Goal: Task Accomplishment & Management: Complete application form

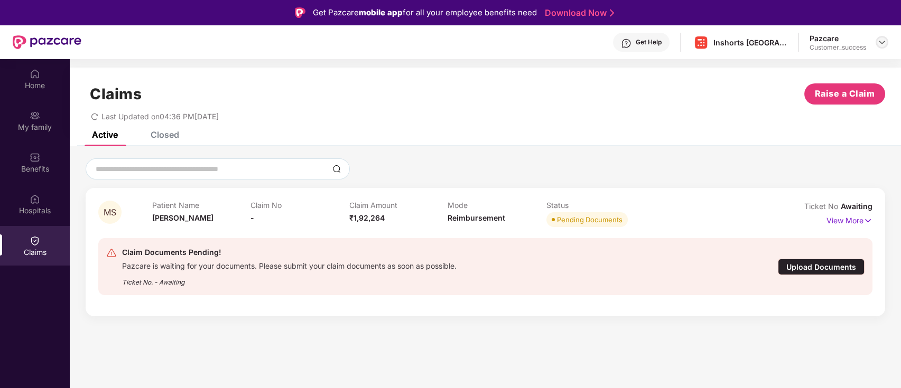
click at [880, 42] on img at bounding box center [882, 42] width 8 height 8
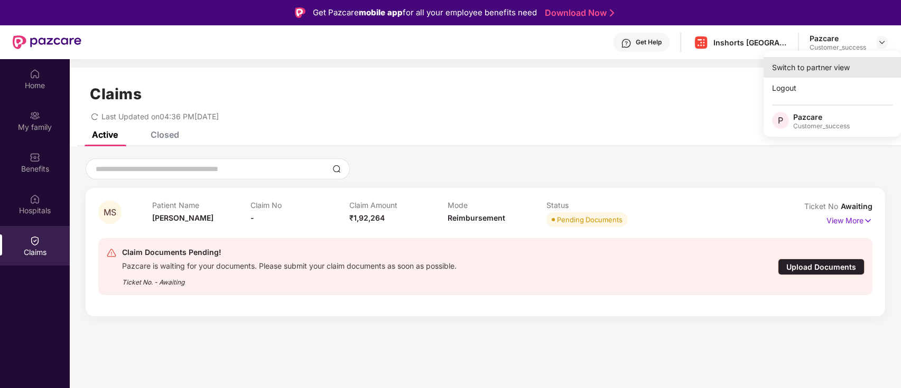
click at [843, 63] on div "Switch to partner view" at bounding box center [831, 67] width 137 height 21
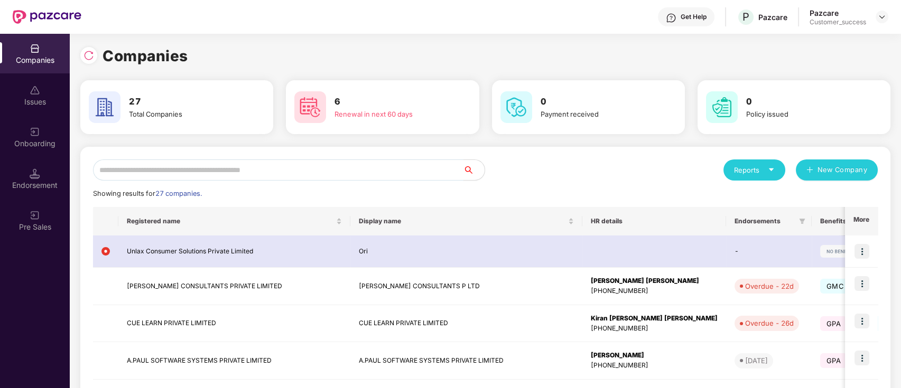
click at [203, 169] on input "text" at bounding box center [278, 170] width 370 height 21
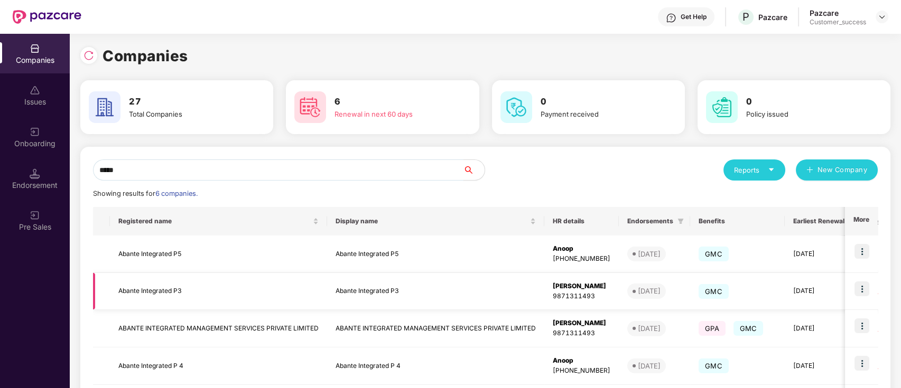
scroll to position [26, 0]
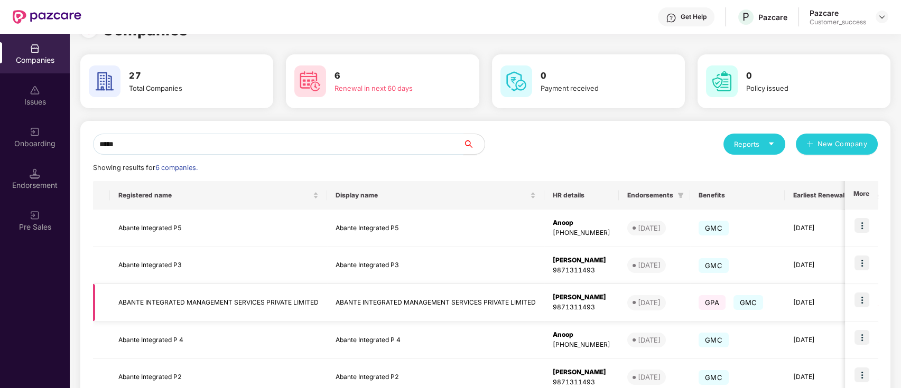
type input "*****"
click at [866, 299] on img at bounding box center [861, 300] width 15 height 15
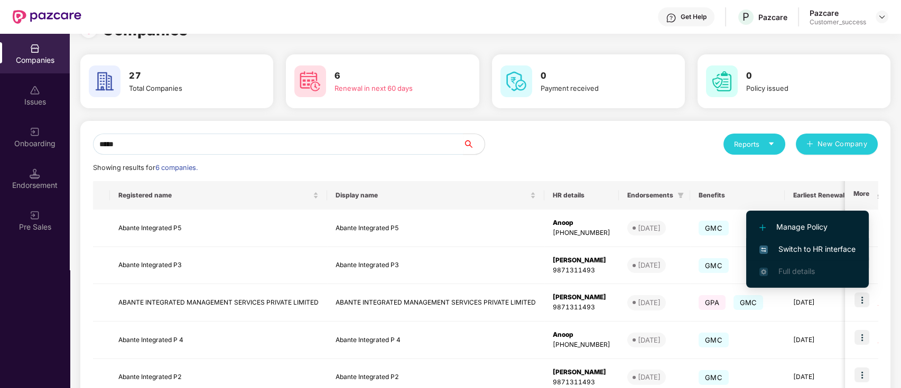
click at [767, 246] on img at bounding box center [763, 250] width 8 height 8
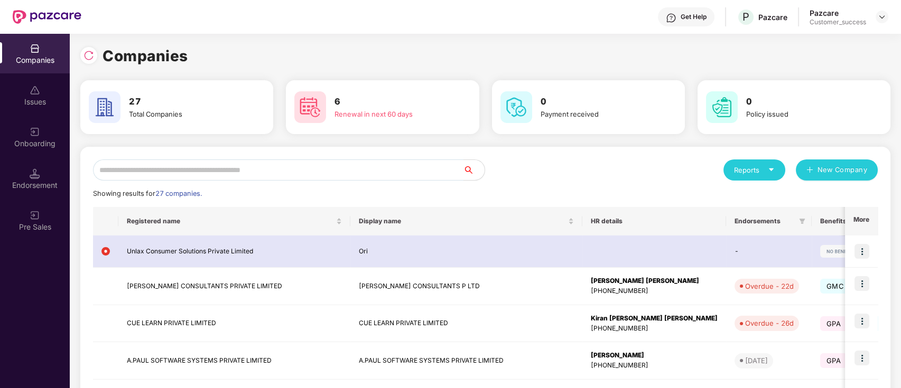
click at [321, 164] on input "text" at bounding box center [278, 170] width 370 height 21
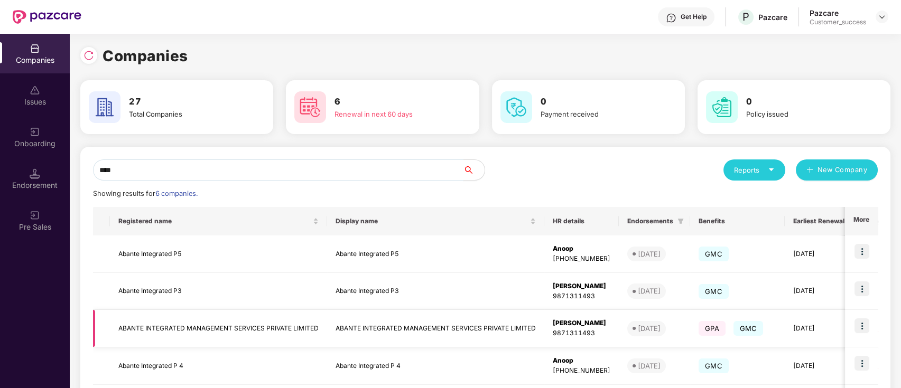
type input "****"
click at [247, 328] on td "ABANTE INTEGRATED MANAGEMENT SERVICES PRIVATE LIMITED" at bounding box center [218, 329] width 217 height 38
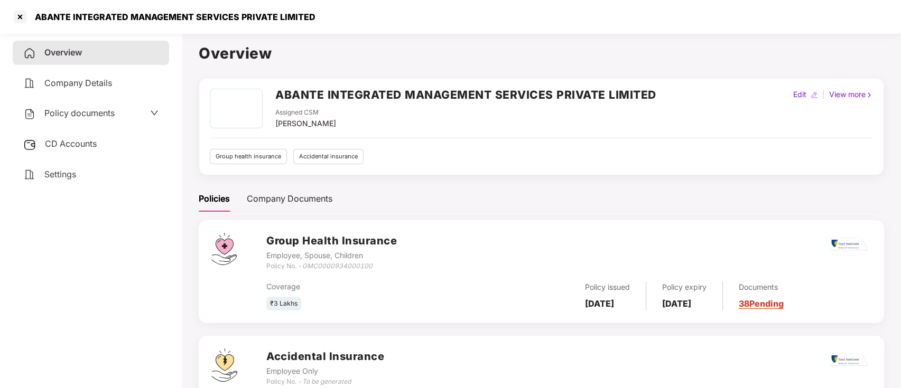
click at [112, 88] on div "Company Details" at bounding box center [91, 83] width 156 height 24
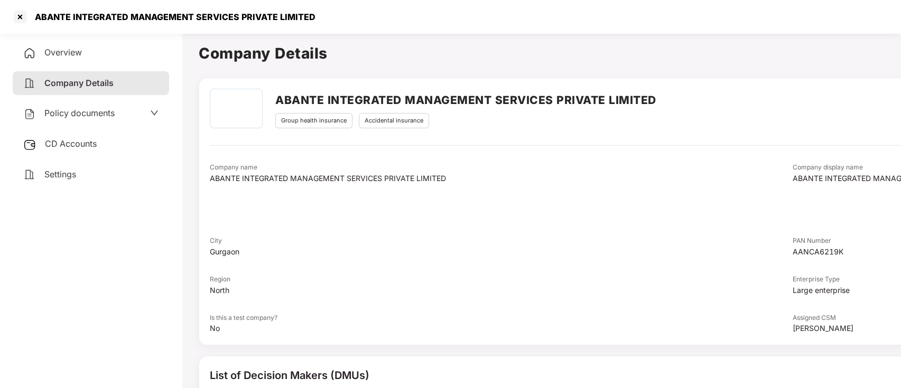
click at [114, 114] on span "Policy documents" at bounding box center [79, 113] width 70 height 11
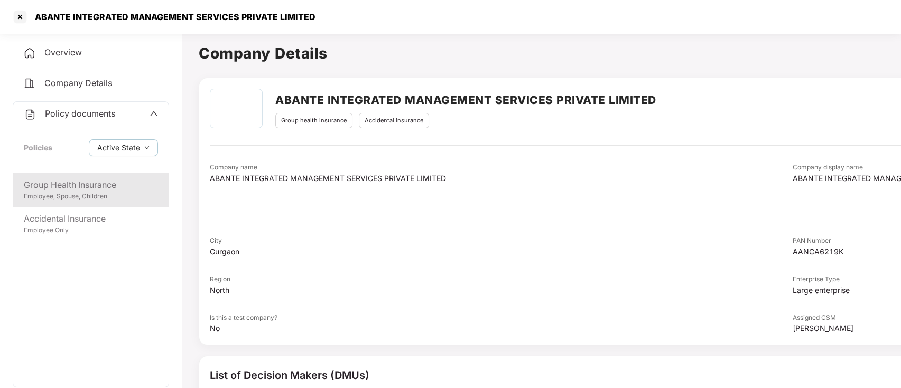
click at [71, 196] on div "Employee, Spouse, Children" at bounding box center [91, 197] width 134 height 10
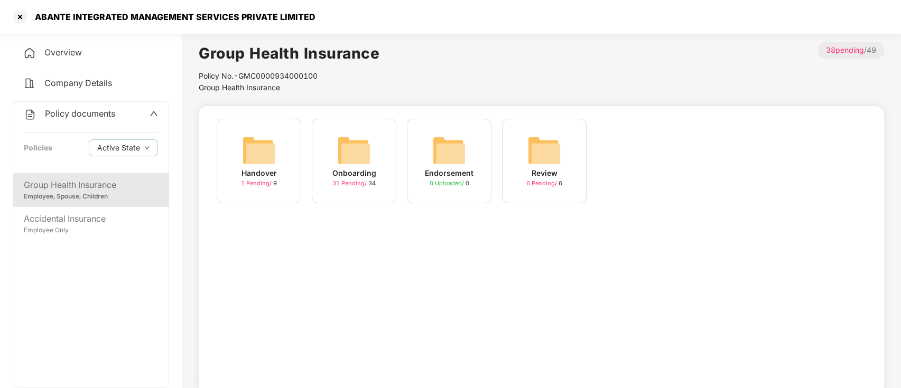
click at [371, 165] on div "Onboarding 31 Pending / 34" at bounding box center [354, 161] width 85 height 85
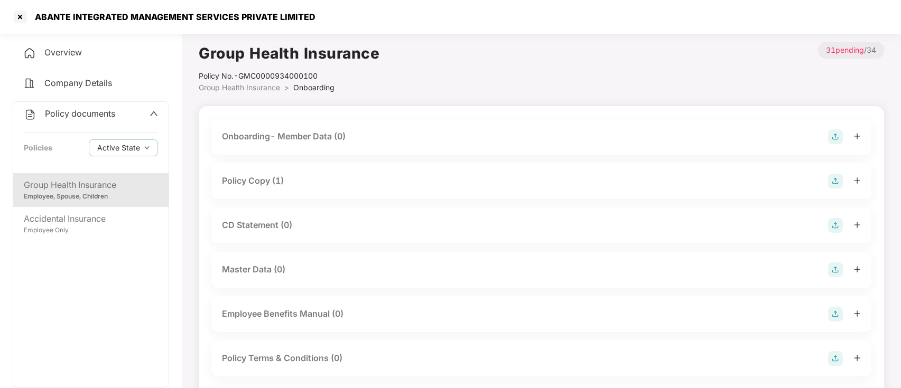
click at [474, 137] on div "Onboarding- Member Data (0)" at bounding box center [541, 136] width 639 height 15
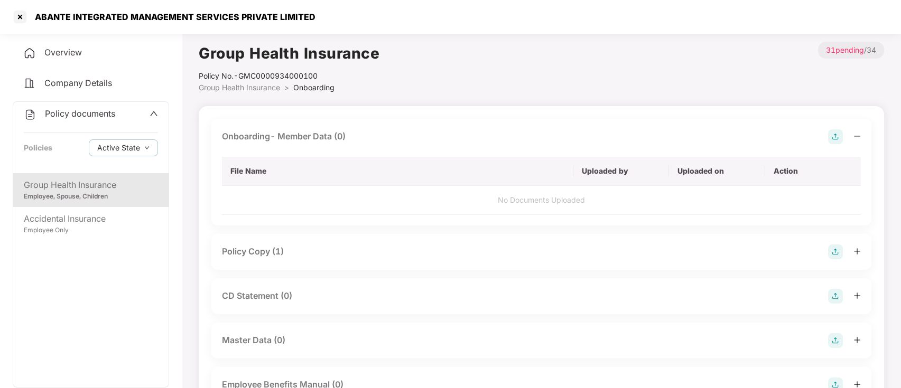
click at [558, 198] on td "No Documents Uploaded" at bounding box center [541, 200] width 639 height 29
click at [832, 135] on img at bounding box center [835, 136] width 15 height 15
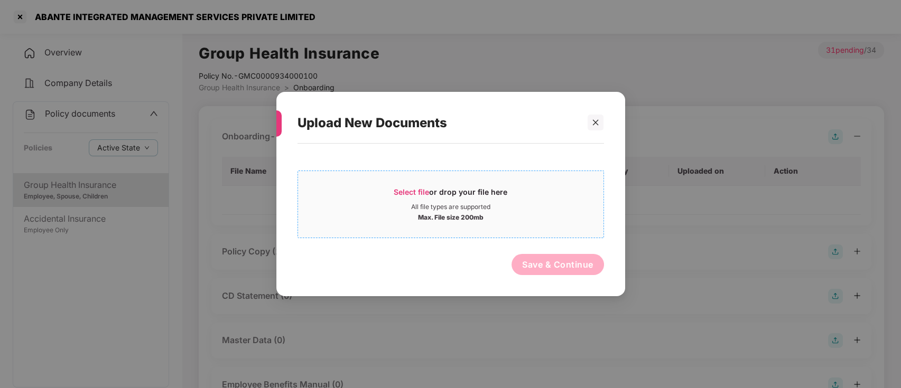
click at [459, 189] on div "Select file or drop your file here" at bounding box center [451, 195] width 114 height 16
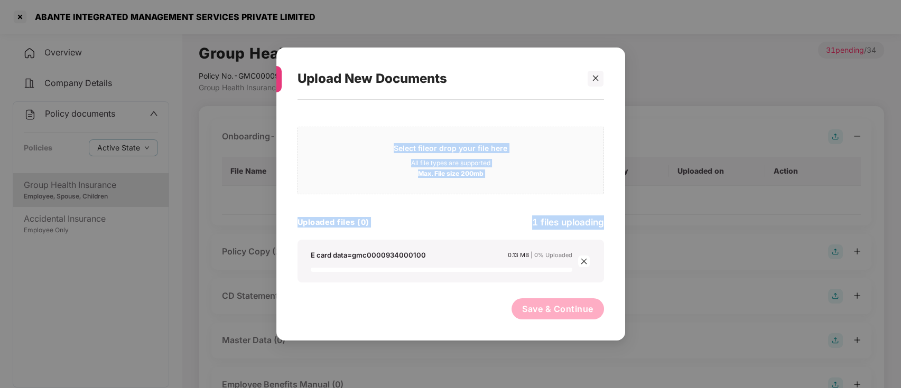
drag, startPoint x: 480, startPoint y: 79, endPoint x: 612, endPoint y: 198, distance: 177.7
click at [612, 198] on div "Upload New Documents Select file or drop your file here All file types are supp…" at bounding box center [450, 194] width 349 height 293
click at [612, 198] on div "Select file or drop your file here All file types are supported Max. File size …" at bounding box center [450, 215] width 349 height 231
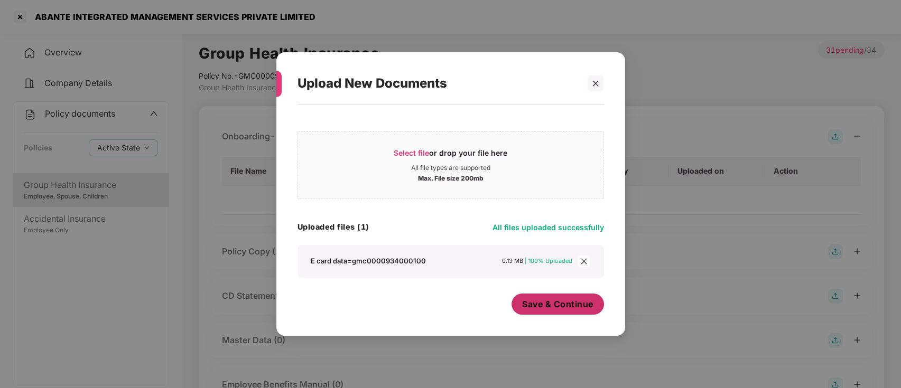
click at [573, 299] on span "Save & Continue" at bounding box center [557, 305] width 71 height 12
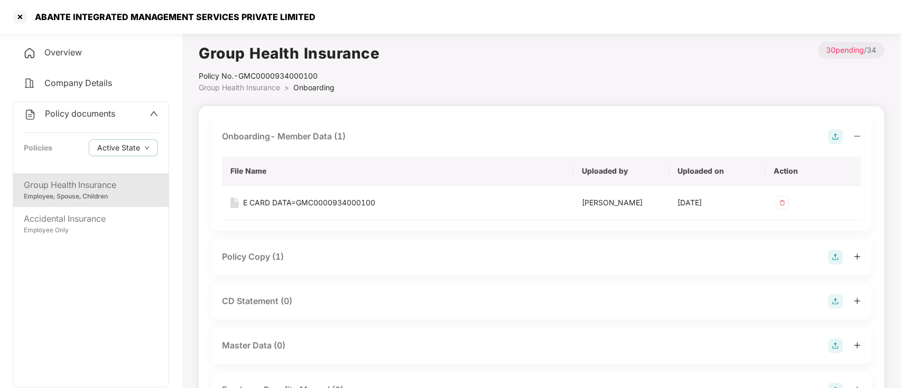
click at [860, 258] on icon "plus" at bounding box center [856, 256] width 7 height 7
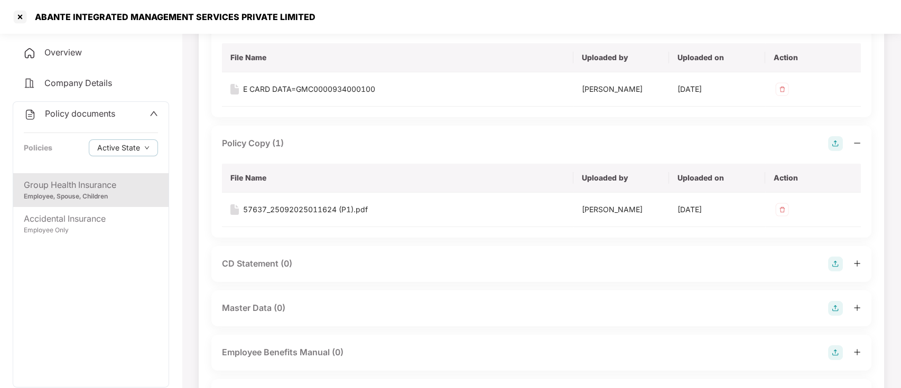
scroll to position [125, 0]
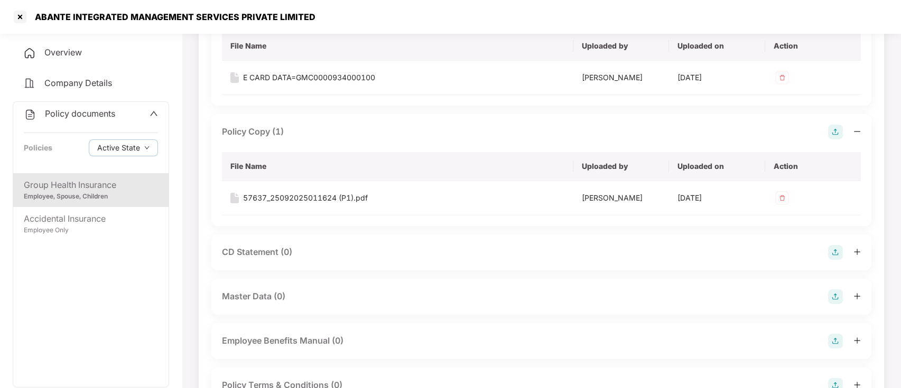
click at [855, 296] on icon "plus" at bounding box center [856, 296] width 7 height 7
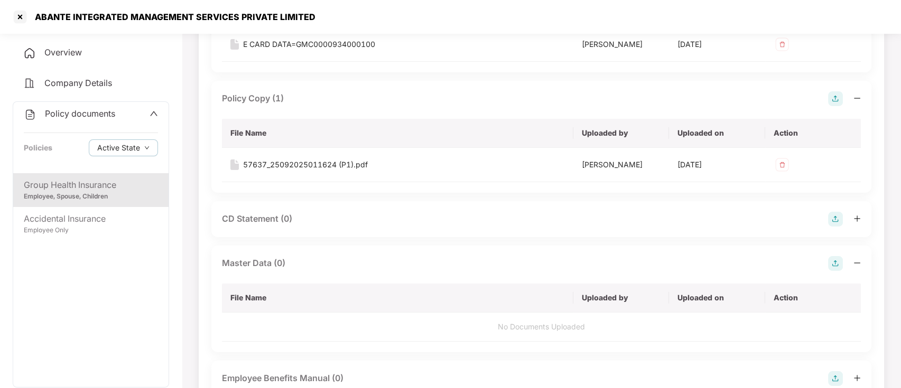
scroll to position [157, 0]
click at [832, 265] on img at bounding box center [835, 264] width 15 height 15
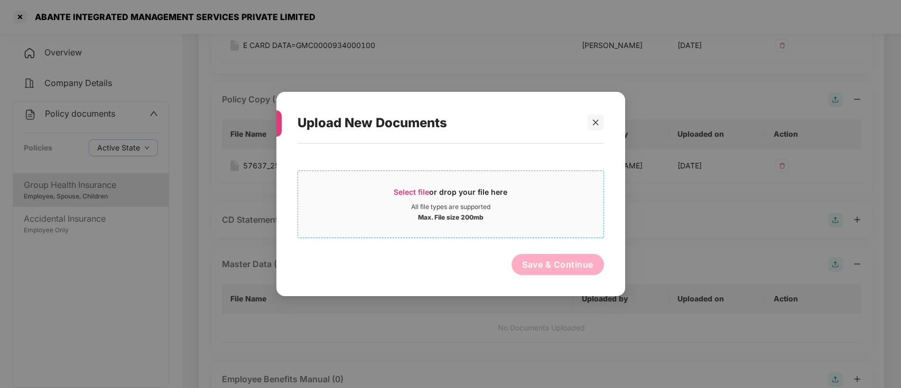
click at [399, 206] on div "All file types are supported" at bounding box center [450, 207] width 305 height 8
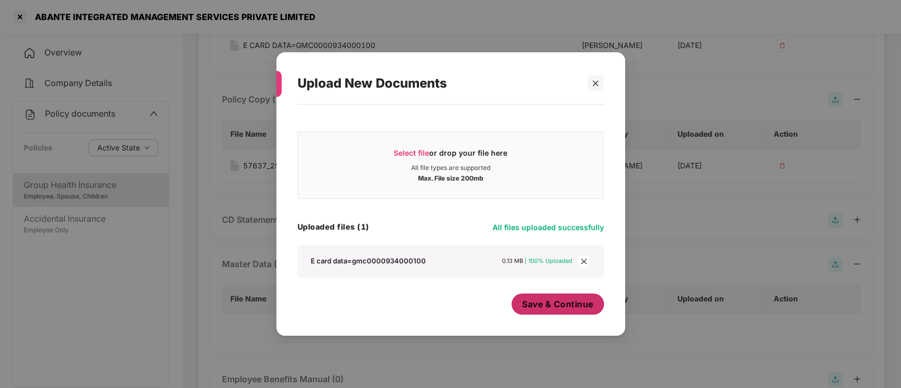
click at [570, 302] on span "Save & Continue" at bounding box center [557, 305] width 71 height 12
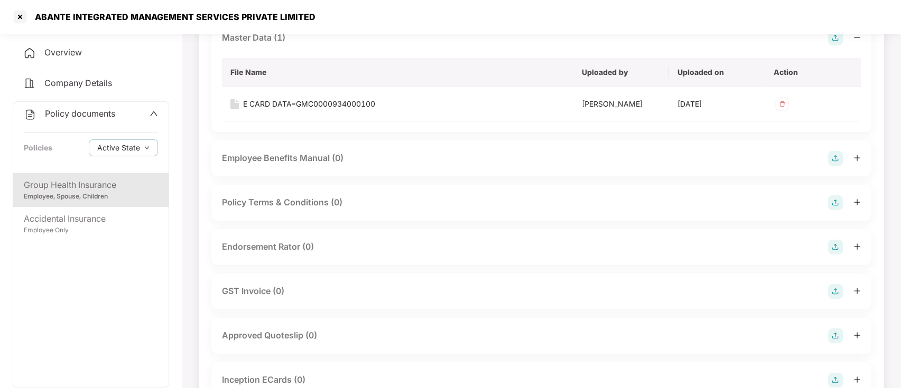
scroll to position [383, 0]
click at [855, 248] on icon "plus" at bounding box center [856, 247] width 7 height 7
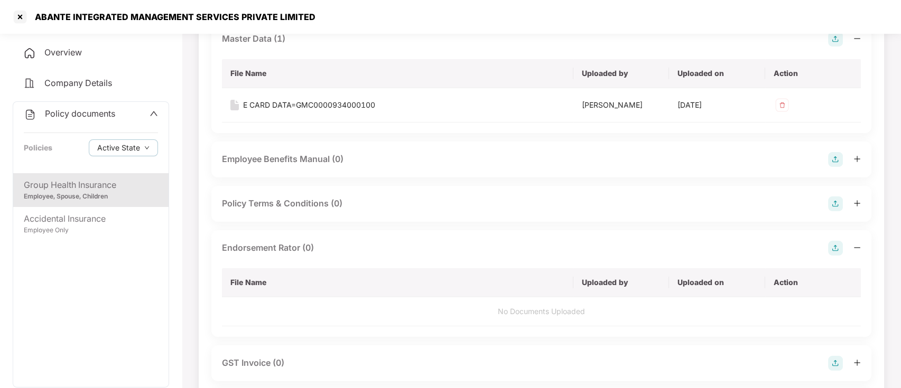
click at [489, 318] on td "No Documents Uploaded" at bounding box center [541, 311] width 639 height 29
click at [836, 247] on img at bounding box center [835, 248] width 15 height 15
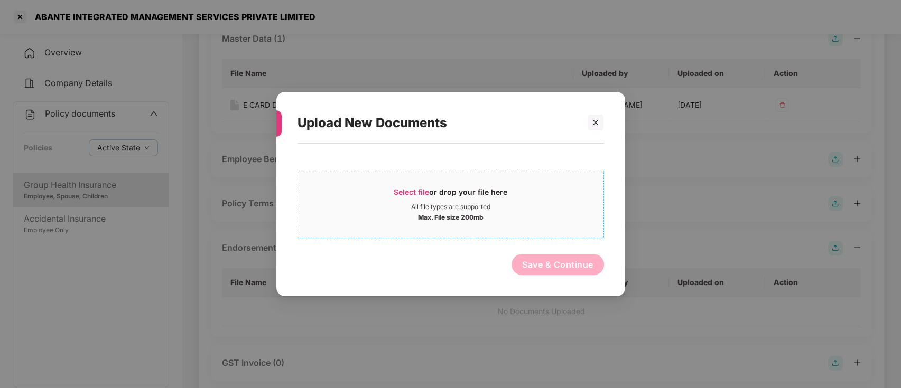
click at [420, 205] on div "All file types are supported" at bounding box center [450, 207] width 79 height 8
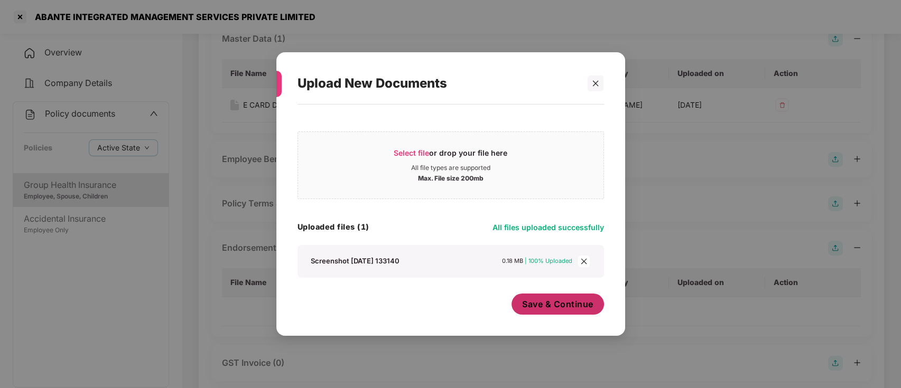
click at [548, 305] on span "Save & Continue" at bounding box center [557, 305] width 71 height 12
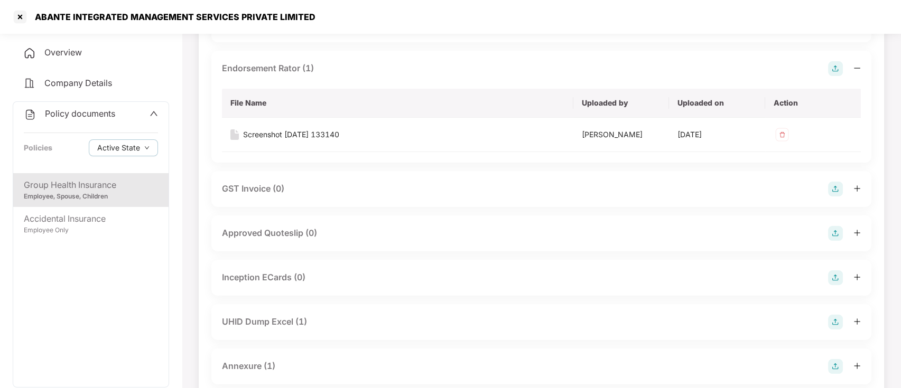
scroll to position [562, 0]
click at [854, 277] on icon "plus" at bounding box center [856, 277] width 7 height 7
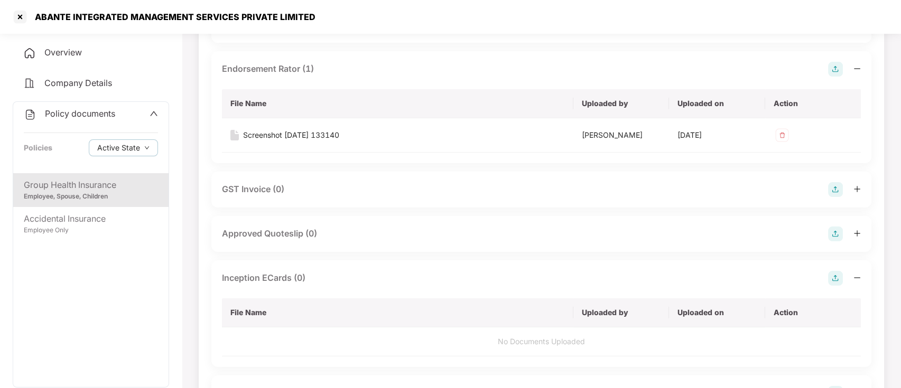
click at [832, 276] on img at bounding box center [835, 278] width 15 height 15
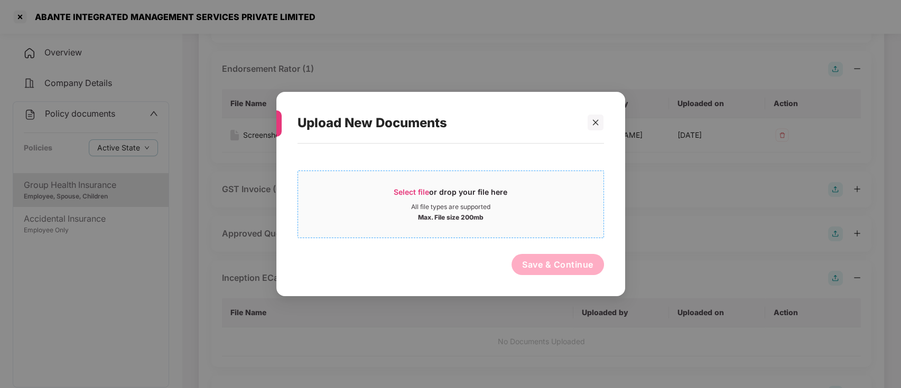
click at [509, 203] on div "All file types are supported" at bounding box center [450, 207] width 305 height 8
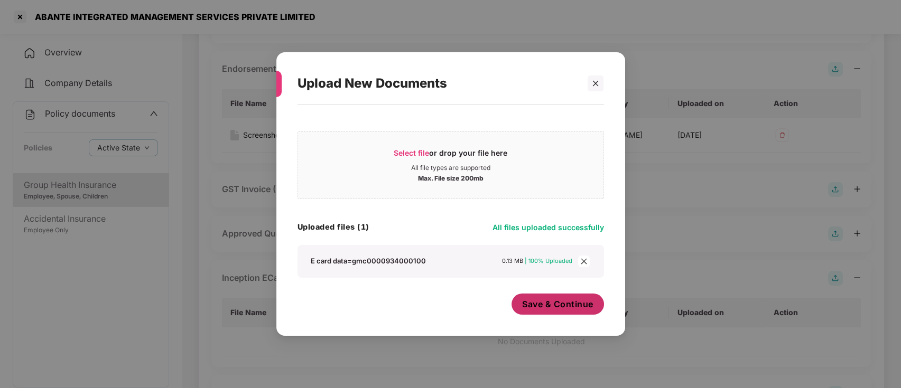
click at [579, 305] on span "Save & Continue" at bounding box center [557, 305] width 71 height 12
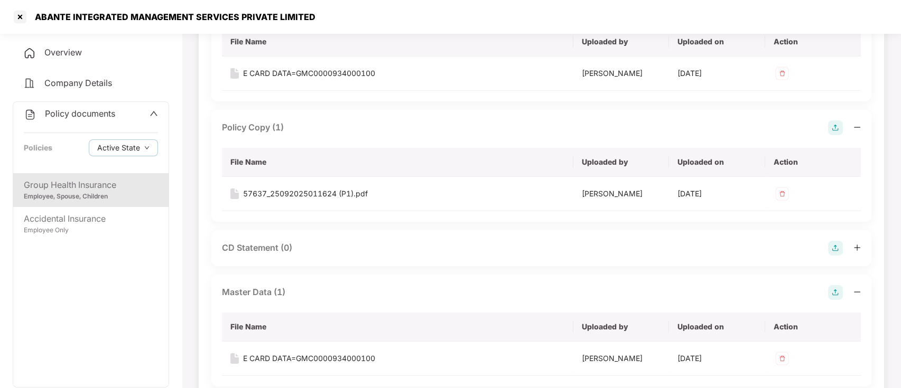
scroll to position [128, 0]
click at [833, 251] on img at bounding box center [835, 250] width 15 height 15
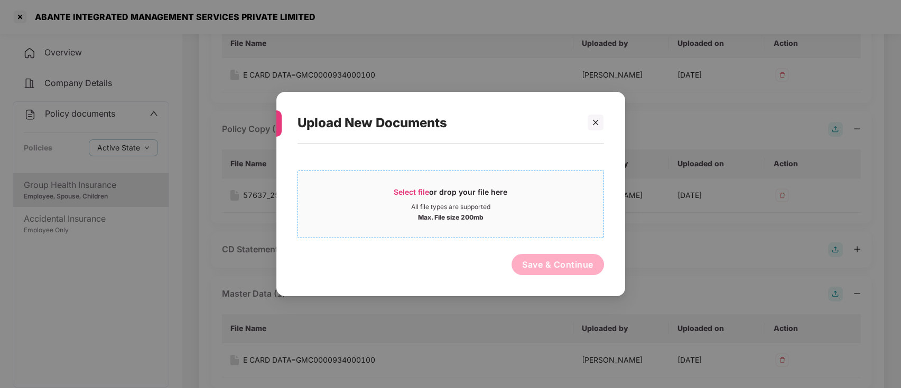
click at [535, 203] on div "All file types are supported" at bounding box center [450, 207] width 305 height 8
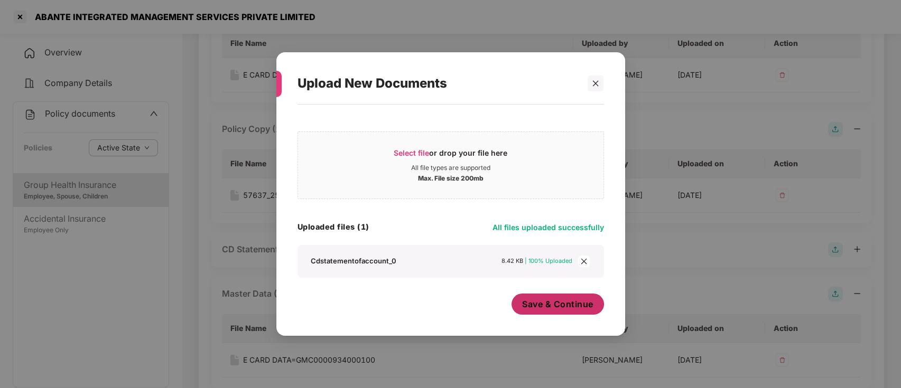
click at [574, 307] on span "Save & Continue" at bounding box center [557, 305] width 71 height 12
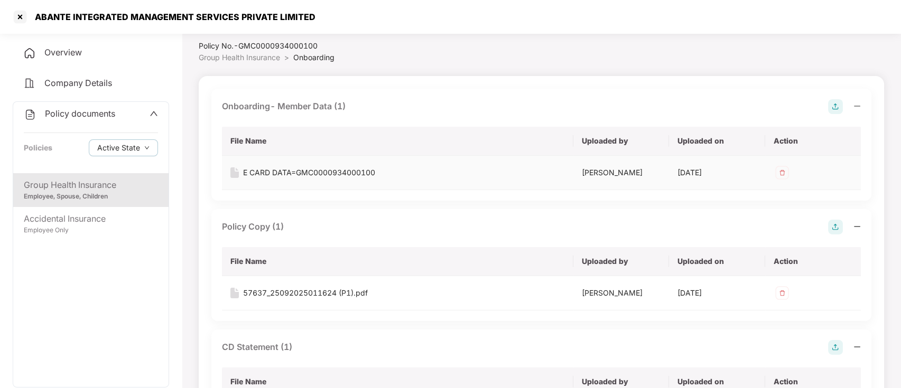
scroll to position [0, 0]
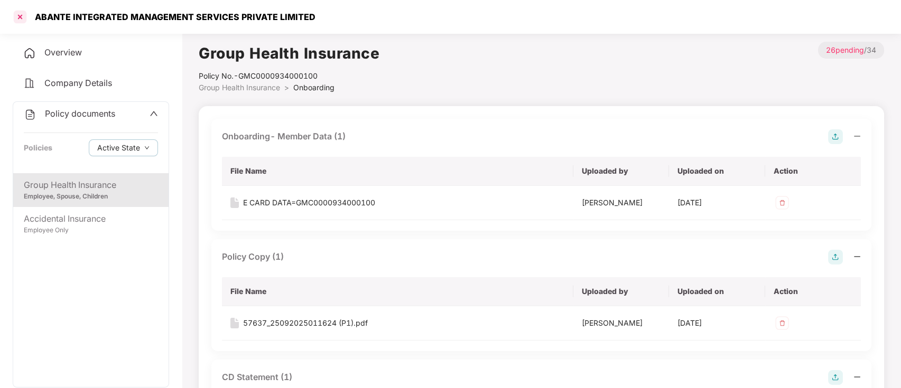
click at [20, 16] on div at bounding box center [20, 16] width 17 height 17
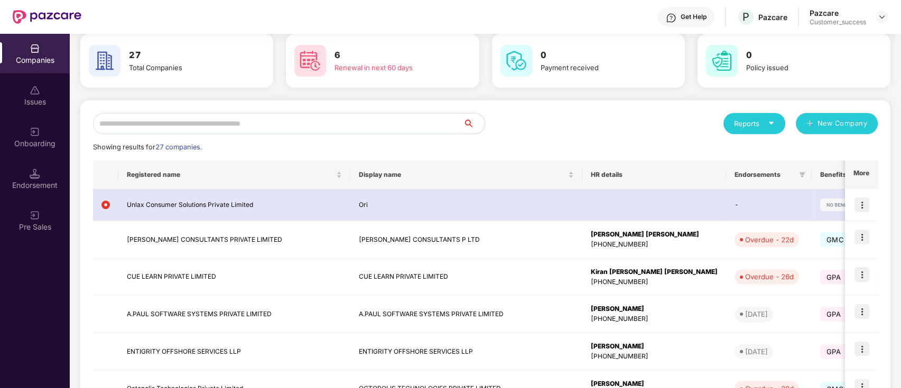
scroll to position [45, 0]
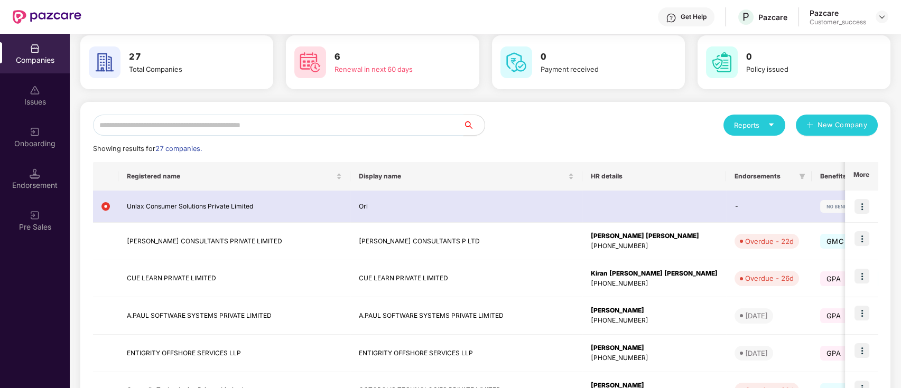
click at [324, 117] on input "text" at bounding box center [278, 125] width 370 height 21
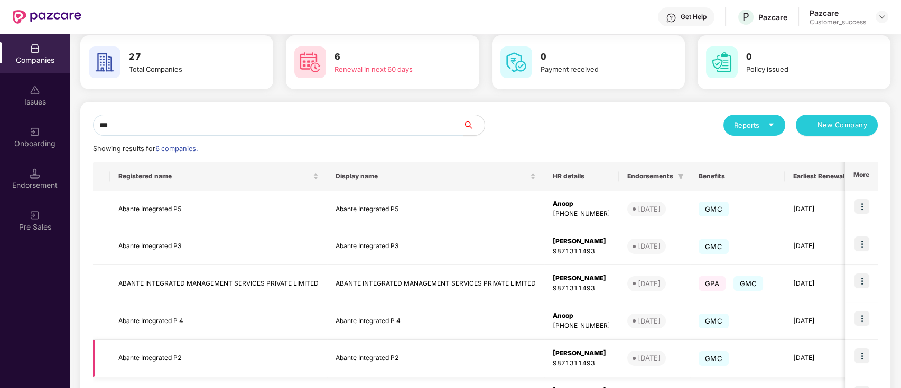
type input "***"
click at [383, 356] on td "Abante Integrated P2" at bounding box center [435, 359] width 217 height 38
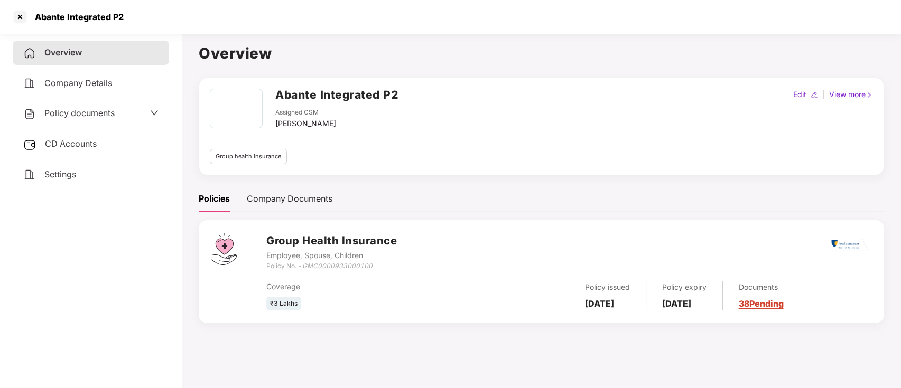
click at [784, 302] on link "38 Pending" at bounding box center [761, 304] width 45 height 11
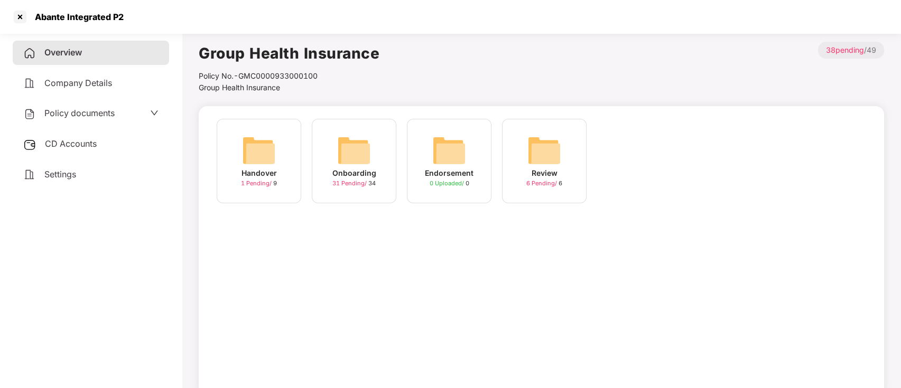
click at [355, 169] on div "Onboarding" at bounding box center [354, 173] width 44 height 12
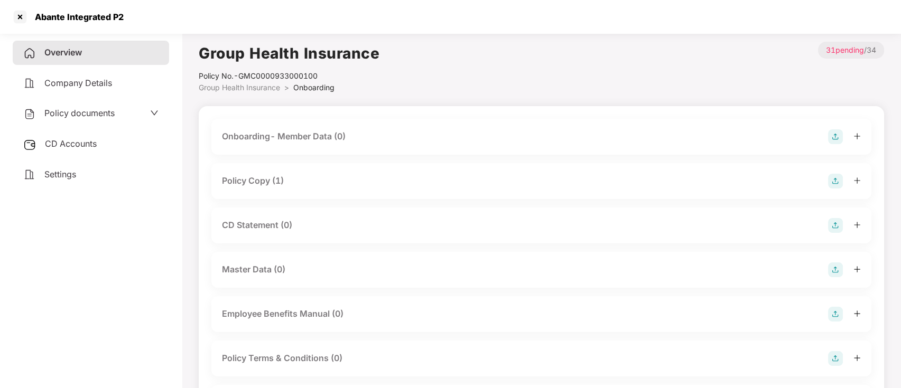
click at [859, 136] on icon "plus" at bounding box center [857, 136] width 6 height 1
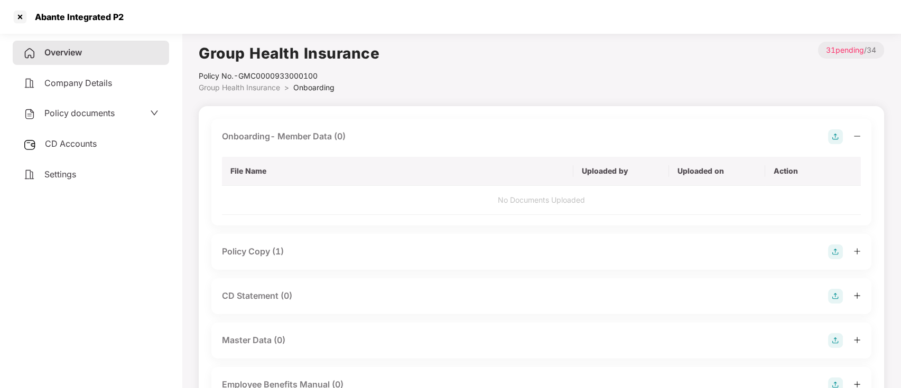
click at [838, 136] on img at bounding box center [835, 136] width 15 height 15
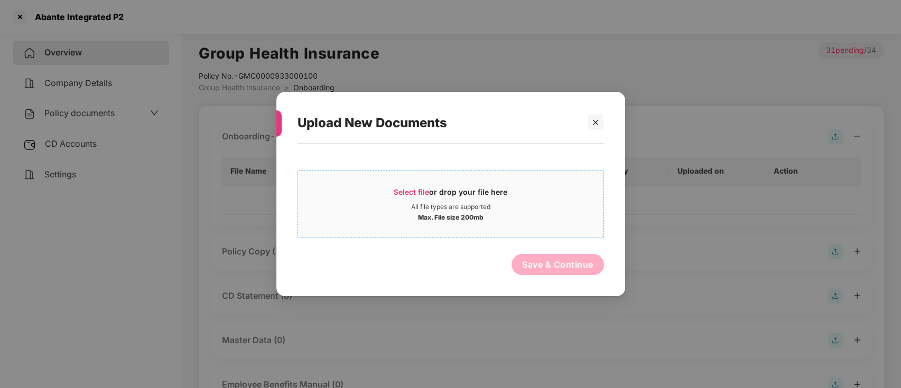
click at [527, 205] on div "All file types are supported" at bounding box center [450, 207] width 305 height 8
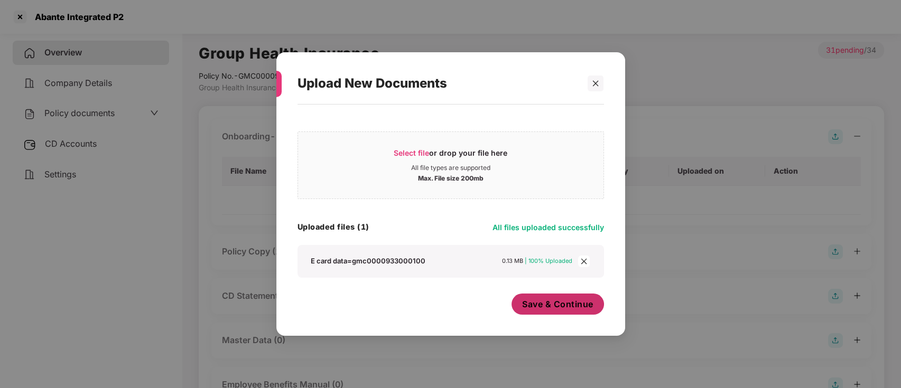
click at [529, 305] on span "Save & Continue" at bounding box center [557, 305] width 71 height 12
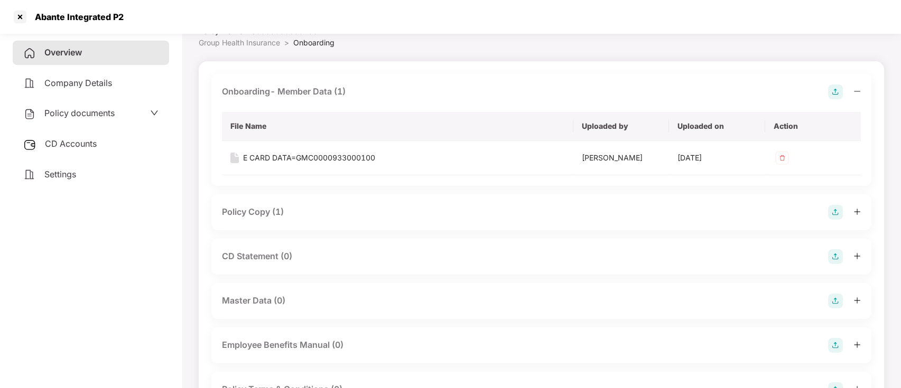
click at [856, 211] on icon "plus" at bounding box center [857, 211] width 6 height 1
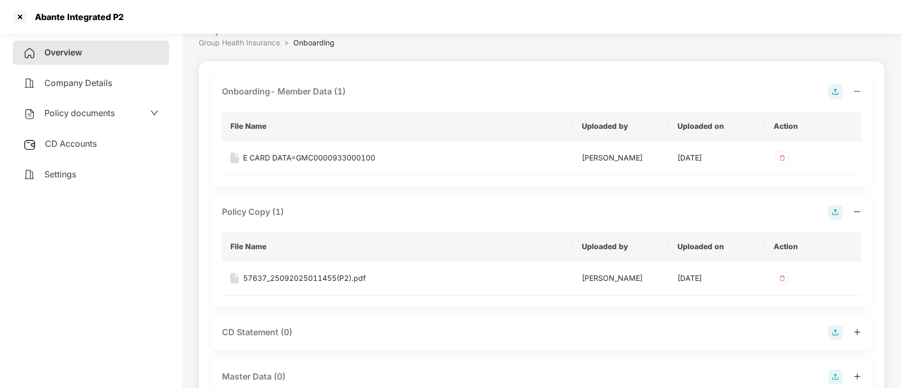
click at [856, 211] on icon "minus" at bounding box center [857, 211] width 6 height 1
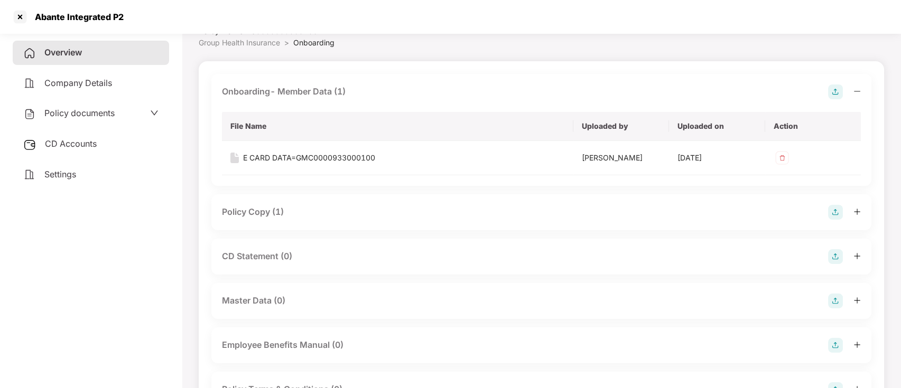
click at [857, 256] on icon "plus" at bounding box center [857, 256] width 6 height 1
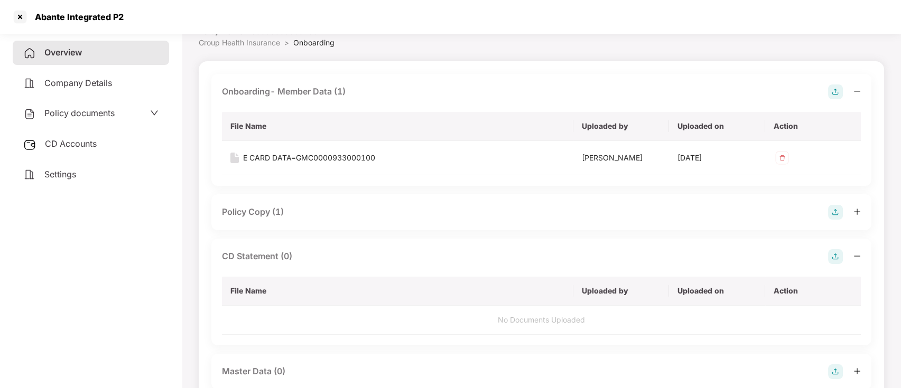
click at [834, 258] on img at bounding box center [835, 256] width 15 height 15
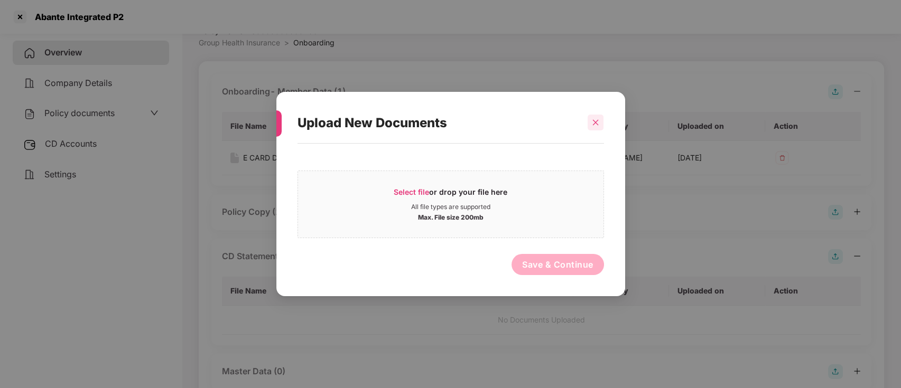
click at [597, 125] on icon "close" at bounding box center [595, 122] width 7 height 7
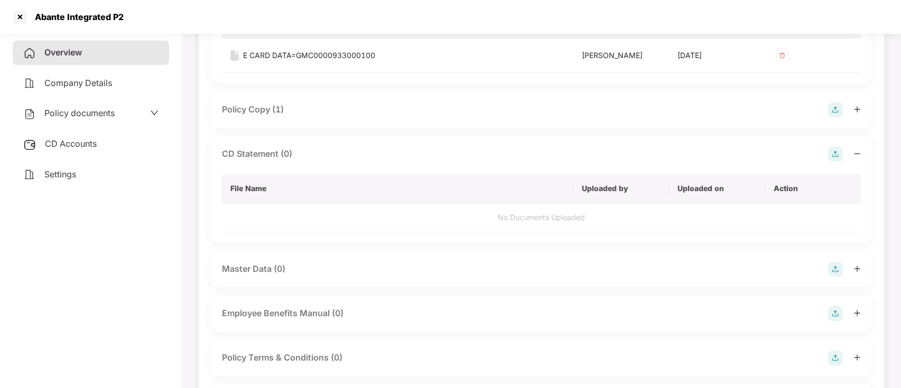
scroll to position [173, 0]
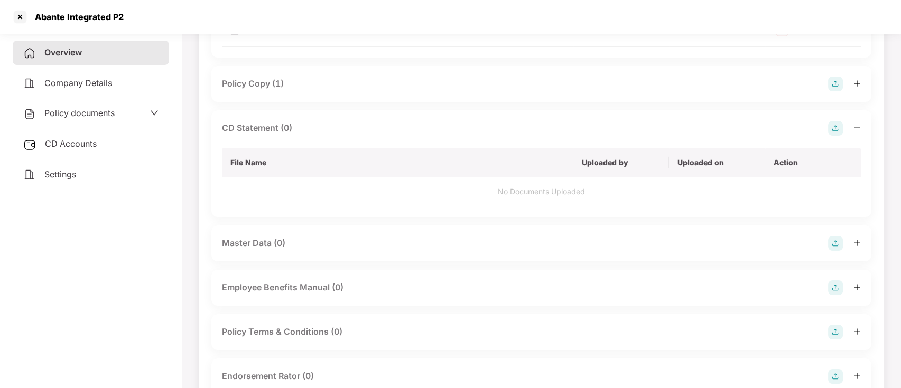
click at [856, 245] on icon "plus" at bounding box center [856, 242] width 7 height 7
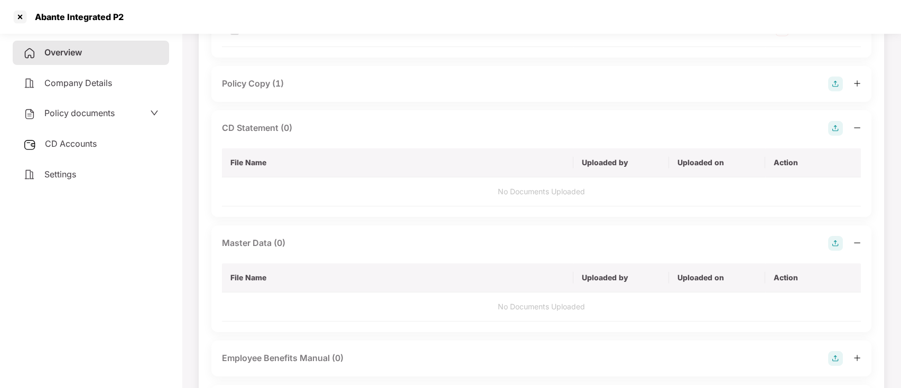
click at [837, 241] on img at bounding box center [835, 243] width 15 height 15
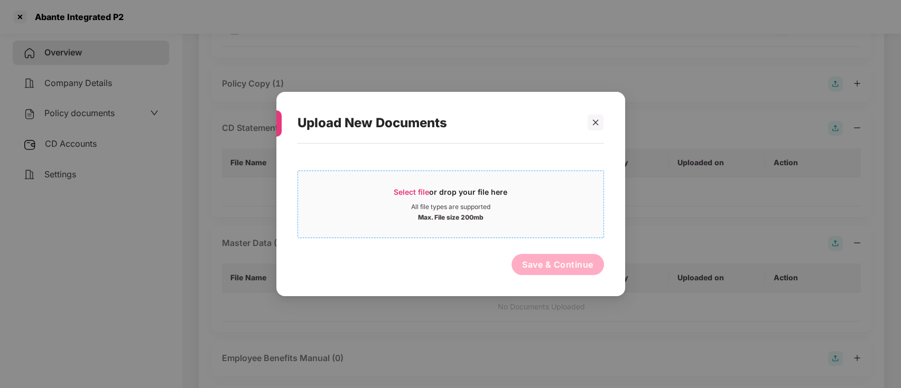
click at [398, 217] on div "Max. File size 200mb" at bounding box center [450, 216] width 305 height 11
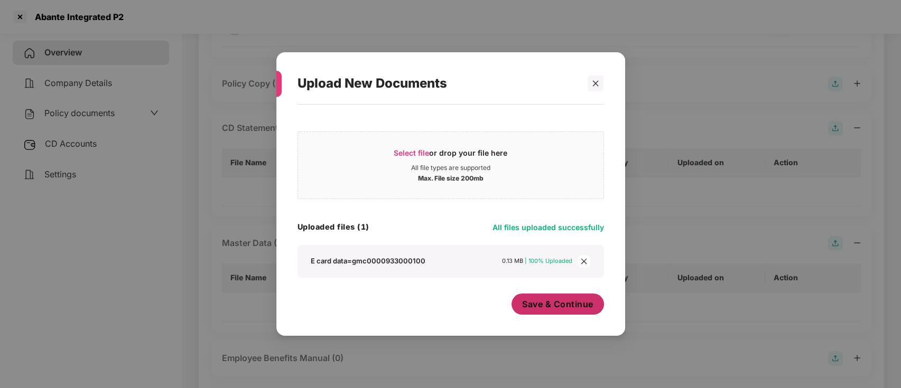
click at [551, 296] on button "Save & Continue" at bounding box center [557, 304] width 92 height 21
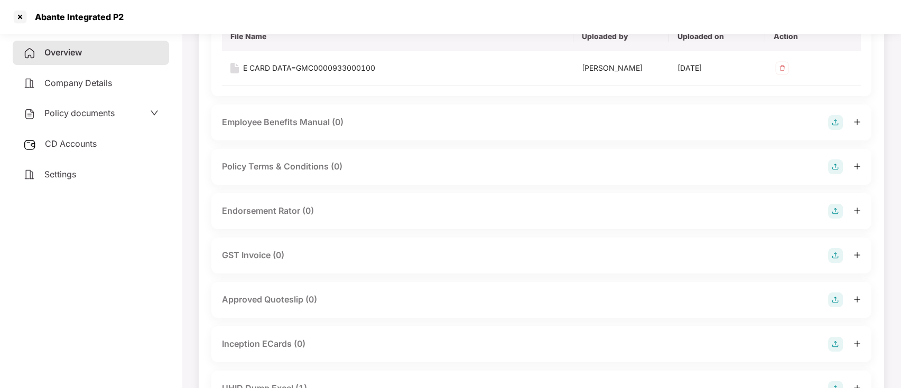
scroll to position [414, 0]
click at [855, 344] on icon "plus" at bounding box center [856, 344] width 7 height 7
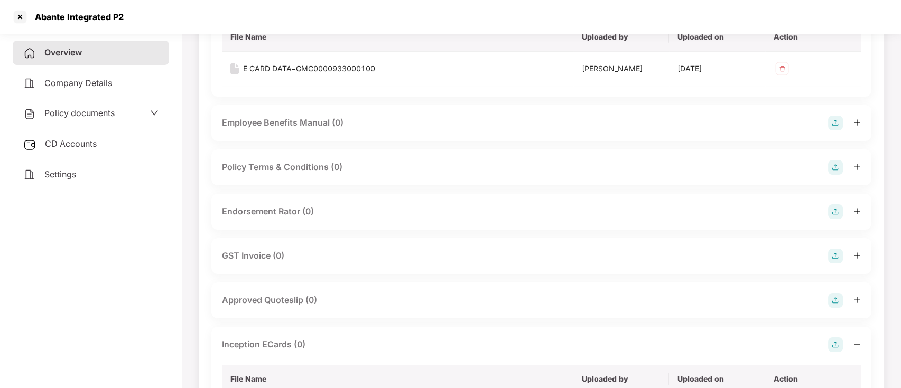
click at [837, 345] on img at bounding box center [835, 345] width 15 height 15
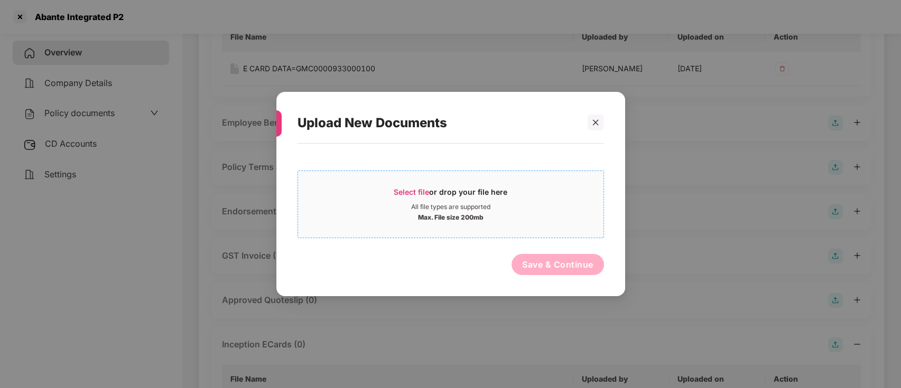
click at [450, 208] on div "All file types are supported" at bounding box center [450, 207] width 79 height 8
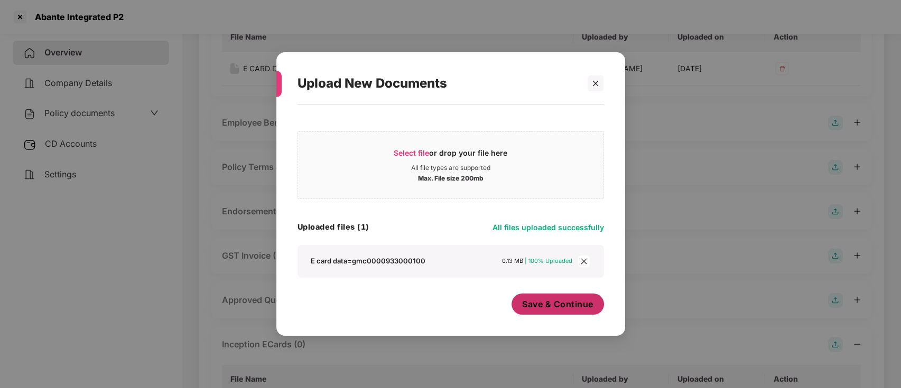
click at [583, 302] on span "Save & Continue" at bounding box center [557, 305] width 71 height 12
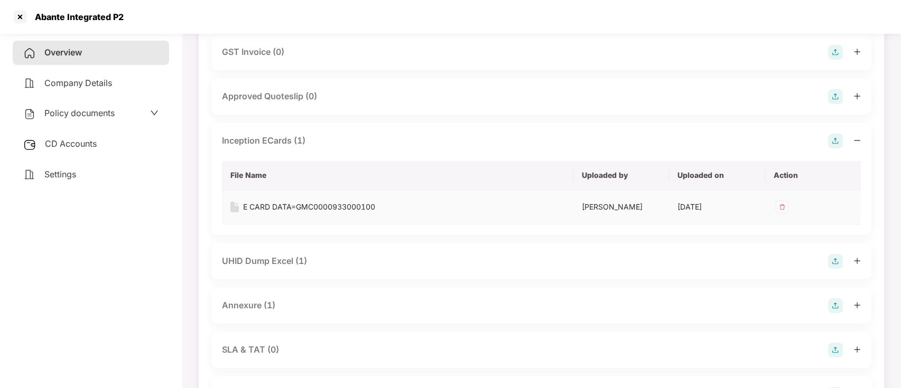
scroll to position [618, 0]
click at [858, 262] on icon "plus" at bounding box center [856, 261] width 7 height 7
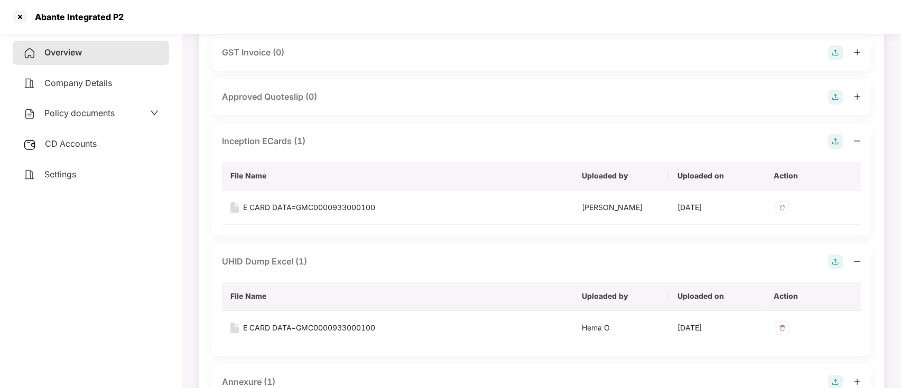
click at [858, 262] on icon "minus" at bounding box center [856, 261] width 7 height 7
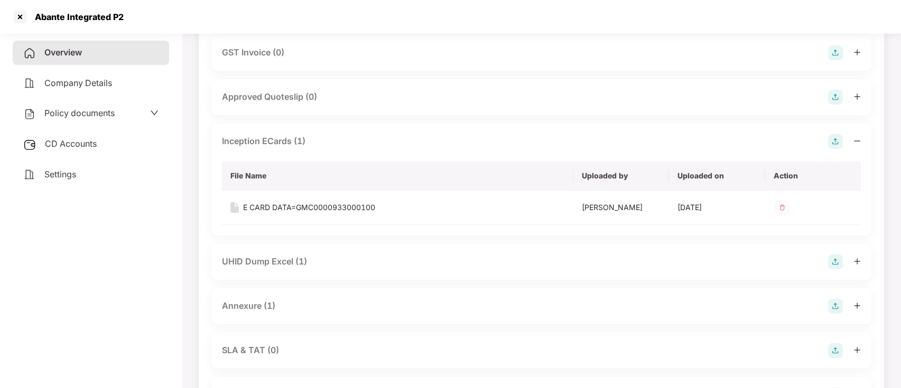
click at [853, 141] on icon "minus" at bounding box center [856, 140] width 7 height 7
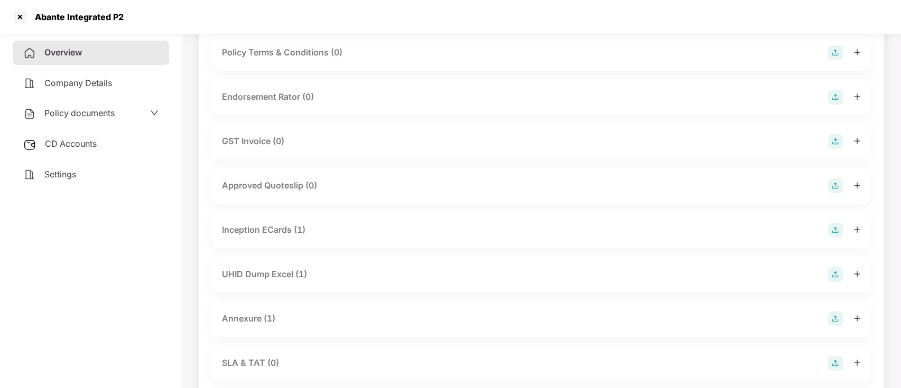
scroll to position [528, 0]
click at [837, 97] on img at bounding box center [835, 98] width 15 height 15
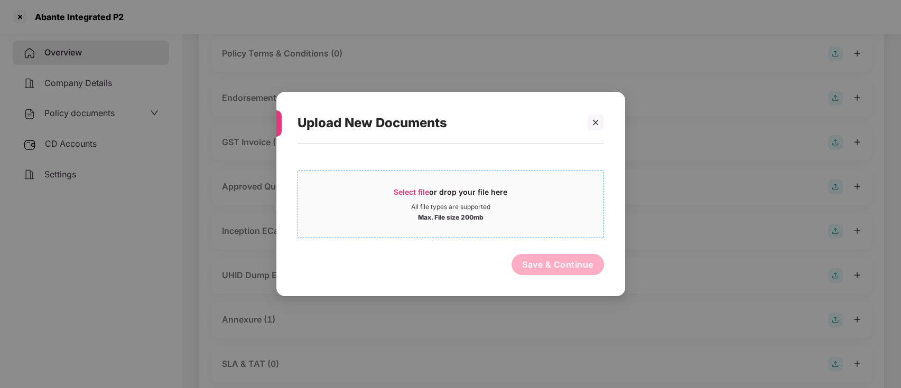
click at [461, 219] on div "Max. File size 200mb" at bounding box center [451, 216] width 66 height 11
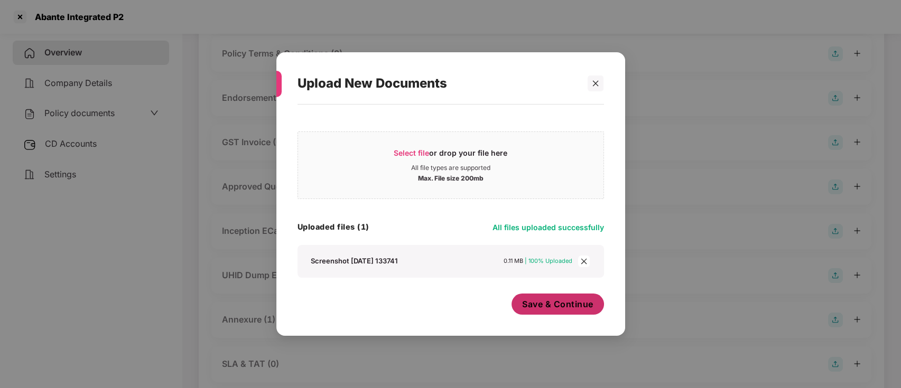
click at [568, 306] on span "Save & Continue" at bounding box center [557, 305] width 71 height 12
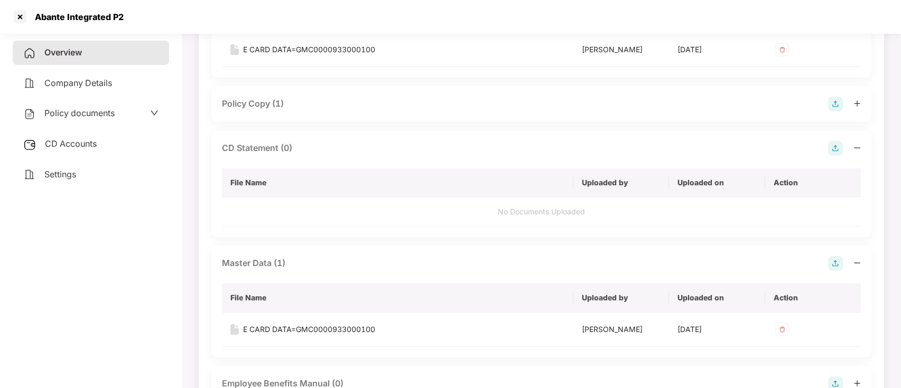
scroll to position [153, 0]
click at [836, 146] on img at bounding box center [835, 149] width 15 height 15
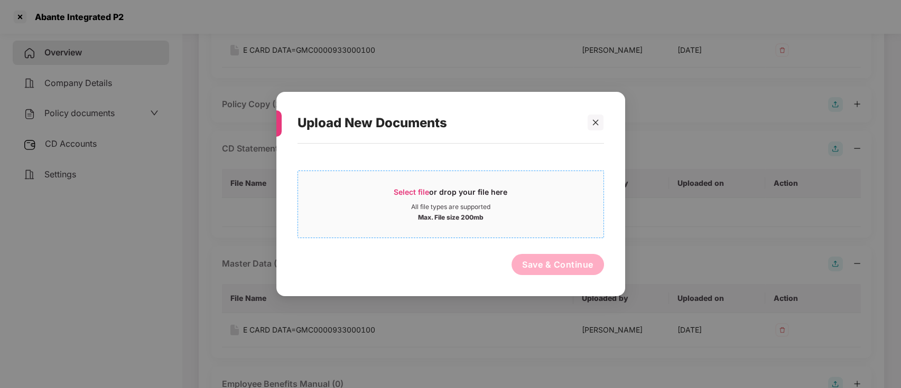
click at [429, 197] on div "Select file or drop your file here" at bounding box center [451, 195] width 114 height 16
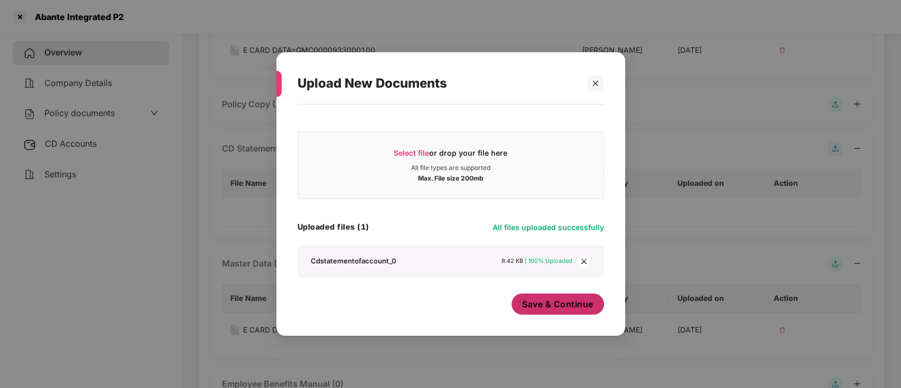
click at [573, 312] on button "Save & Continue" at bounding box center [557, 304] width 92 height 21
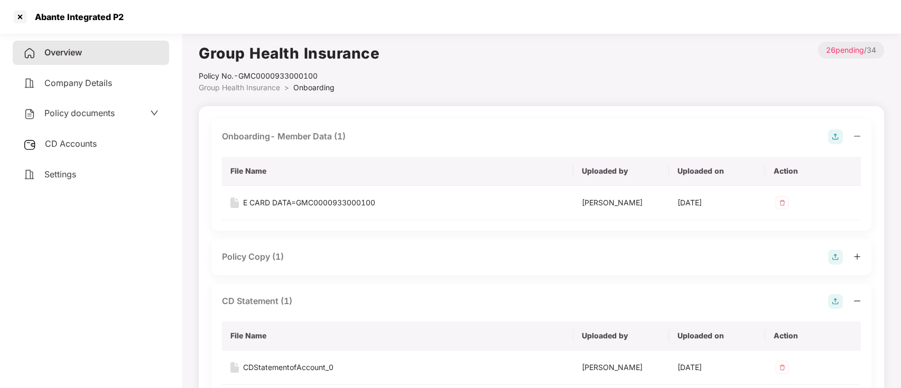
scroll to position [1, 0]
click at [635, 55] on div "Group Health Insurance Policy No.- GMC0000933000100 Group Health Insurance > On…" at bounding box center [541, 67] width 685 height 52
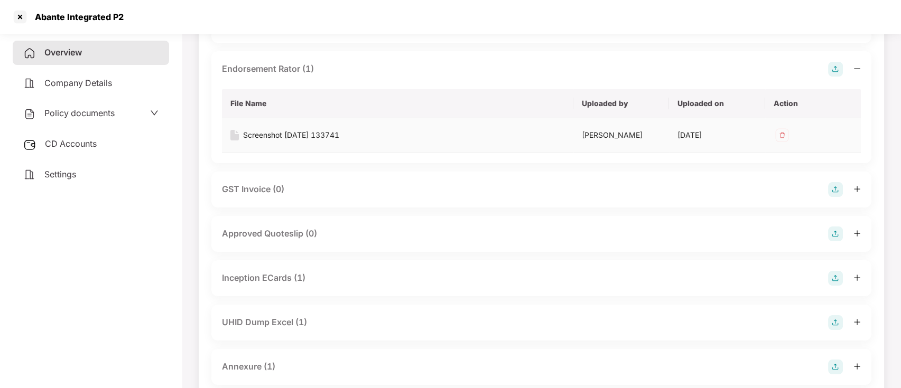
scroll to position [563, 0]
click at [854, 276] on icon "plus" at bounding box center [856, 277] width 7 height 7
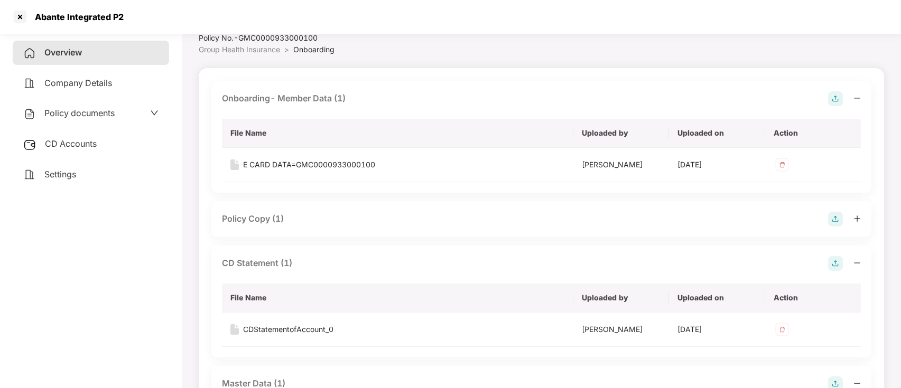
scroll to position [0, 0]
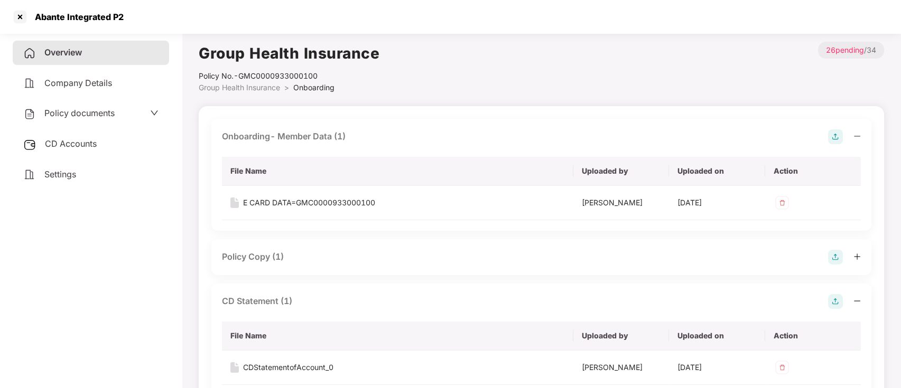
click at [243, 87] on span "Group Health Insurance" at bounding box center [239, 87] width 81 height 9
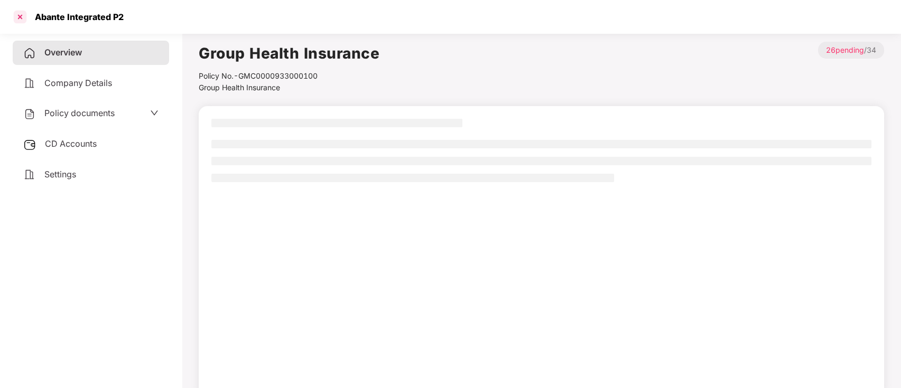
click at [25, 11] on div at bounding box center [20, 16] width 17 height 17
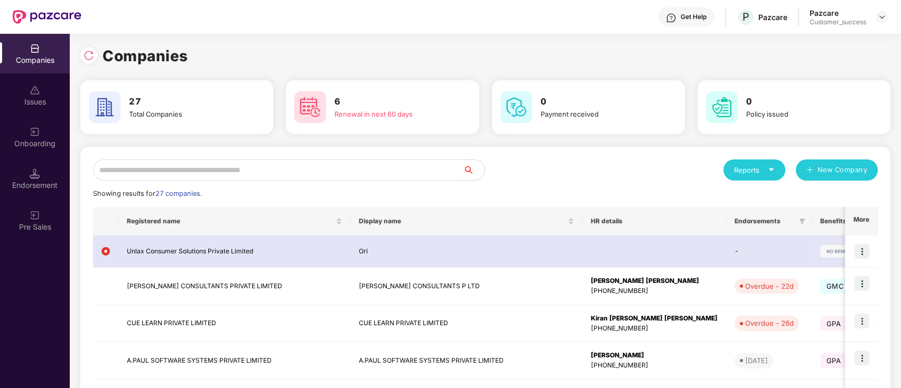
click at [243, 172] on input "text" at bounding box center [278, 170] width 370 height 21
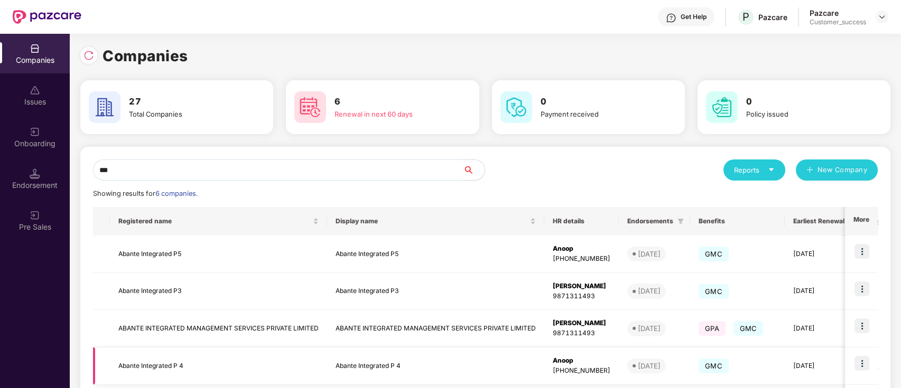
scroll to position [90, 0]
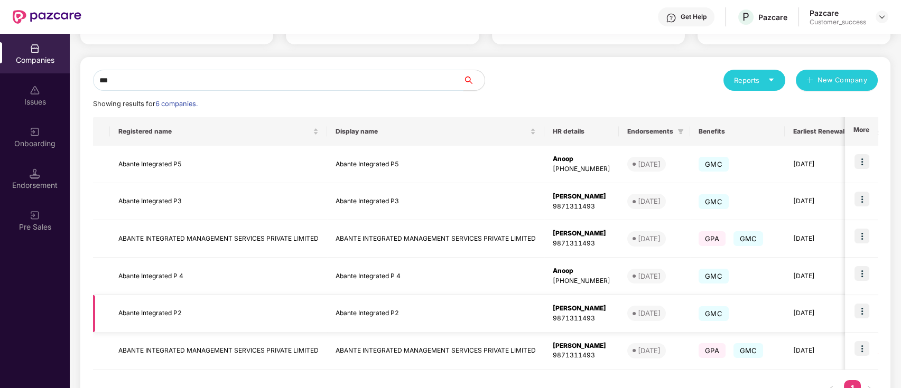
type input "***"
click at [860, 310] on img at bounding box center [861, 311] width 15 height 15
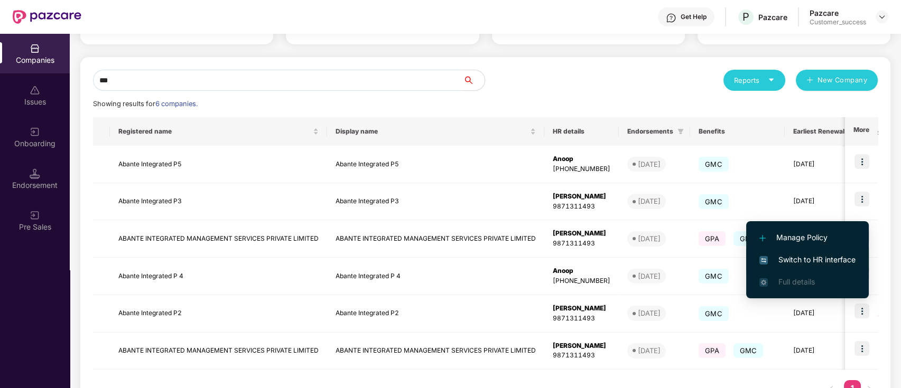
click at [825, 256] on span "Switch to HR interface" at bounding box center [807, 260] width 96 height 12
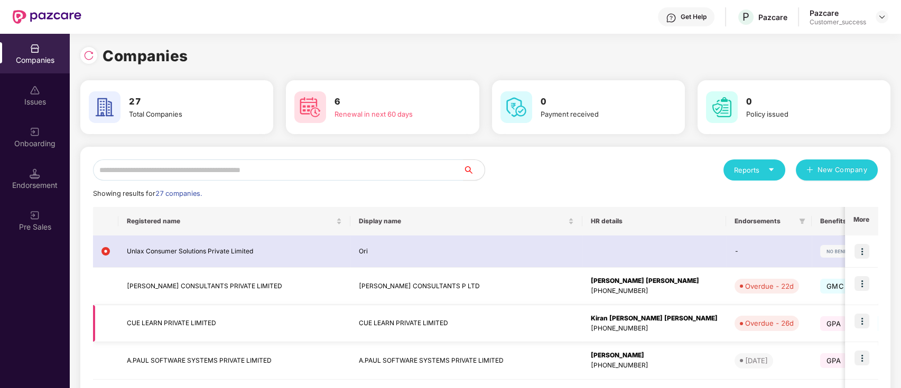
scroll to position [274, 0]
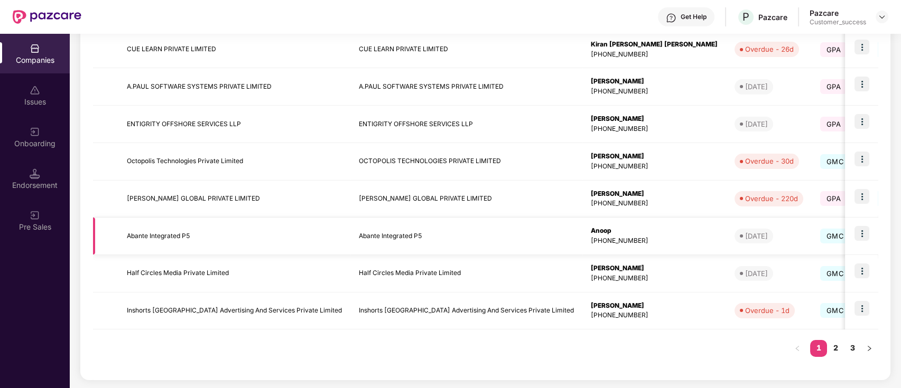
click at [179, 234] on td "Abante Integrated P5" at bounding box center [234, 237] width 232 height 38
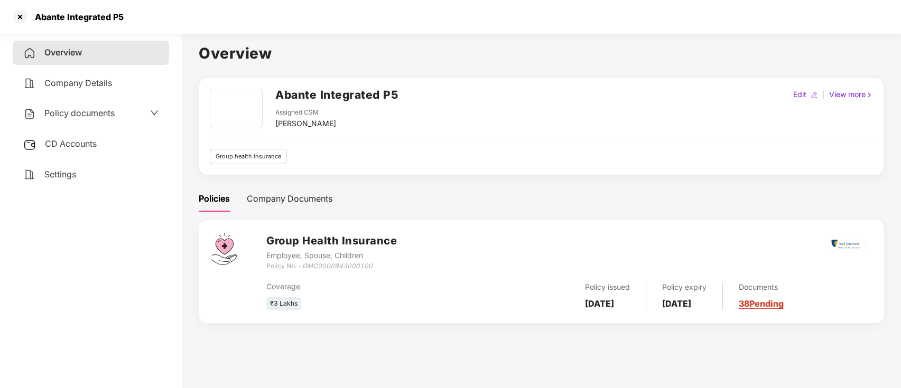
click at [779, 300] on link "38 Pending" at bounding box center [761, 304] width 45 height 11
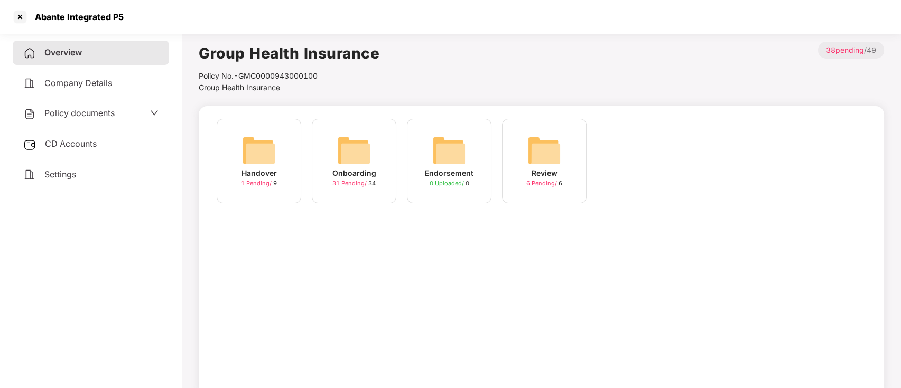
click at [255, 175] on div "Handover" at bounding box center [258, 173] width 35 height 12
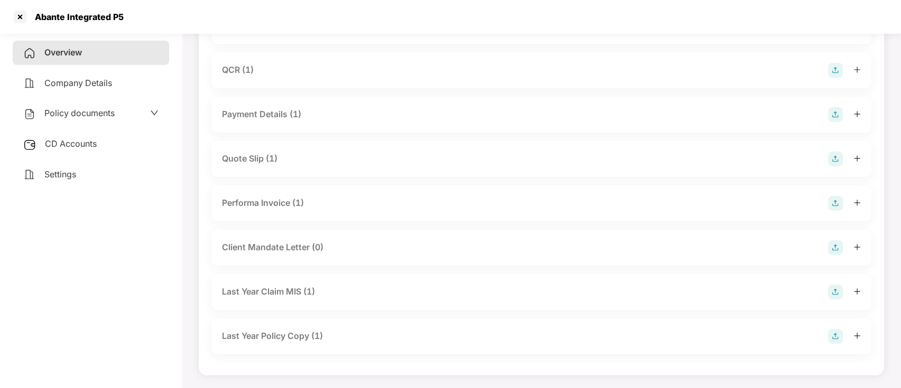
scroll to position [0, 0]
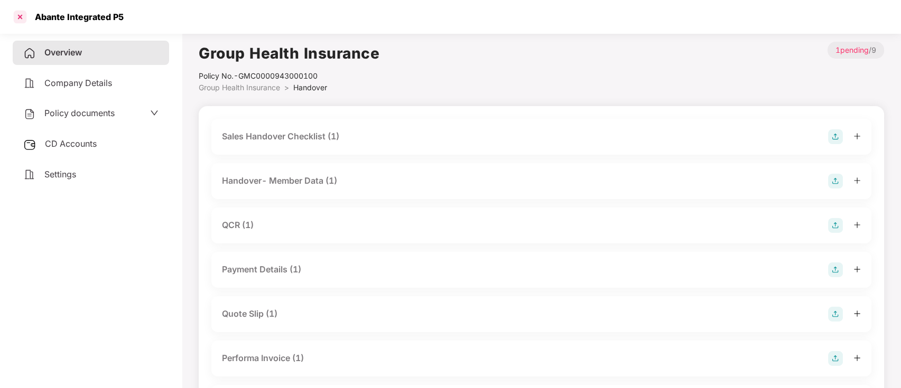
click at [23, 19] on div at bounding box center [20, 16] width 17 height 17
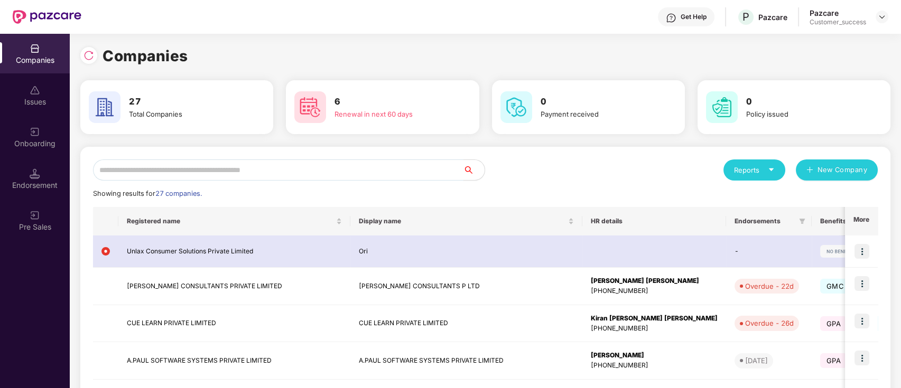
click at [268, 171] on input "text" at bounding box center [278, 170] width 370 height 21
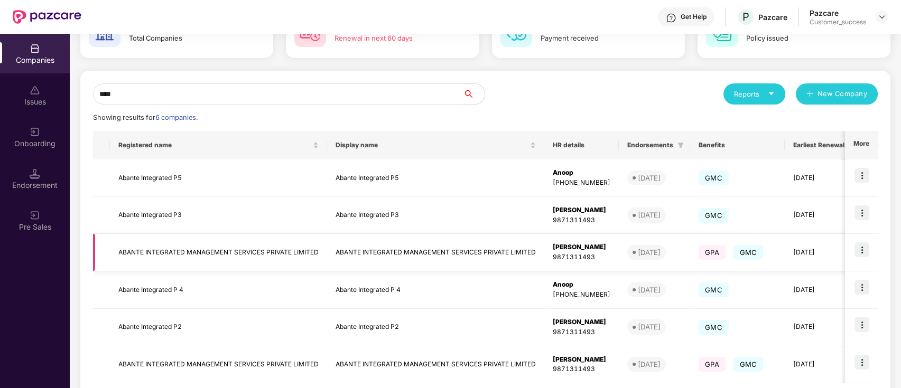
scroll to position [78, 0]
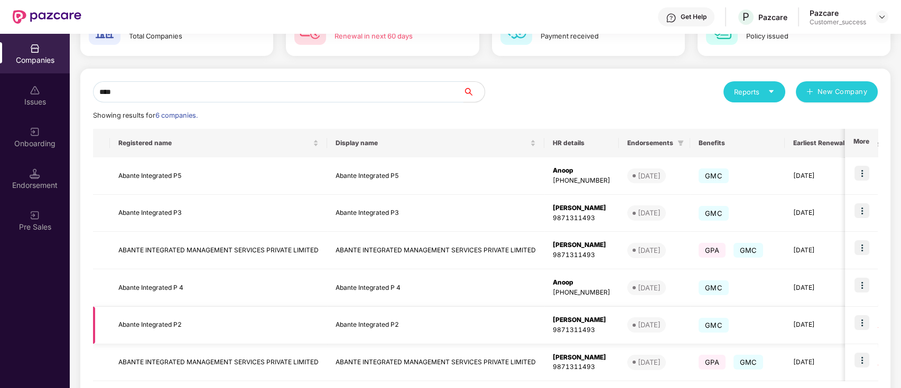
type input "****"
click at [350, 325] on td "Abante Integrated P2" at bounding box center [435, 326] width 217 height 38
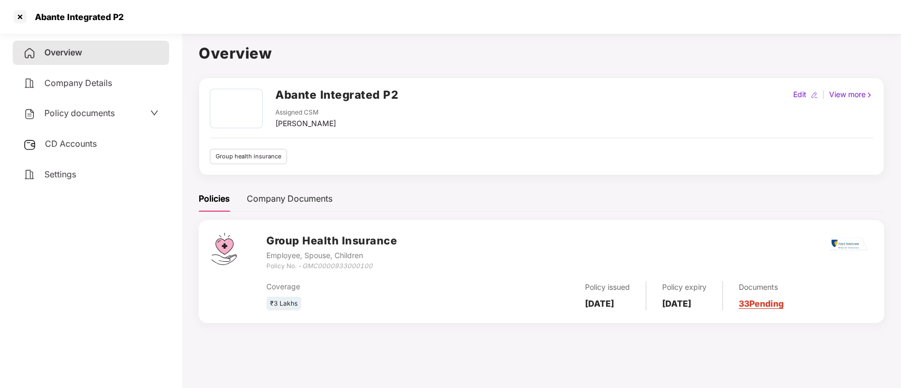
click at [782, 303] on link "33 Pending" at bounding box center [761, 304] width 45 height 11
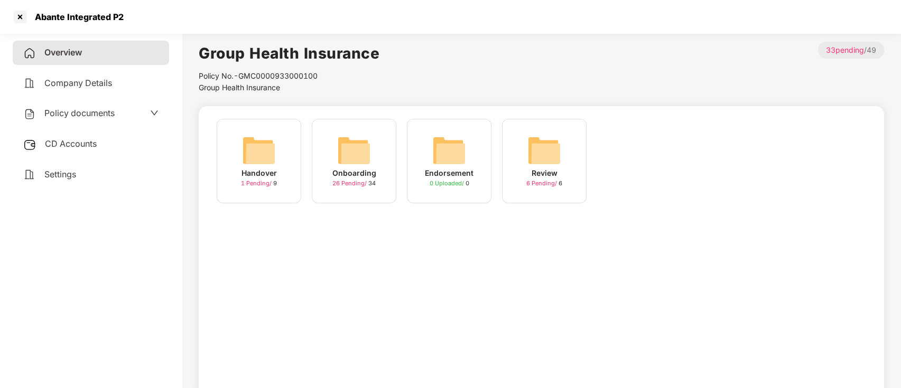
click at [339, 173] on div "Onboarding" at bounding box center [354, 173] width 44 height 12
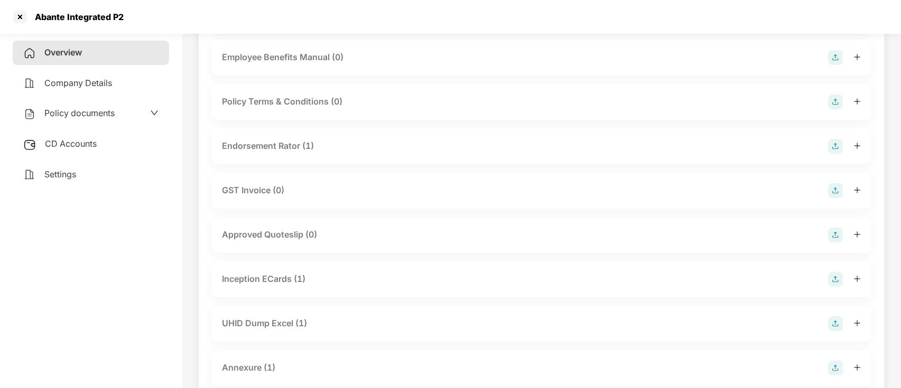
scroll to position [257, 0]
click at [857, 317] on div at bounding box center [844, 323] width 33 height 15
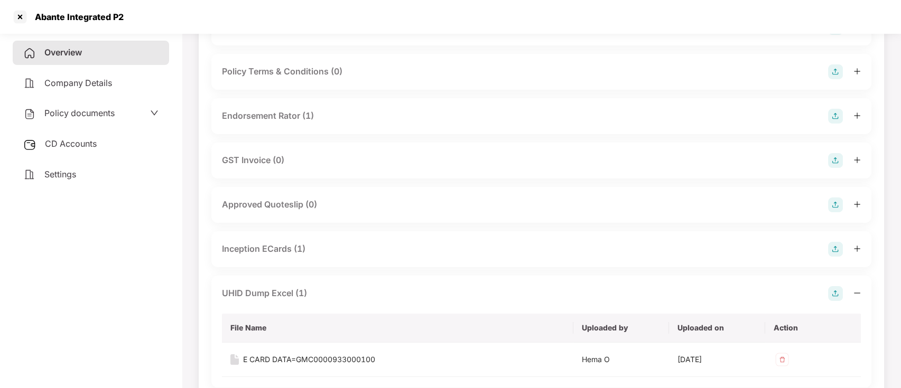
scroll to position [287, 0]
click at [858, 297] on div at bounding box center [844, 293] width 33 height 15
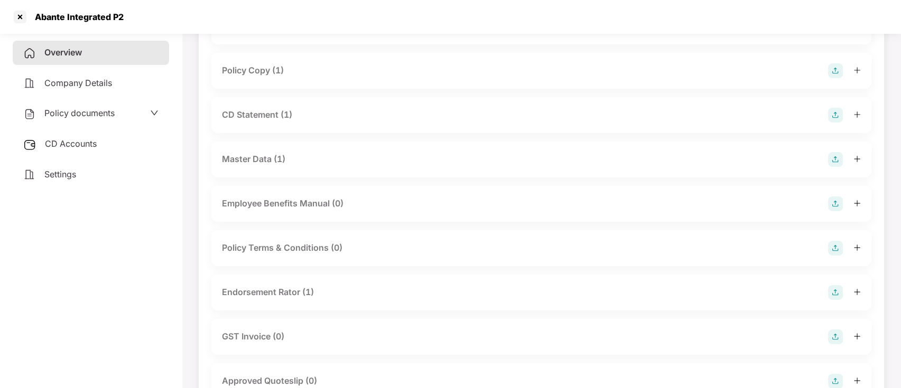
scroll to position [0, 0]
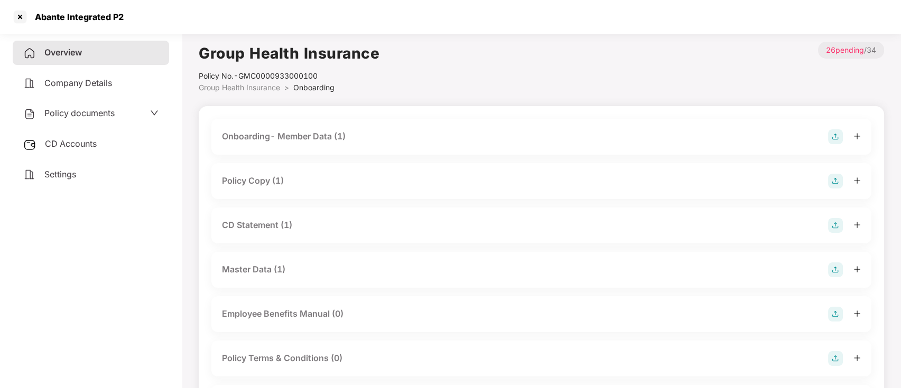
click at [856, 133] on icon "plus" at bounding box center [856, 136] width 7 height 7
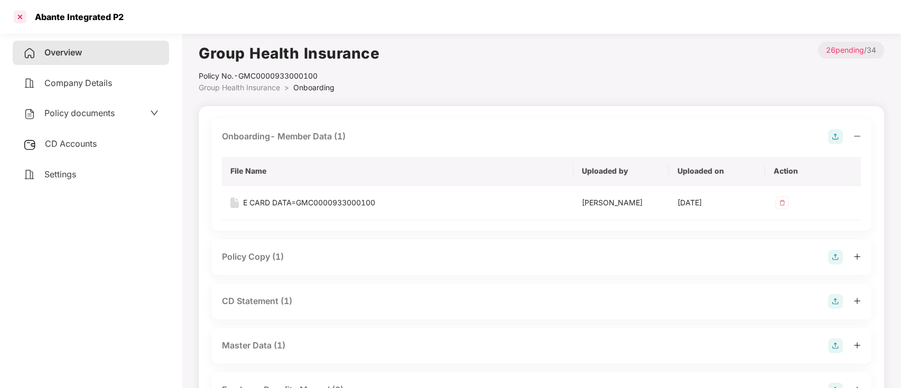
click at [15, 17] on div at bounding box center [20, 16] width 17 height 17
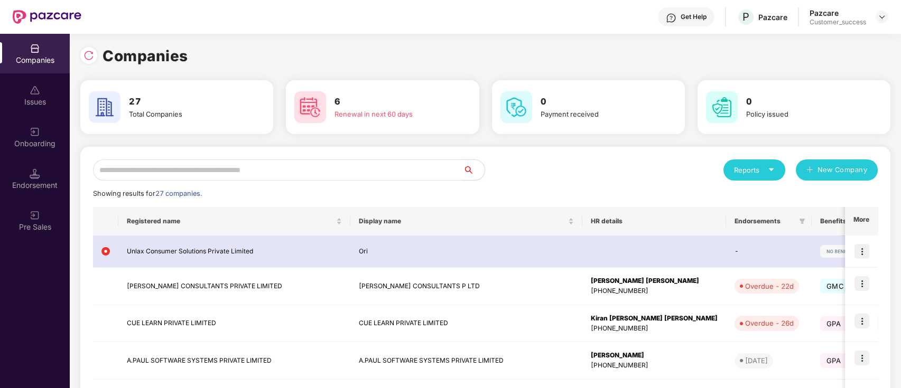
click at [300, 170] on input "text" at bounding box center [278, 170] width 370 height 21
click at [242, 163] on input "text" at bounding box center [278, 170] width 370 height 21
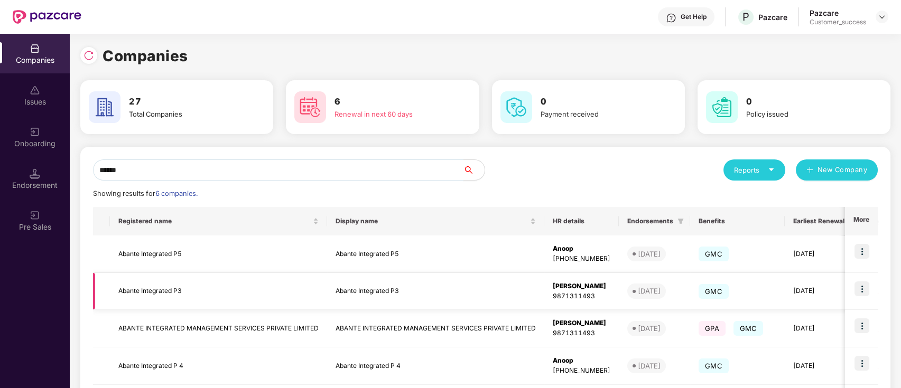
type input "******"
click at [862, 286] on img at bounding box center [861, 289] width 15 height 15
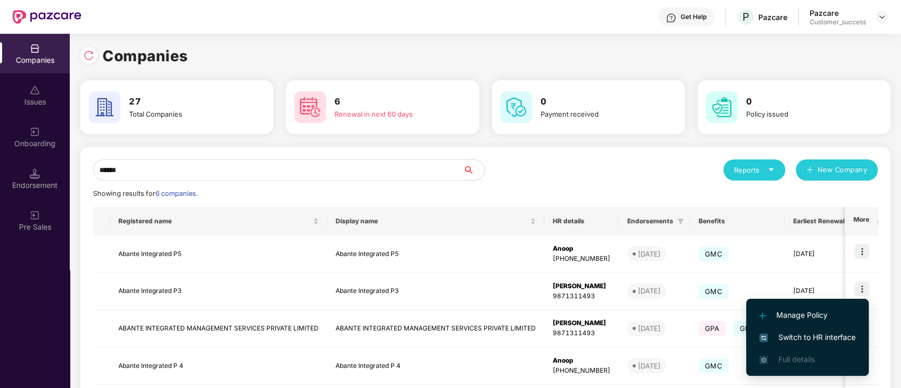
click at [812, 330] on li "Switch to HR interface" at bounding box center [807, 338] width 123 height 22
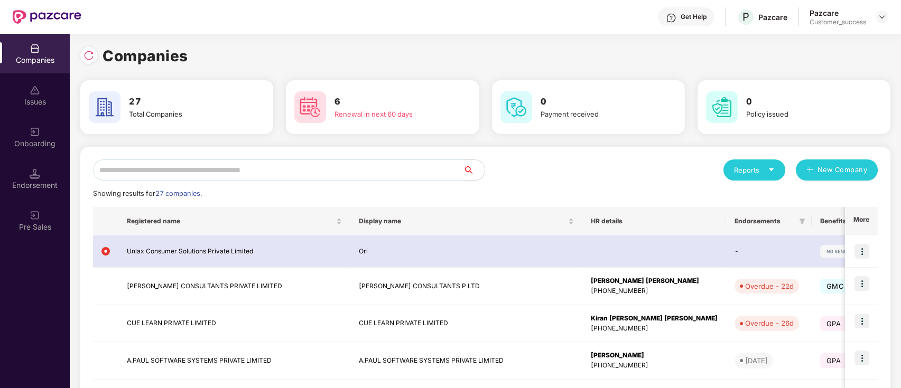
click at [288, 171] on input "text" at bounding box center [278, 170] width 370 height 21
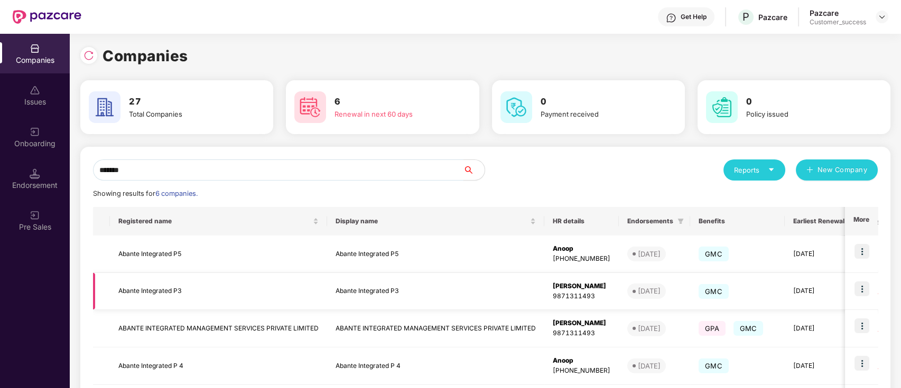
type input "******"
click at [355, 294] on td "Abante Integrated P3" at bounding box center [435, 292] width 217 height 38
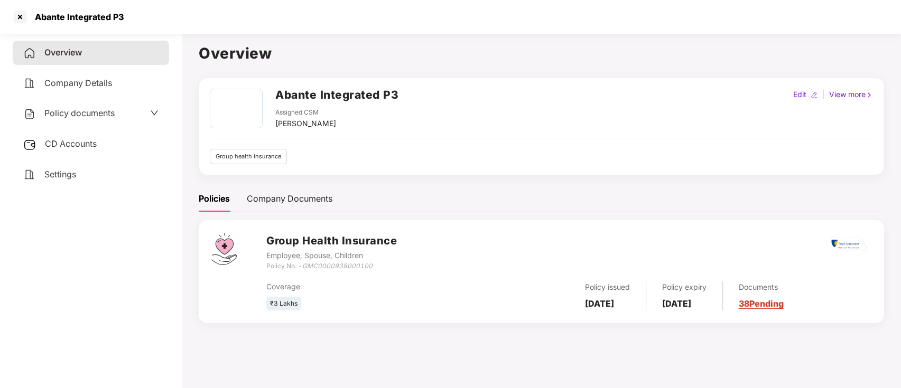
click at [784, 308] on link "38 Pending" at bounding box center [761, 304] width 45 height 11
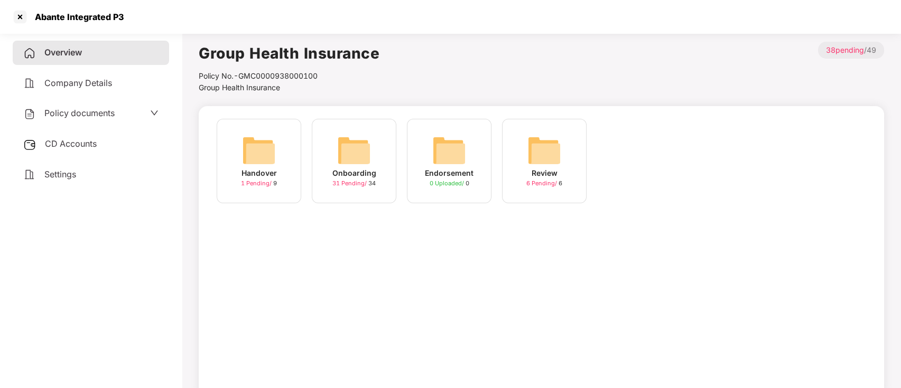
click at [367, 182] on span "31 Pending /" at bounding box center [350, 183] width 36 height 7
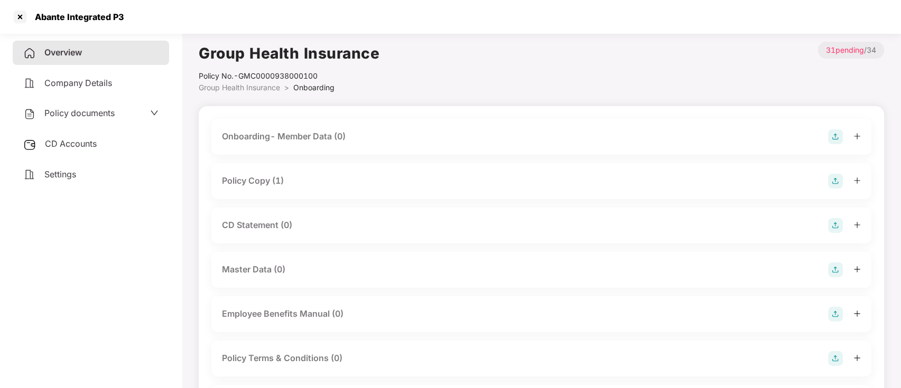
click at [854, 138] on icon "plus" at bounding box center [856, 136] width 7 height 7
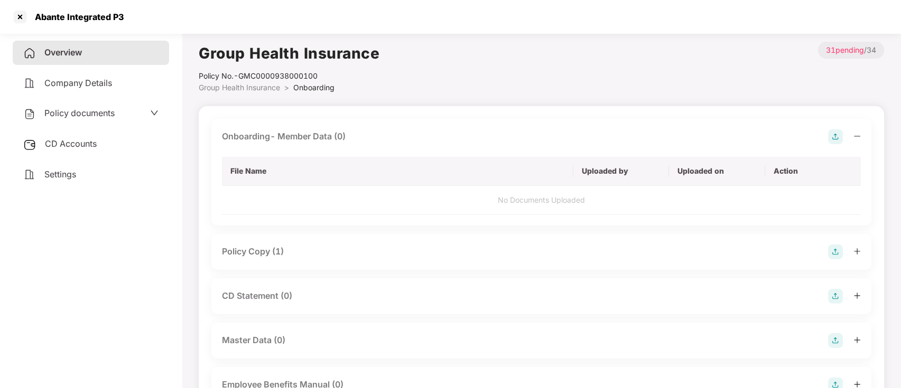
click at [837, 136] on img at bounding box center [835, 136] width 15 height 15
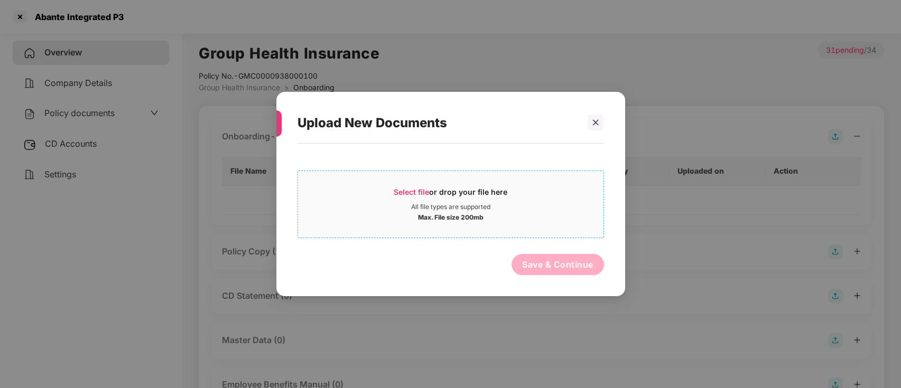
click at [393, 217] on div "Max. File size 200mb" at bounding box center [450, 216] width 305 height 11
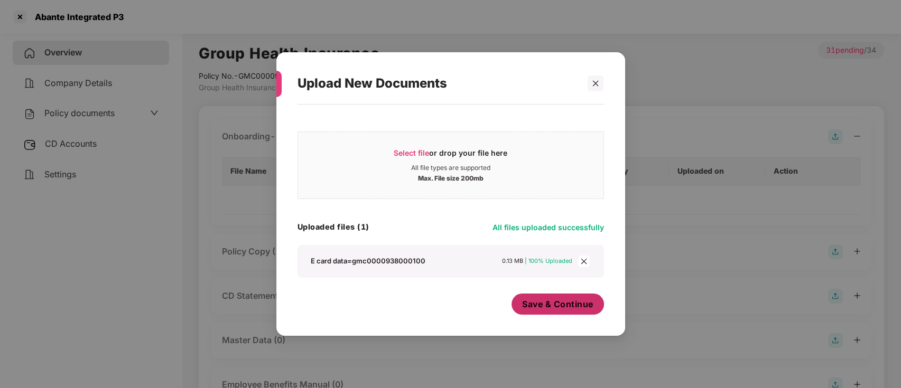
click at [546, 304] on span "Save & Continue" at bounding box center [557, 305] width 71 height 12
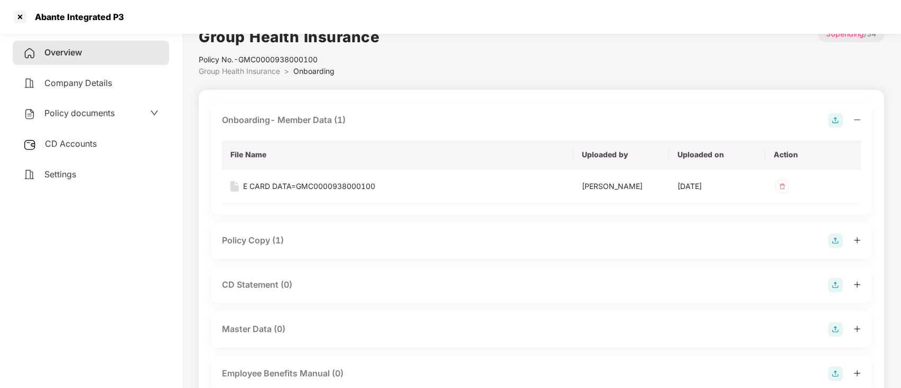
scroll to position [15, 0]
click at [853, 285] on icon "plus" at bounding box center [856, 285] width 7 height 7
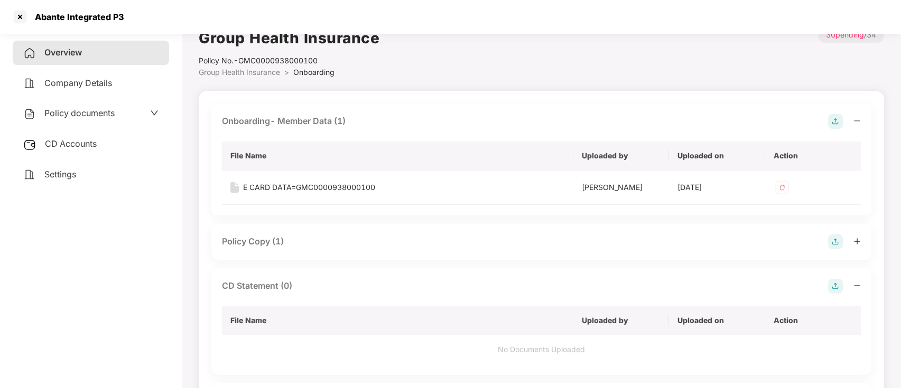
click at [853, 285] on icon "minus" at bounding box center [856, 285] width 7 height 7
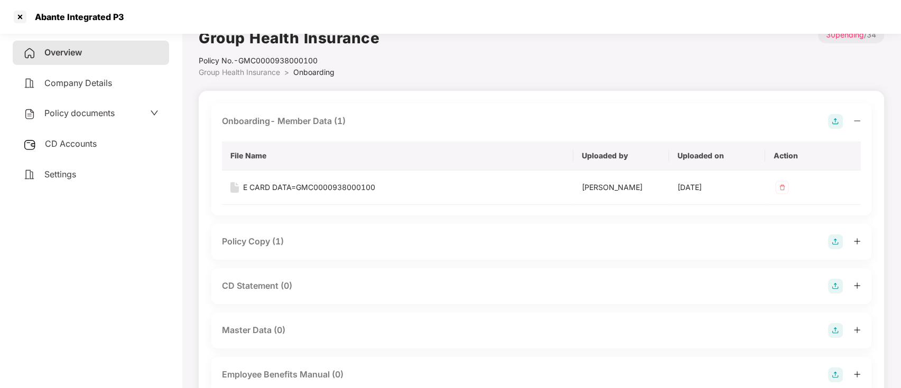
click at [857, 289] on div at bounding box center [844, 286] width 33 height 15
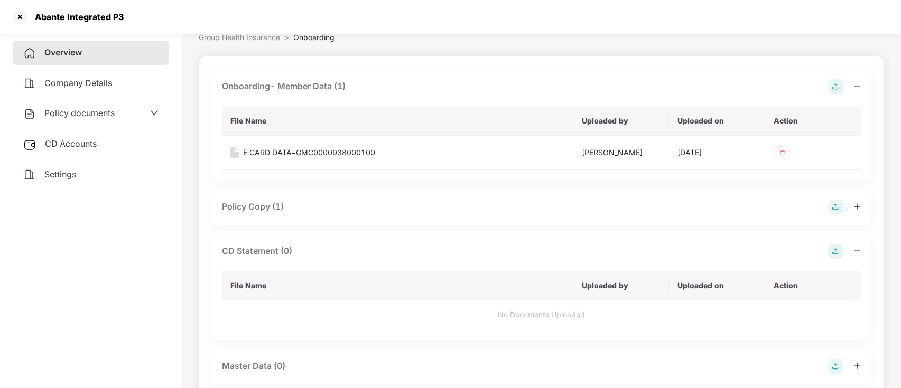
scroll to position [49, 0]
click at [841, 250] on img at bounding box center [835, 253] width 15 height 15
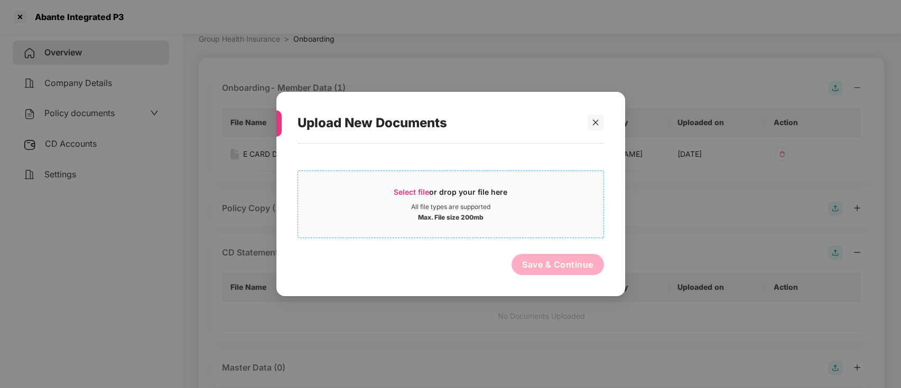
click at [497, 198] on div "Select file or drop your file here" at bounding box center [451, 195] width 114 height 16
click at [594, 117] on div at bounding box center [596, 123] width 16 height 16
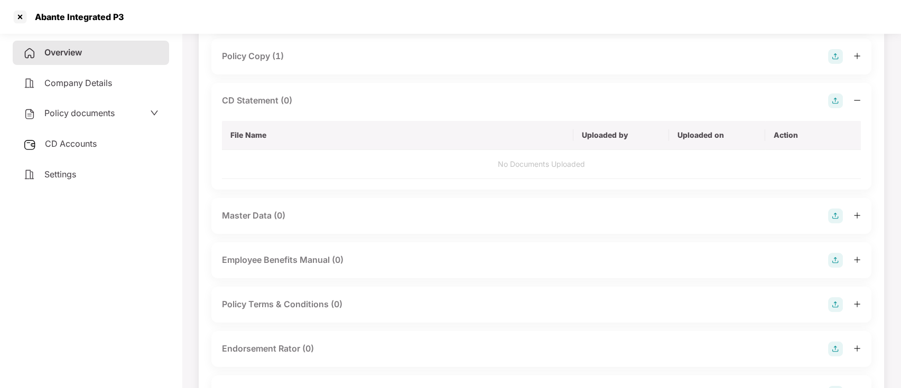
scroll to position [200, 0]
click at [854, 220] on div at bounding box center [844, 217] width 33 height 15
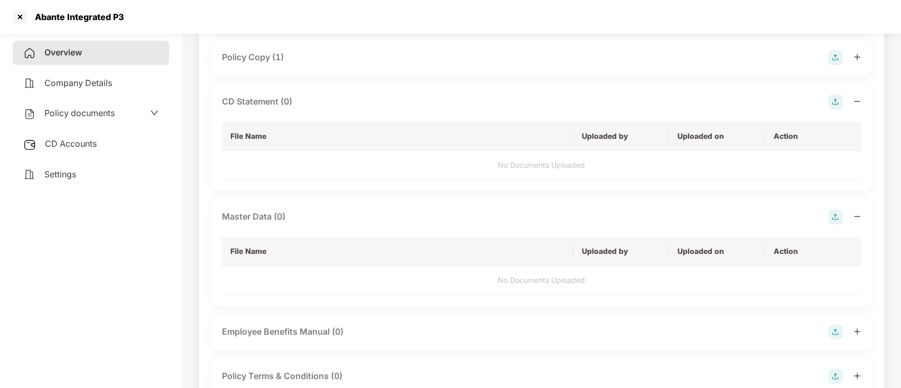
click at [832, 218] on img at bounding box center [835, 217] width 15 height 15
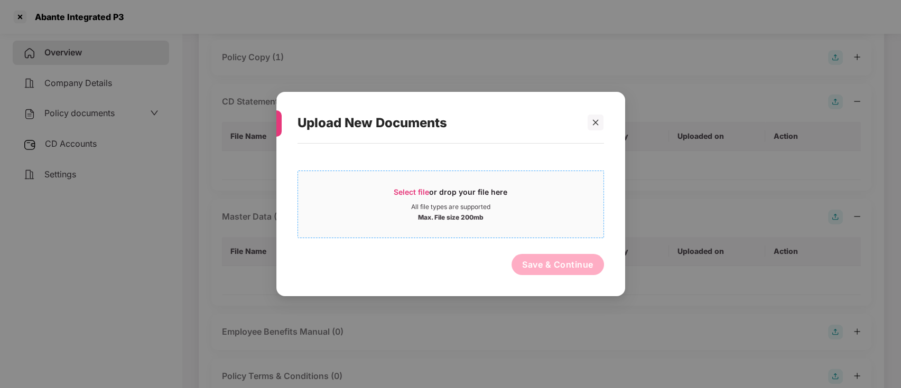
click at [458, 231] on div "Select file or drop your file here All file types are supported Max. File size …" at bounding box center [450, 205] width 306 height 68
click at [392, 201] on div "Select file or drop your file here" at bounding box center [450, 195] width 305 height 16
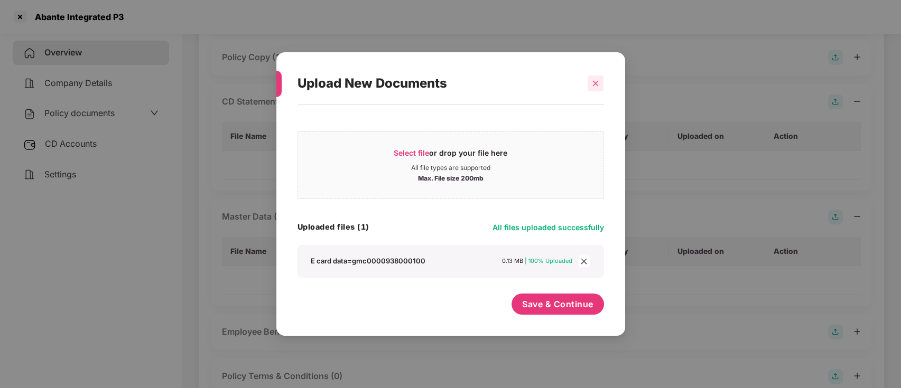
click at [594, 82] on icon "close" at bounding box center [595, 83] width 7 height 7
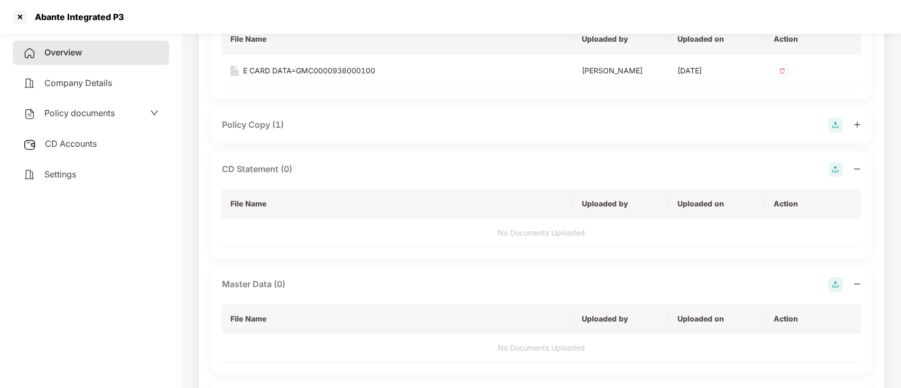
scroll to position [119, 0]
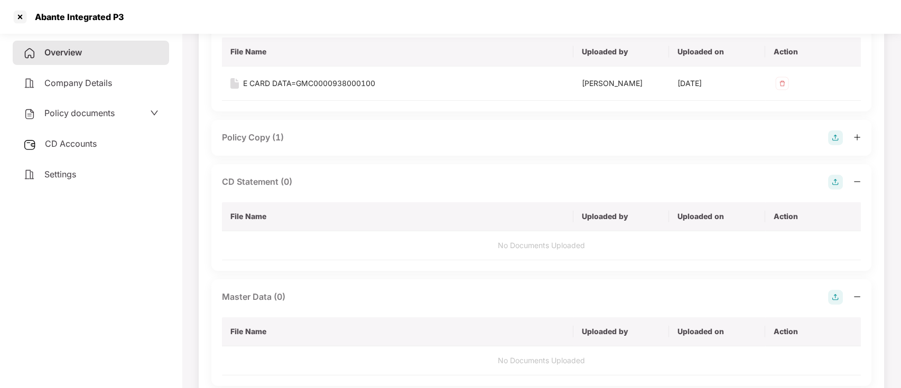
click at [836, 184] on img at bounding box center [835, 182] width 15 height 15
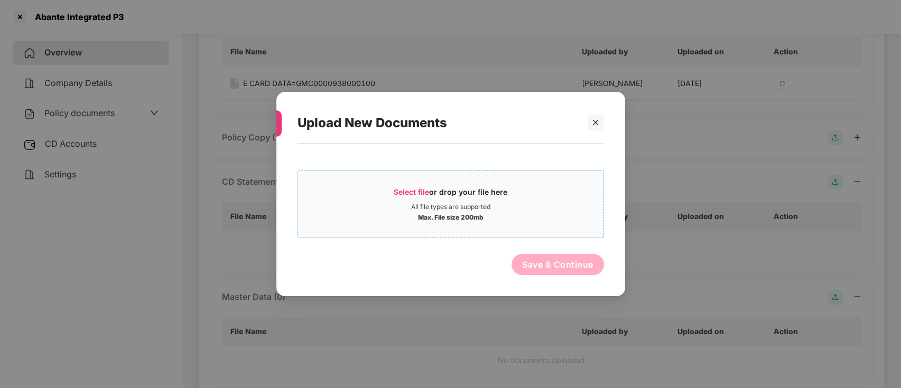
click at [444, 215] on div "Max. File size 200mb" at bounding box center [451, 216] width 66 height 11
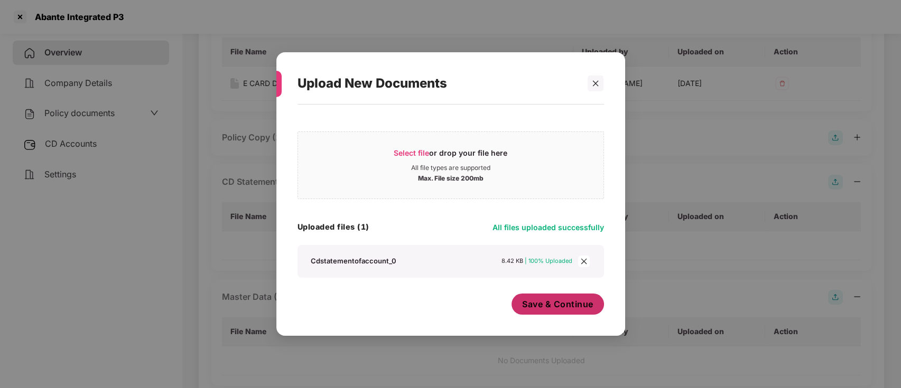
click at [567, 302] on span "Save & Continue" at bounding box center [557, 305] width 71 height 12
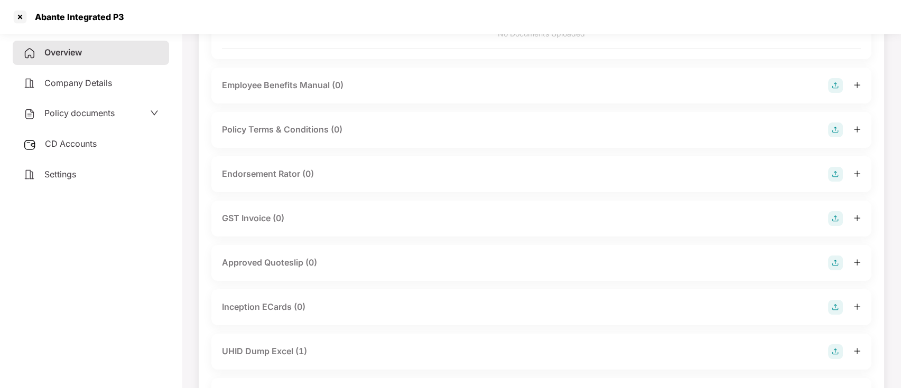
scroll to position [452, 0]
click at [836, 306] on img at bounding box center [835, 307] width 15 height 15
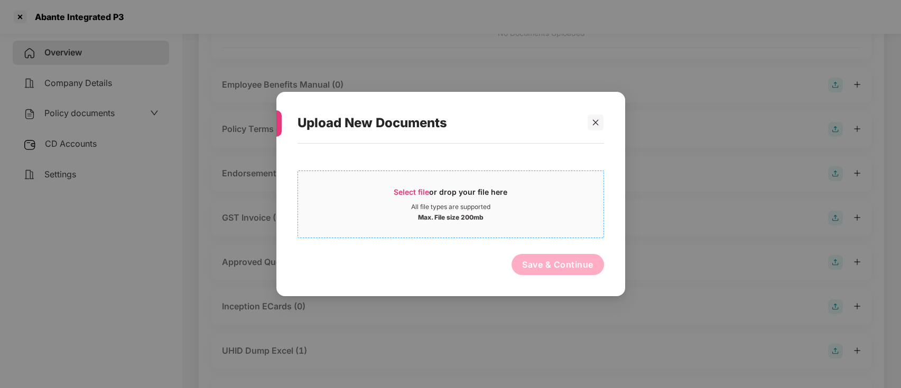
click at [476, 203] on div "All file types are supported" at bounding box center [450, 207] width 79 height 8
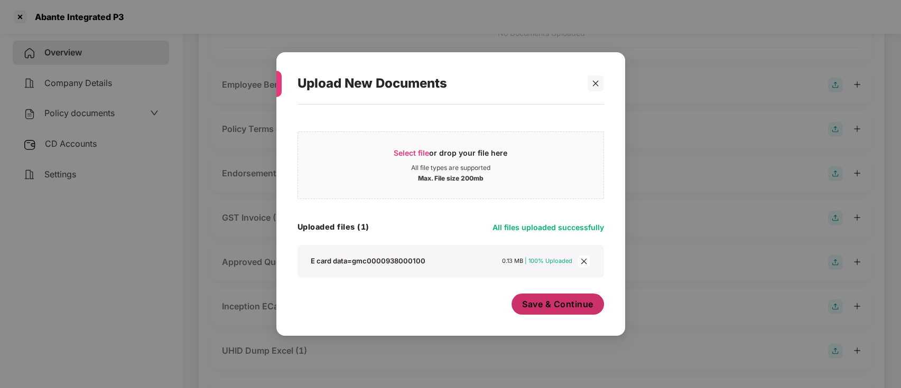
click at [548, 299] on span "Save & Continue" at bounding box center [557, 305] width 71 height 12
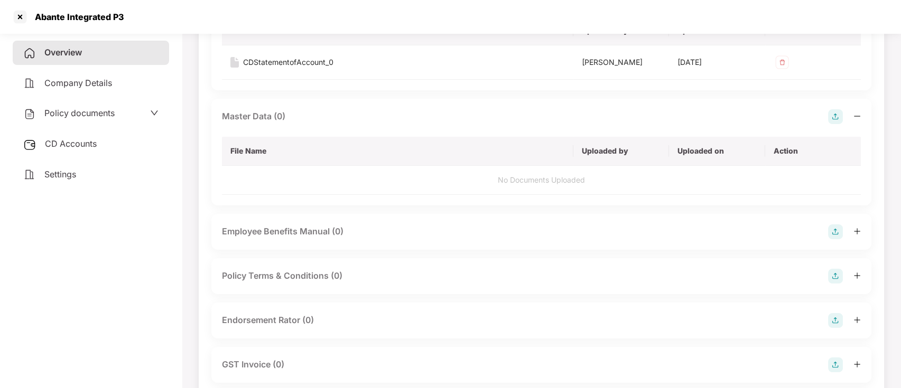
scroll to position [304, 0]
click at [835, 115] on img at bounding box center [835, 118] width 15 height 15
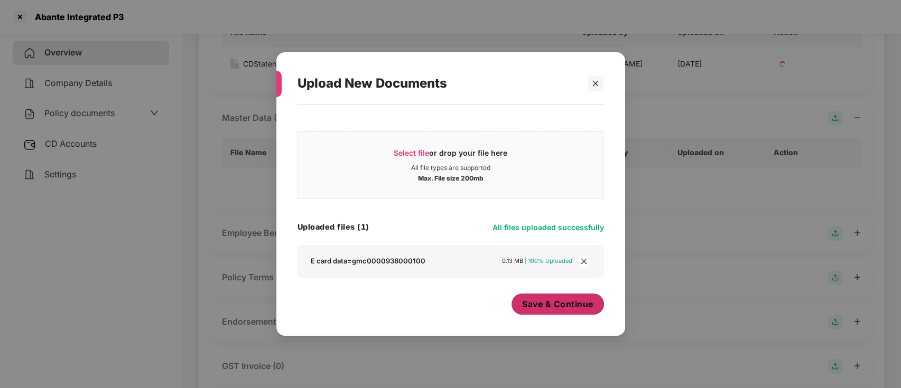
click at [559, 302] on span "Save & Continue" at bounding box center [557, 305] width 71 height 12
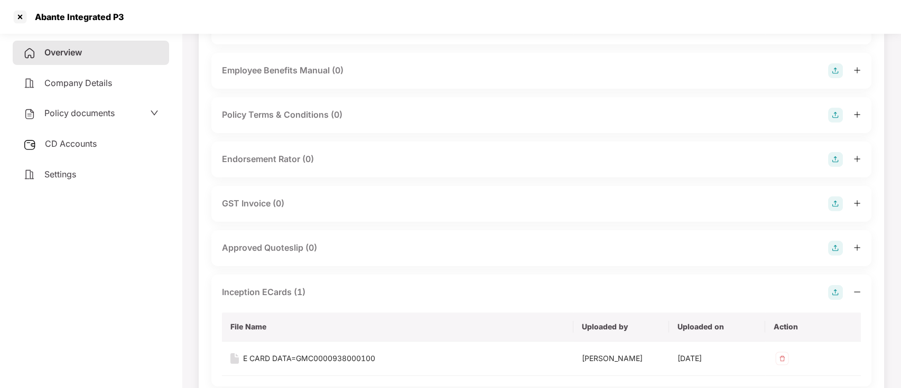
scroll to position [470, 0]
click at [836, 159] on img at bounding box center [835, 161] width 15 height 15
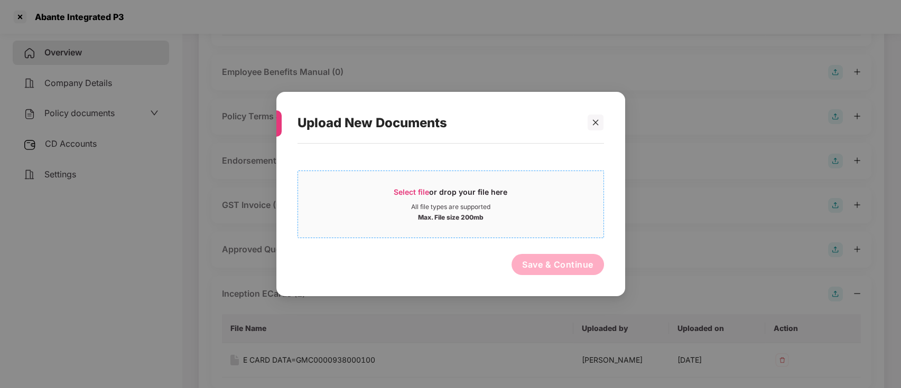
click at [527, 201] on div "Select file or drop your file here" at bounding box center [450, 195] width 305 height 16
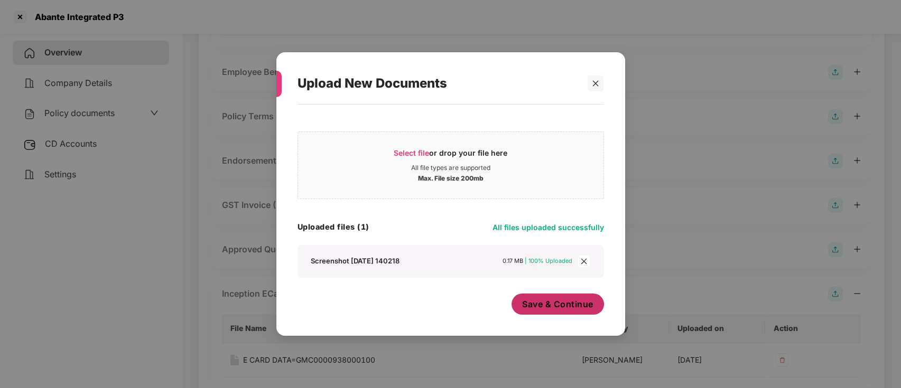
click at [545, 306] on span "Save & Continue" at bounding box center [557, 305] width 71 height 12
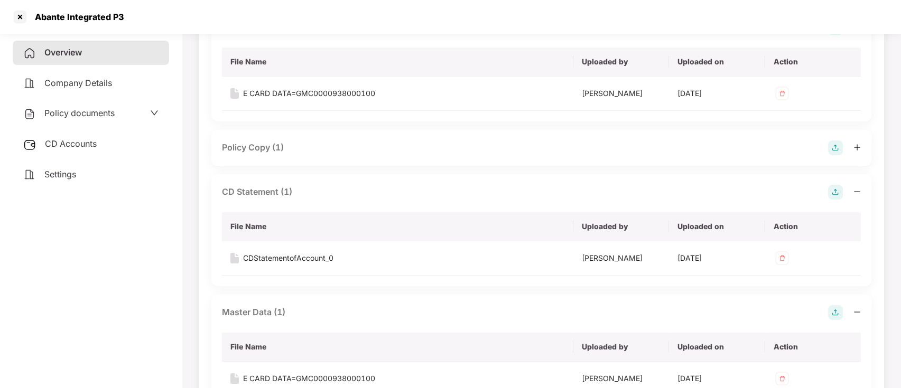
scroll to position [108, 0]
click at [25, 17] on div at bounding box center [20, 16] width 17 height 17
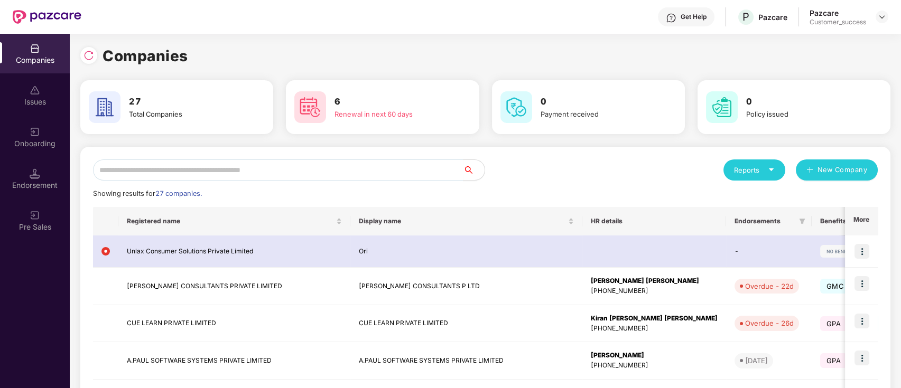
scroll to position [0, 0]
click at [337, 175] on input "text" at bounding box center [278, 170] width 370 height 21
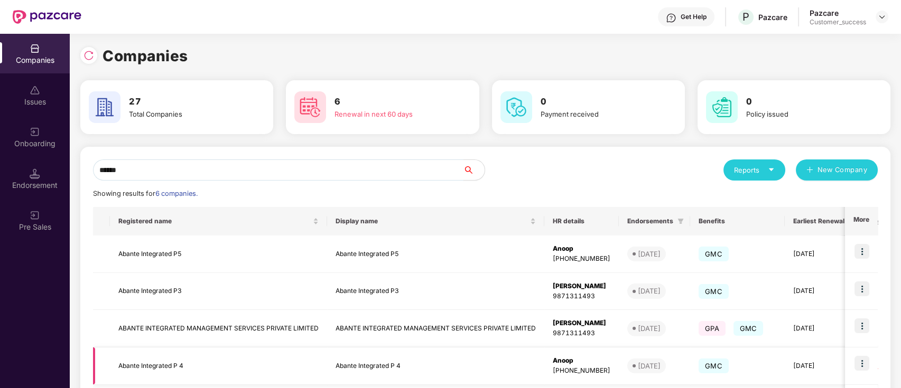
type input "******"
click at [377, 366] on td "Abante Integrated P 4" at bounding box center [435, 367] width 217 height 38
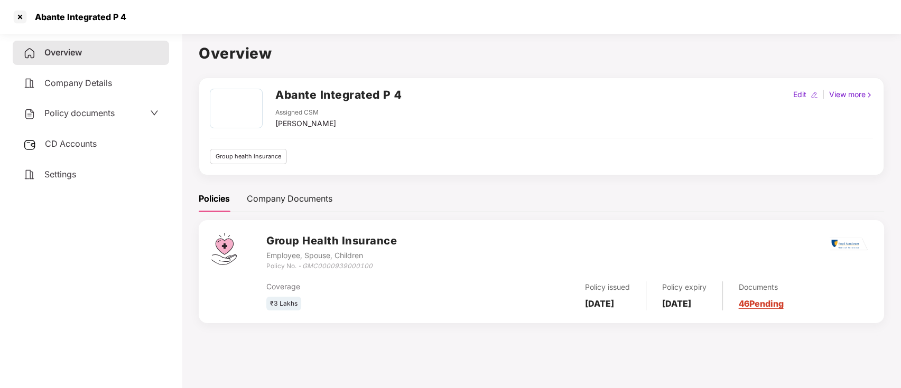
click at [784, 304] on link "46 Pending" at bounding box center [761, 304] width 45 height 11
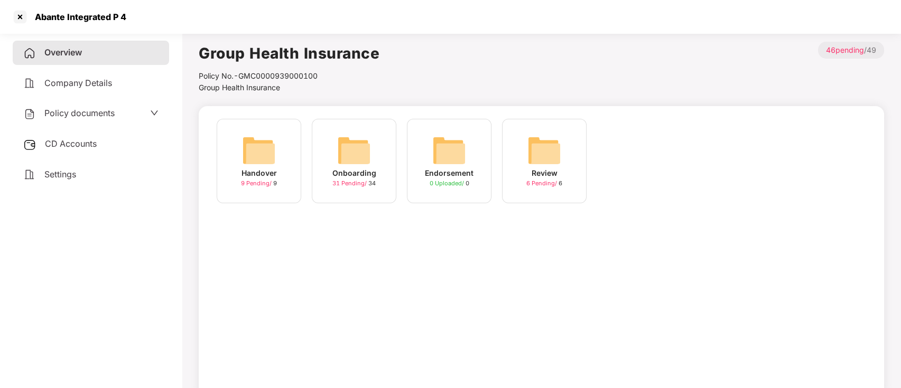
click at [268, 183] on span "9 Pending /" at bounding box center [257, 183] width 32 height 7
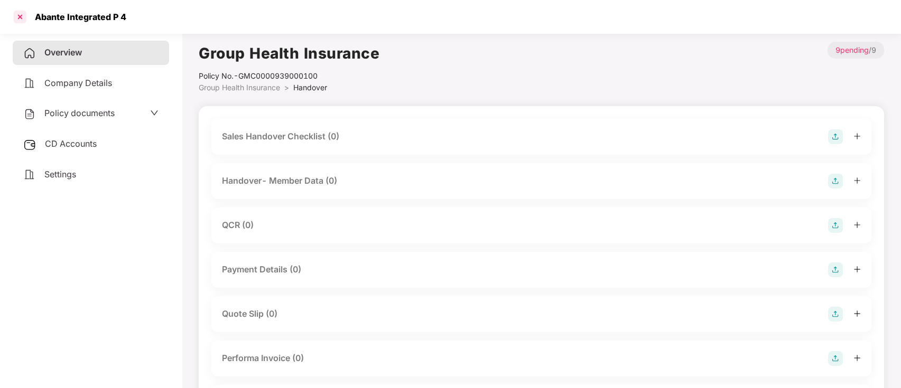
click at [18, 20] on div at bounding box center [20, 16] width 17 height 17
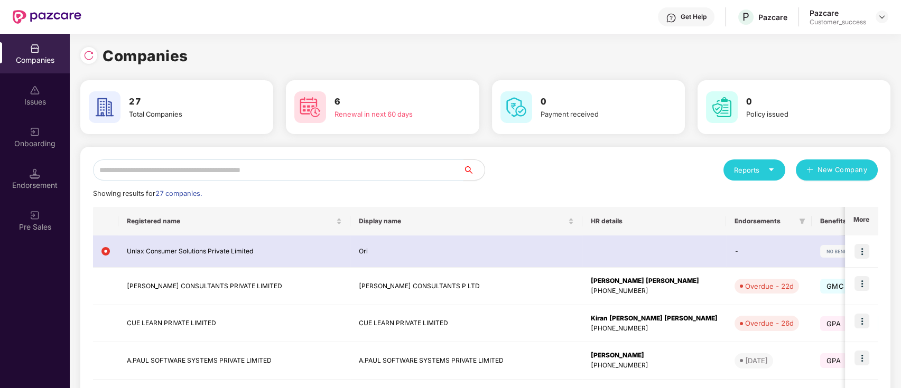
click at [338, 172] on input "text" at bounding box center [278, 170] width 370 height 21
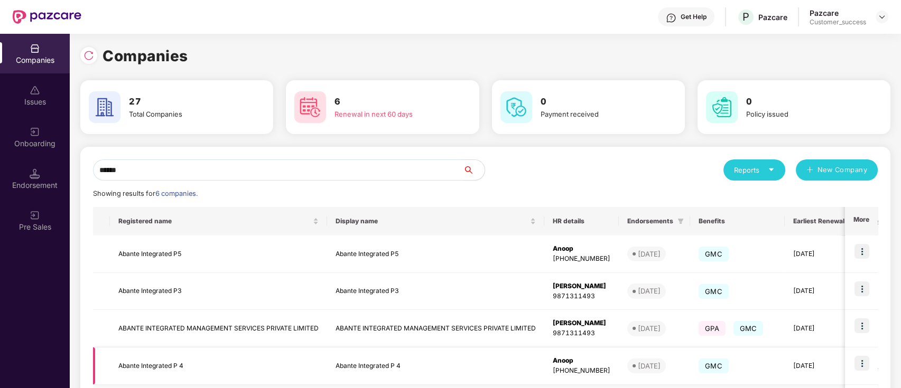
type input "******"
click at [866, 365] on img at bounding box center [861, 363] width 15 height 15
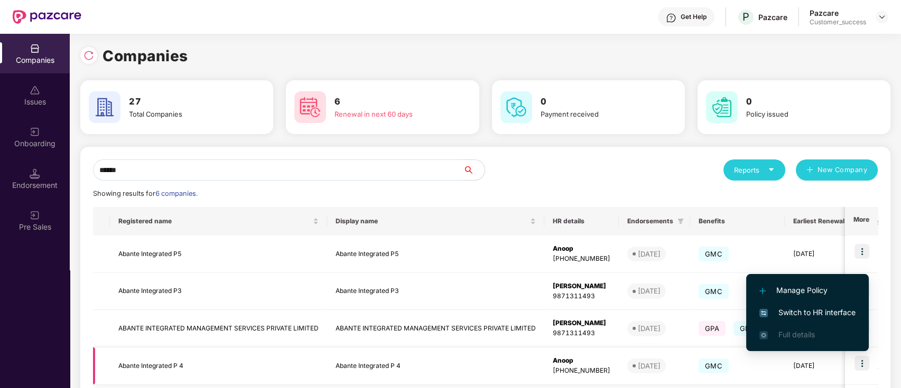
click at [376, 359] on td "Abante Integrated P 4" at bounding box center [435, 367] width 217 height 38
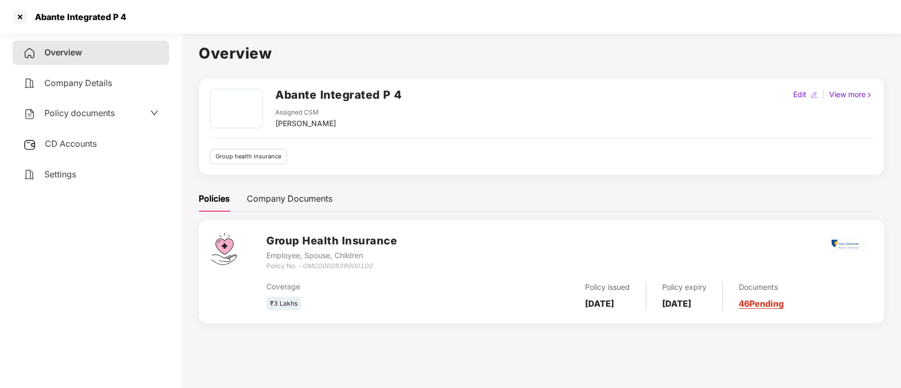
click at [784, 303] on link "46 Pending" at bounding box center [761, 304] width 45 height 11
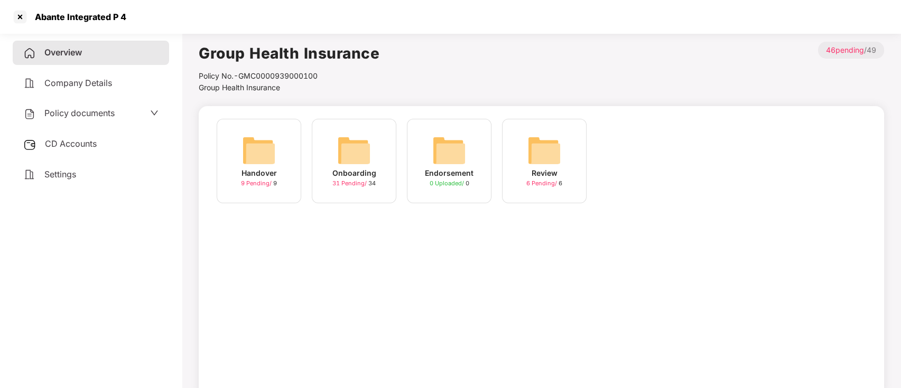
click at [368, 156] on img at bounding box center [354, 151] width 34 height 34
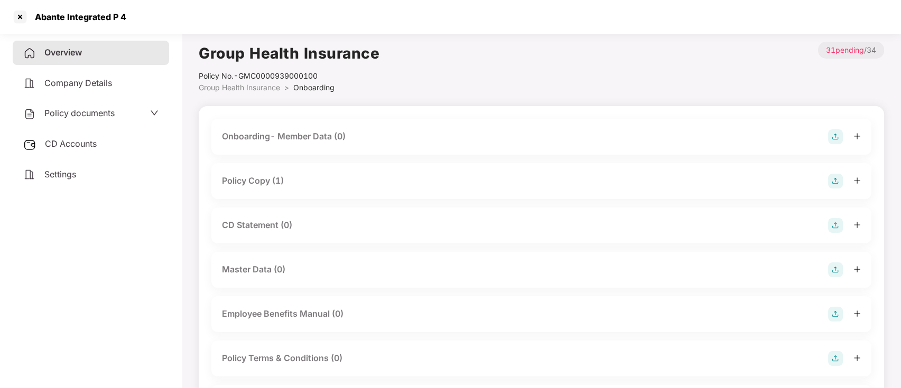
click at [856, 138] on icon "plus" at bounding box center [856, 136] width 1 height 6
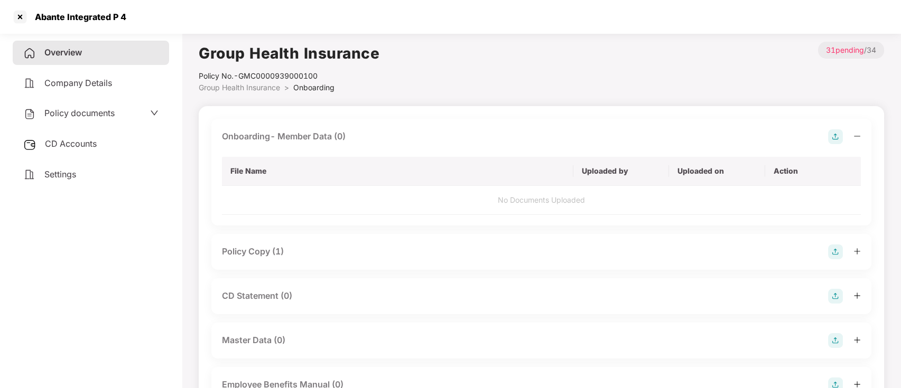
click at [835, 138] on img at bounding box center [835, 136] width 15 height 15
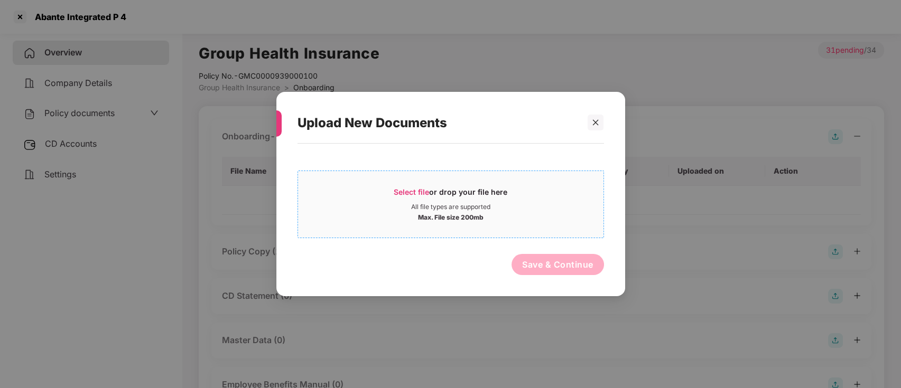
click at [492, 219] on div "Max. File size 200mb" at bounding box center [450, 216] width 305 height 11
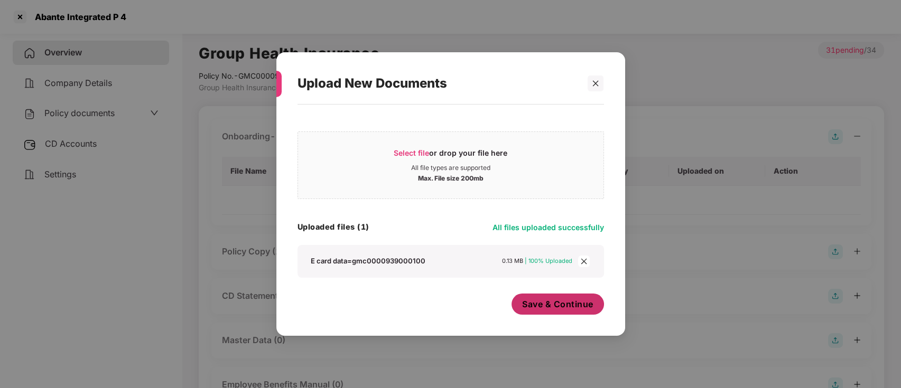
click at [567, 314] on button "Save & Continue" at bounding box center [557, 304] width 92 height 21
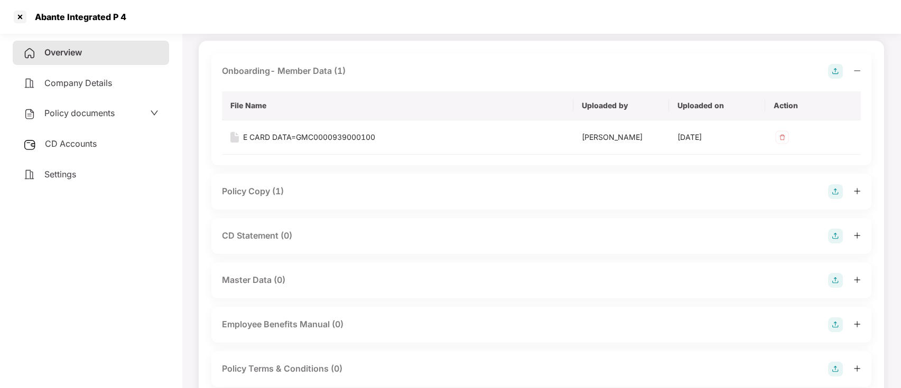
scroll to position [68, 0]
click at [852, 231] on div at bounding box center [844, 233] width 33 height 15
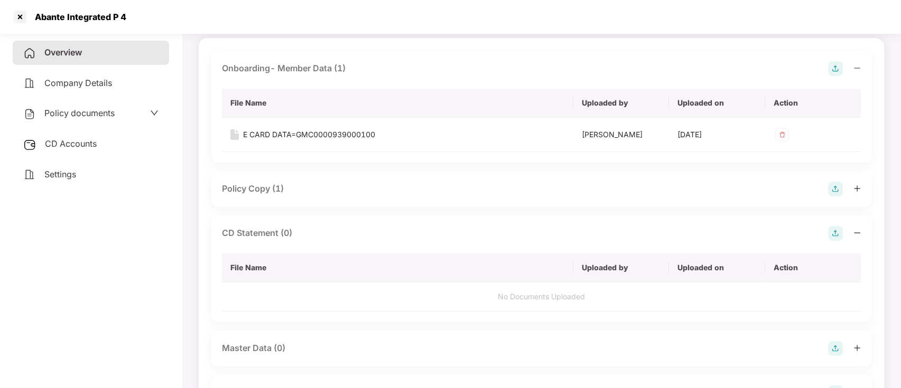
click at [835, 235] on img at bounding box center [835, 233] width 15 height 15
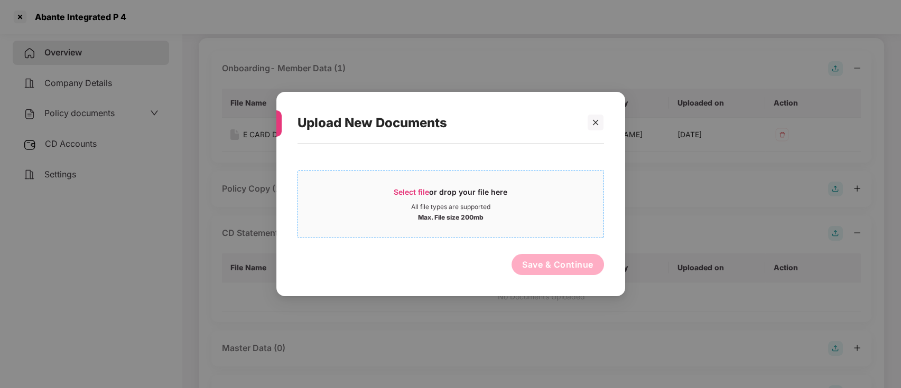
click at [431, 230] on div "Select file or drop your file here All file types are supported Max. File size …" at bounding box center [450, 205] width 306 height 68
click at [411, 210] on div "All file types are supported" at bounding box center [450, 207] width 79 height 8
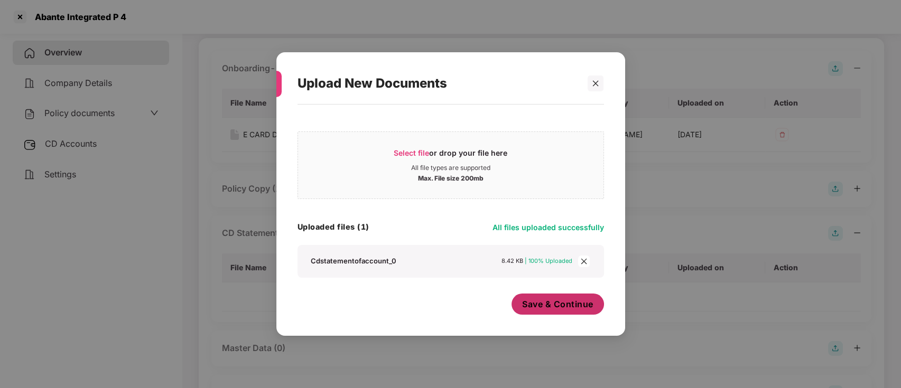
click at [553, 307] on span "Save & Continue" at bounding box center [557, 305] width 71 height 12
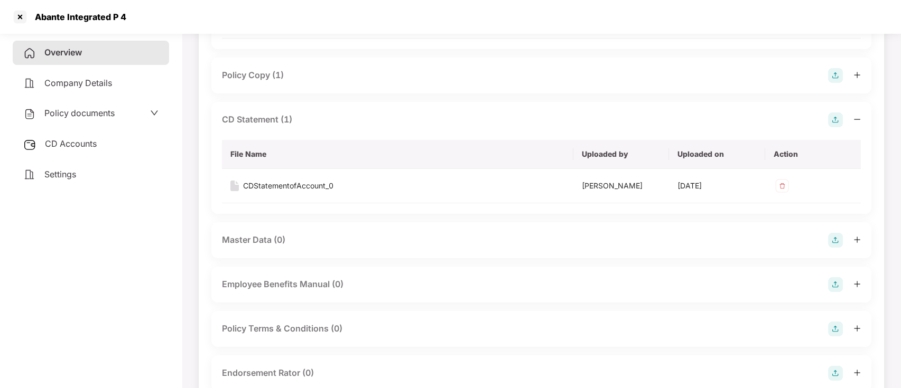
scroll to position [191, 0]
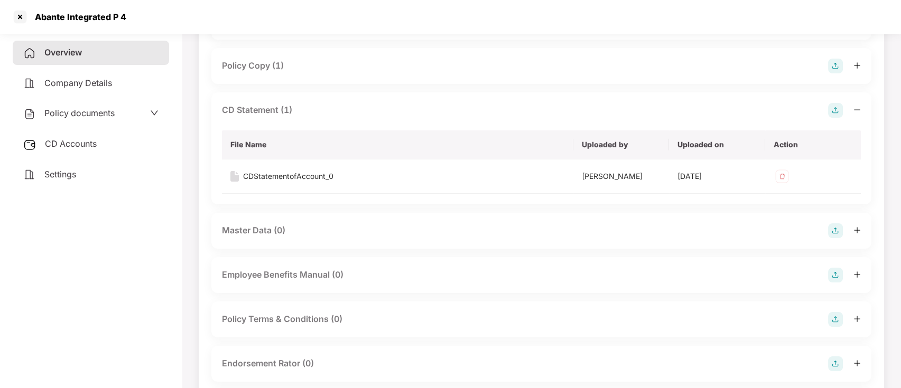
click at [853, 227] on icon "plus" at bounding box center [856, 230] width 7 height 7
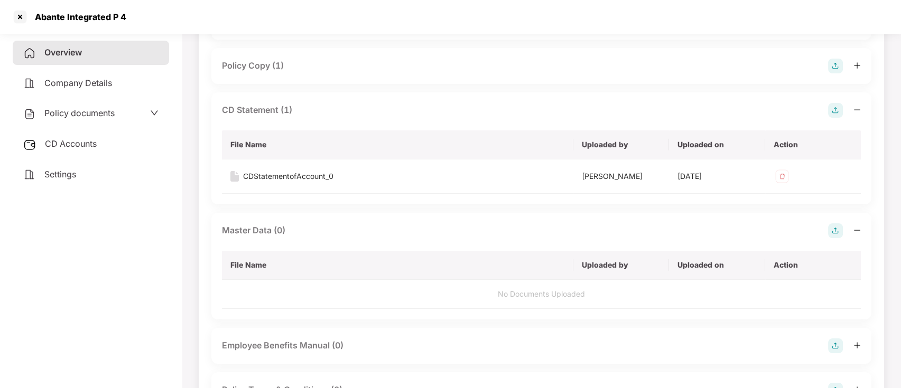
click at [833, 236] on img at bounding box center [835, 230] width 15 height 15
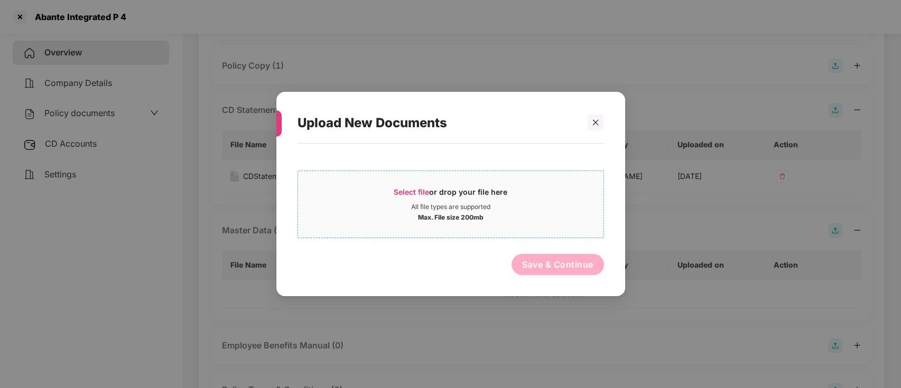
click at [533, 208] on div "All file types are supported" at bounding box center [450, 207] width 305 height 8
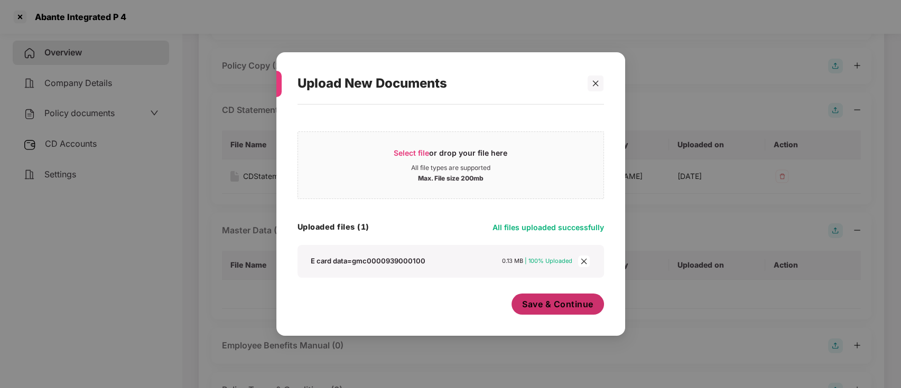
click at [564, 307] on span "Save & Continue" at bounding box center [557, 305] width 71 height 12
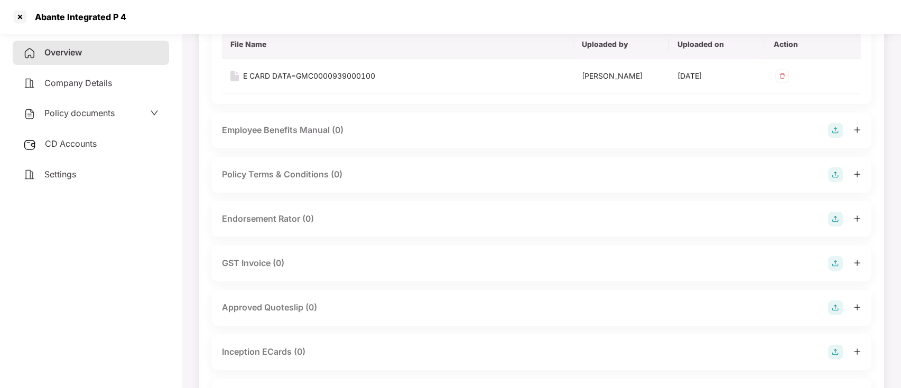
scroll to position [411, 0]
click at [835, 351] on img at bounding box center [835, 353] width 15 height 15
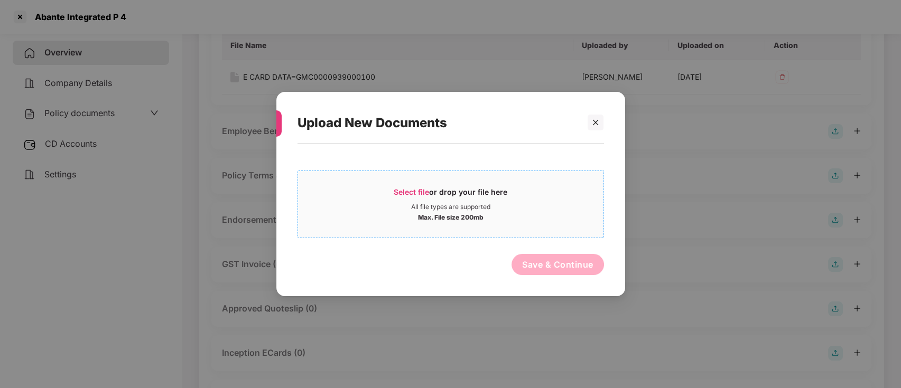
click at [501, 205] on div "All file types are supported" at bounding box center [450, 207] width 305 height 8
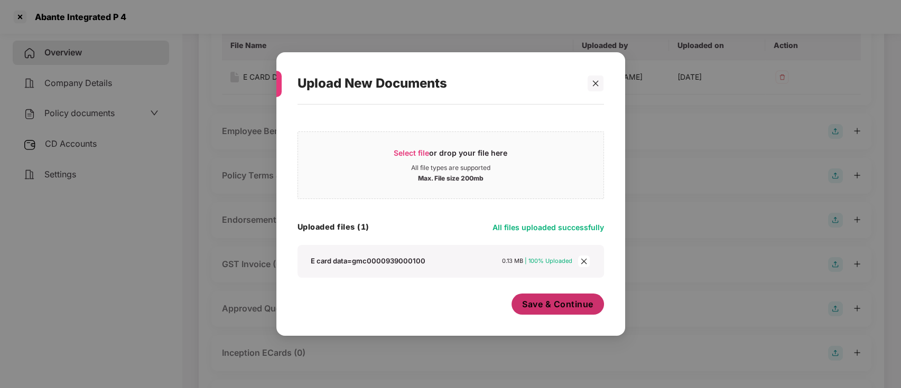
click at [576, 301] on span "Save & Continue" at bounding box center [557, 305] width 71 height 12
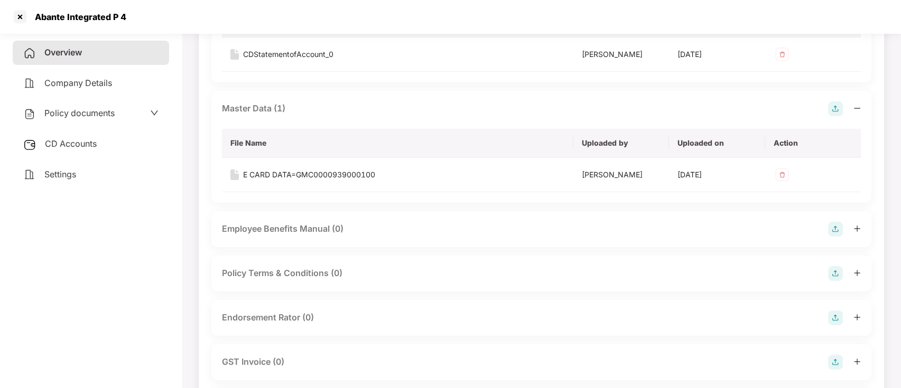
scroll to position [465, 0]
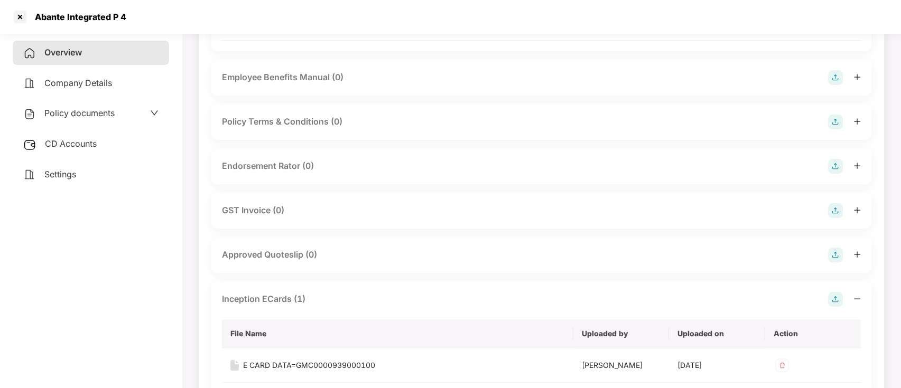
click at [843, 166] on div at bounding box center [844, 166] width 33 height 15
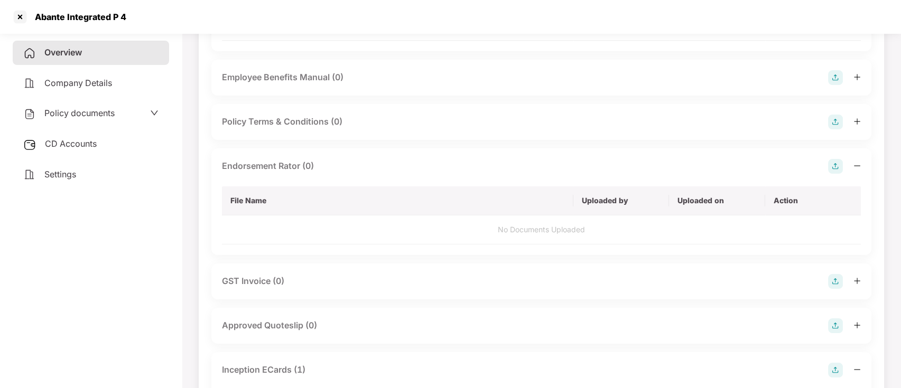
click at [837, 168] on img at bounding box center [835, 166] width 15 height 15
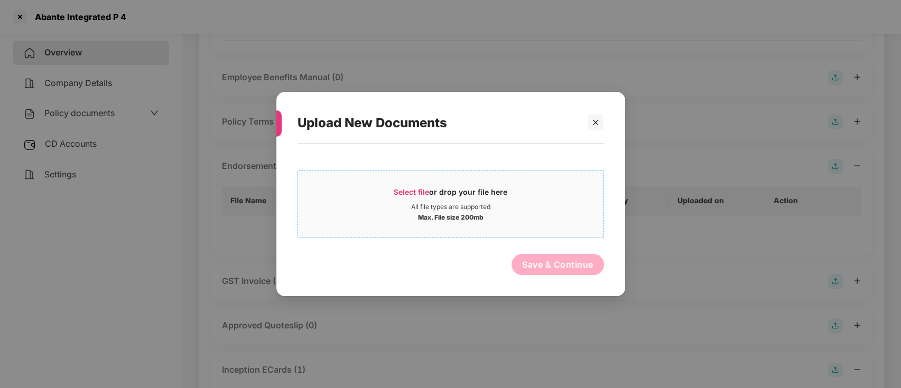
click at [502, 211] on div "Max. File size 200mb" at bounding box center [450, 216] width 305 height 11
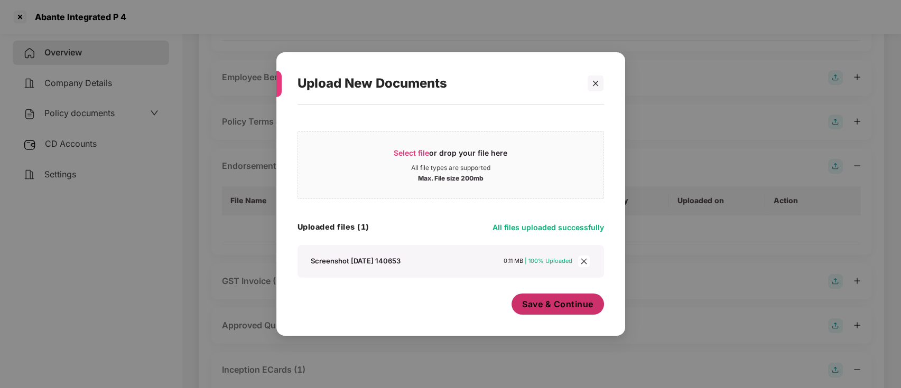
click at [558, 308] on span "Save & Continue" at bounding box center [557, 305] width 71 height 12
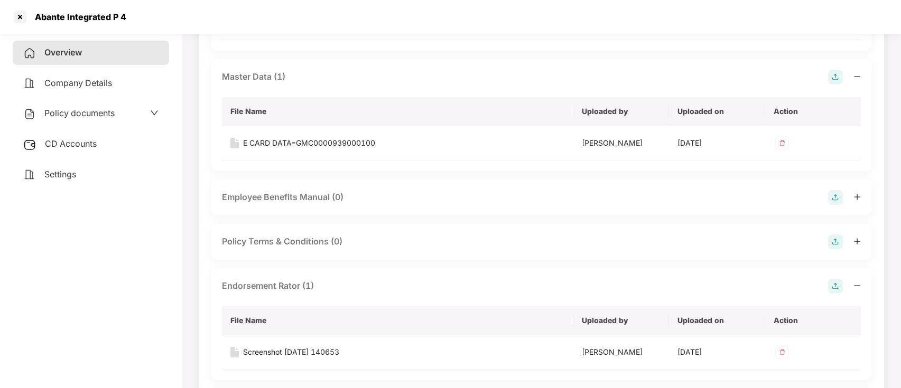
scroll to position [509, 0]
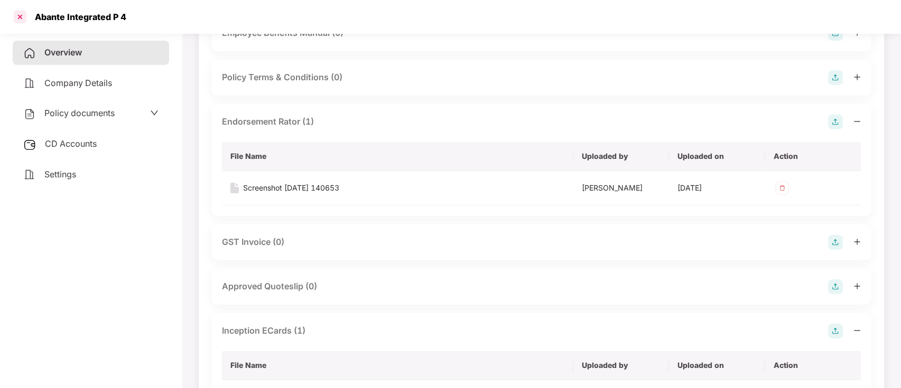
click at [25, 16] on div at bounding box center [20, 16] width 17 height 17
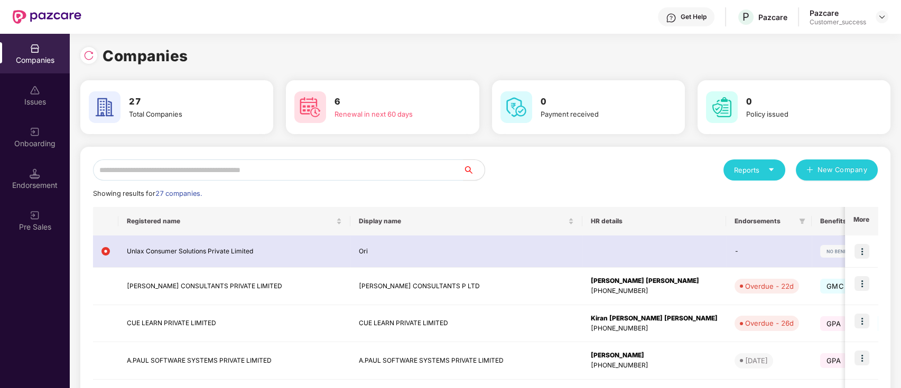
scroll to position [0, 0]
click at [275, 170] on input "text" at bounding box center [278, 170] width 370 height 21
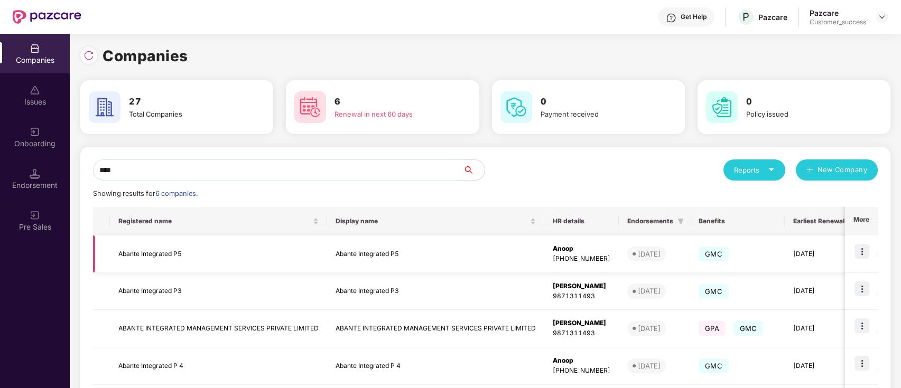
type input "****"
click at [862, 251] on img at bounding box center [861, 251] width 15 height 15
click at [383, 246] on td "Abante Integrated P5" at bounding box center [435, 255] width 217 height 38
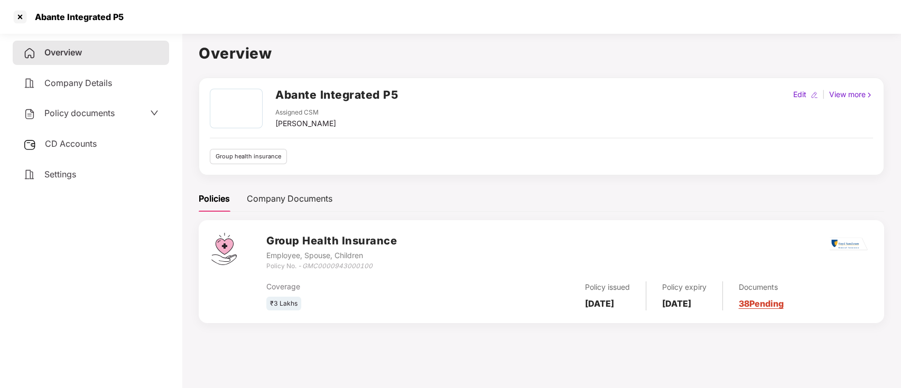
click at [784, 304] on link "38 Pending" at bounding box center [761, 304] width 45 height 11
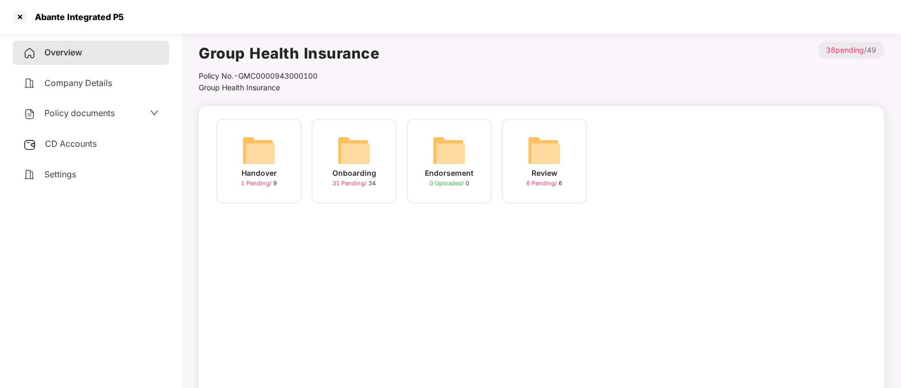
click at [355, 173] on div "Onboarding" at bounding box center [354, 173] width 44 height 12
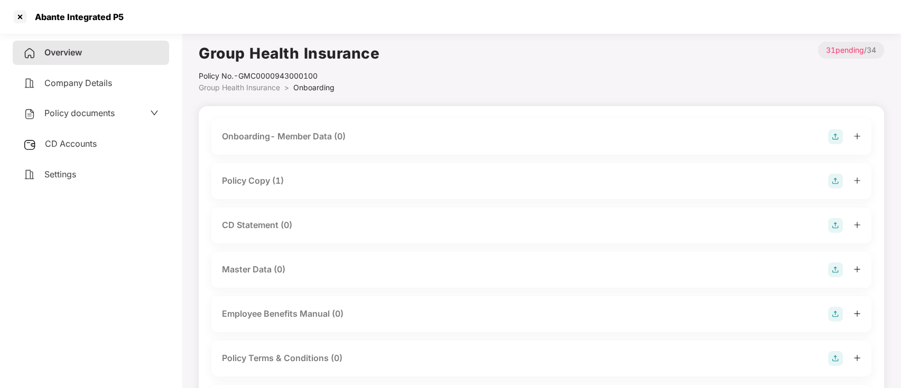
click at [478, 135] on div "Onboarding- Member Data (0)" at bounding box center [541, 136] width 639 height 15
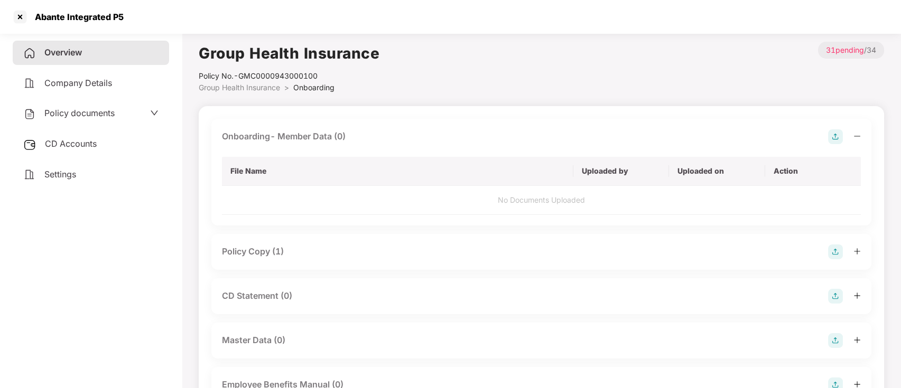
click at [834, 141] on img at bounding box center [835, 136] width 15 height 15
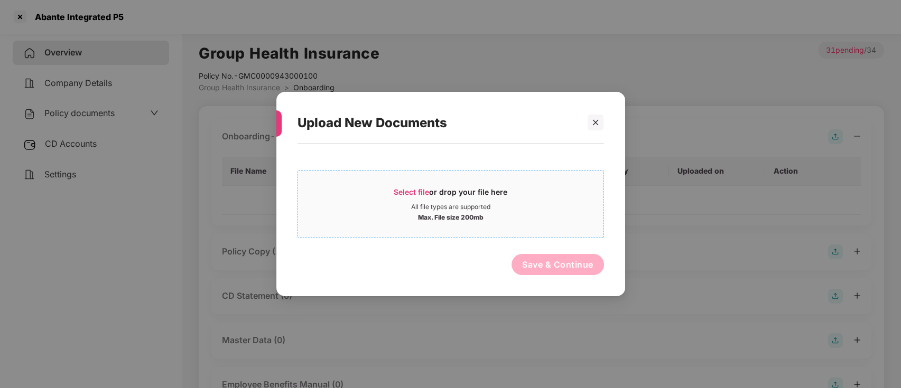
click at [556, 187] on div "Select file or drop your file here" at bounding box center [450, 195] width 305 height 16
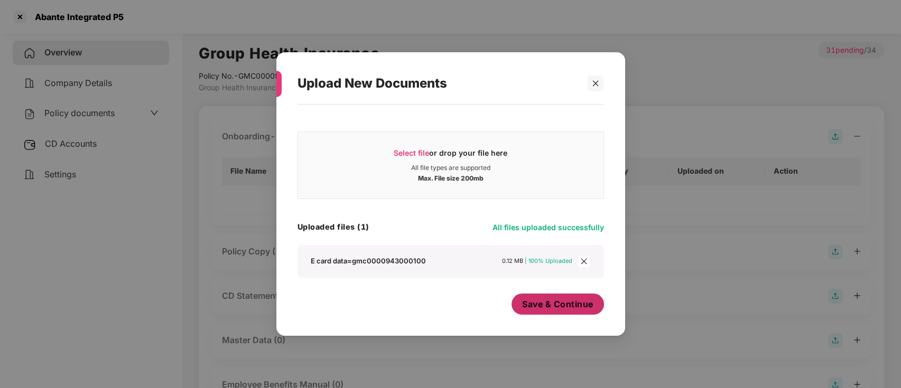
click at [569, 306] on span "Save & Continue" at bounding box center [557, 305] width 71 height 12
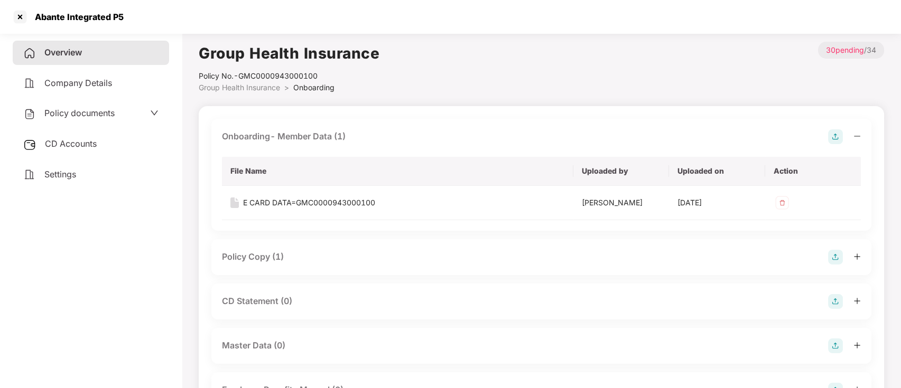
scroll to position [77, 0]
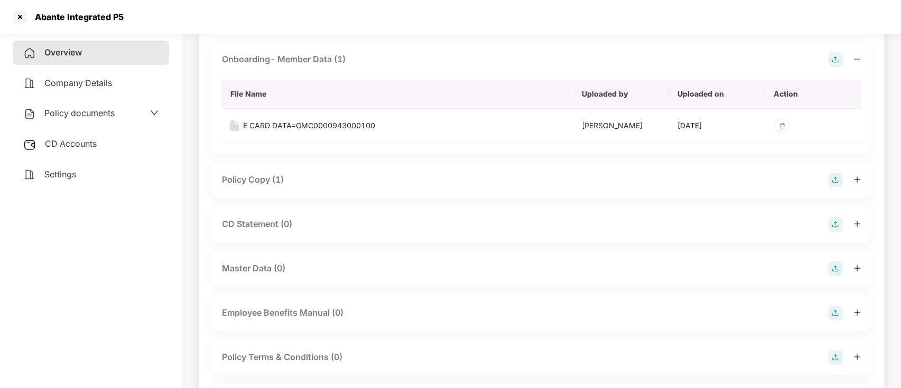
click at [854, 221] on icon "plus" at bounding box center [856, 223] width 7 height 7
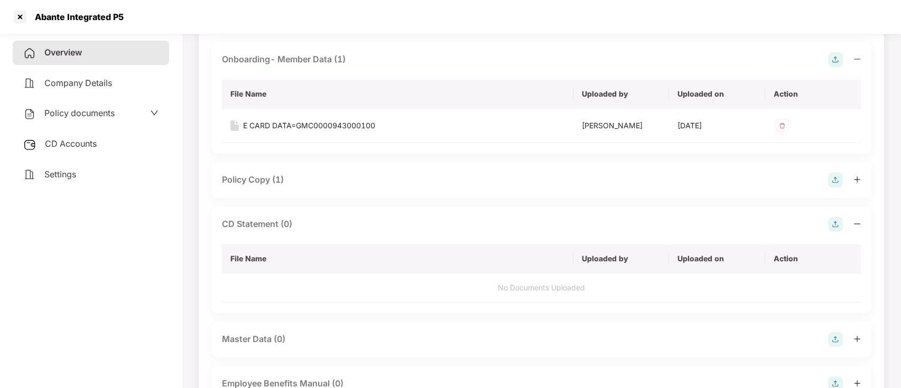
click at [834, 220] on img at bounding box center [835, 224] width 15 height 15
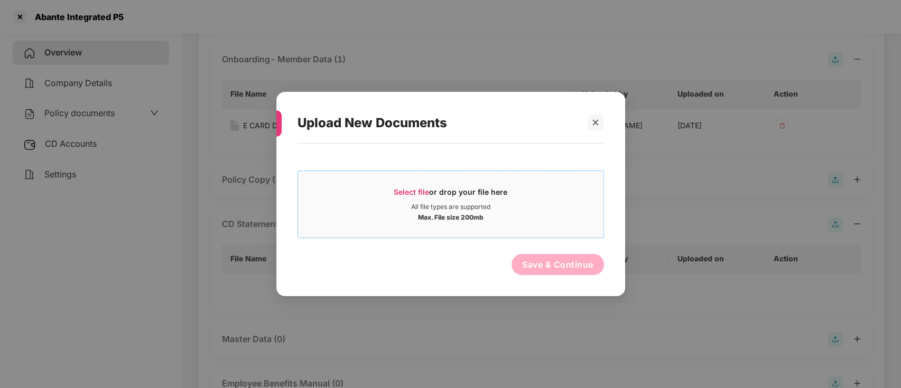
click at [391, 191] on div "Select file or drop your file here" at bounding box center [450, 195] width 305 height 16
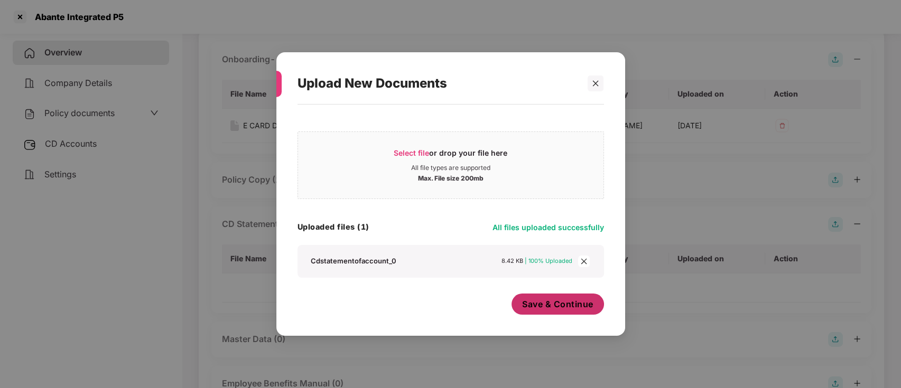
click at [554, 310] on span "Save & Continue" at bounding box center [557, 305] width 71 height 12
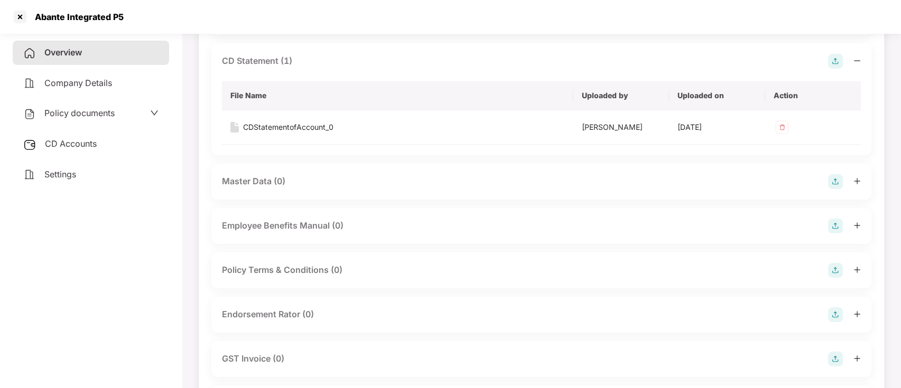
scroll to position [241, 0]
click at [834, 182] on img at bounding box center [835, 181] width 15 height 15
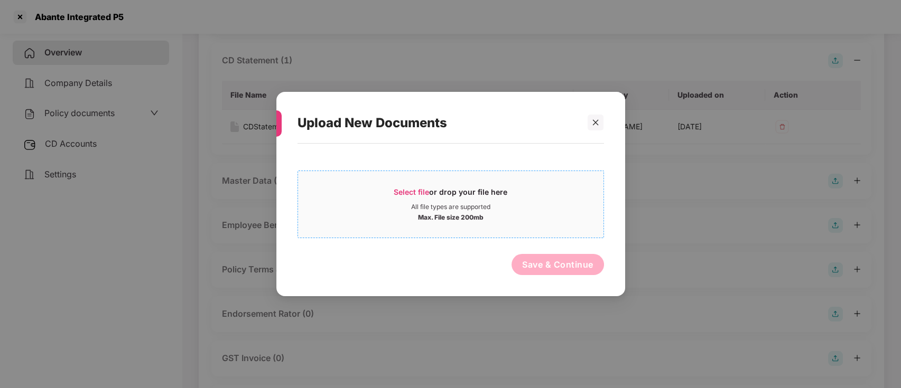
click at [455, 203] on div "All file types are supported" at bounding box center [450, 207] width 79 height 8
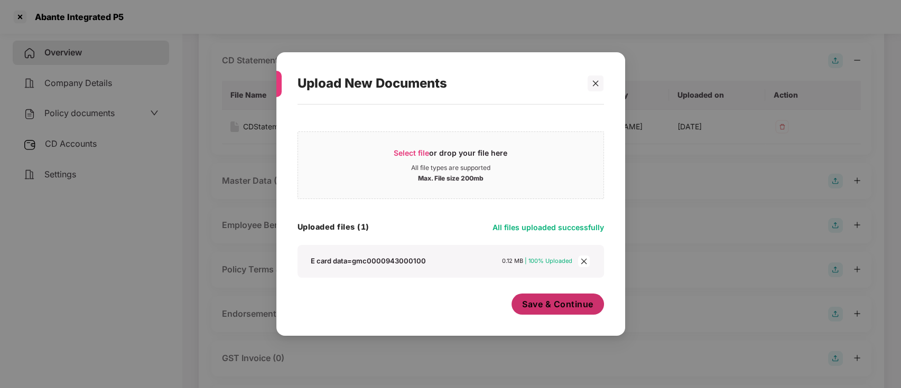
click at [565, 302] on span "Save & Continue" at bounding box center [557, 305] width 71 height 12
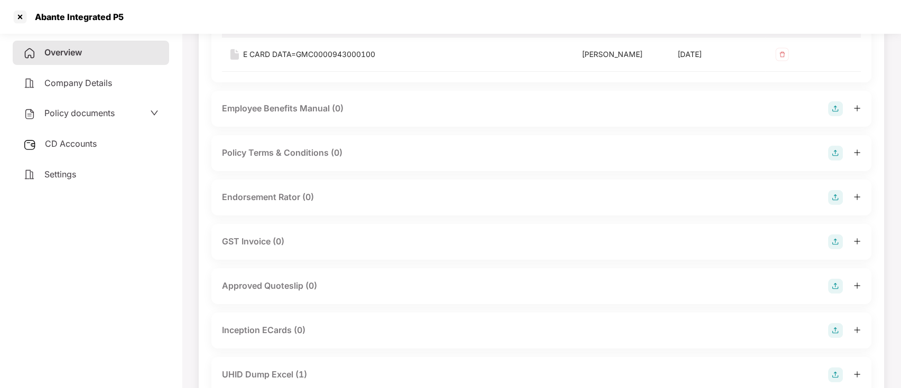
scroll to position [433, 0]
click at [831, 325] on img at bounding box center [835, 331] width 15 height 15
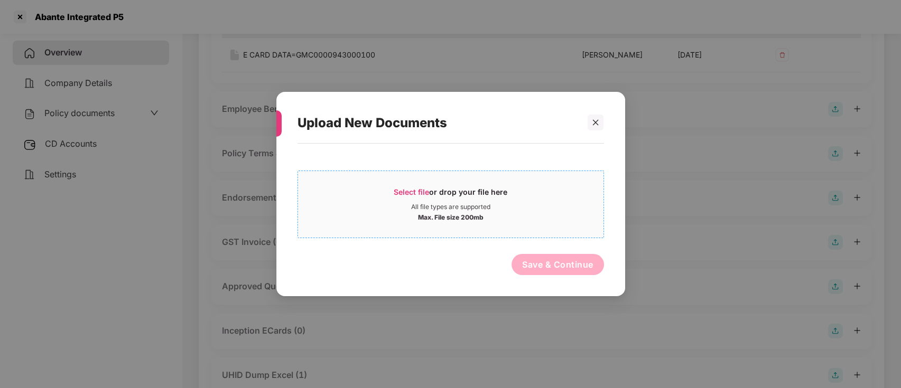
click at [514, 184] on span "Select file or drop your file here All file types are supported Max. File size …" at bounding box center [450, 204] width 305 height 51
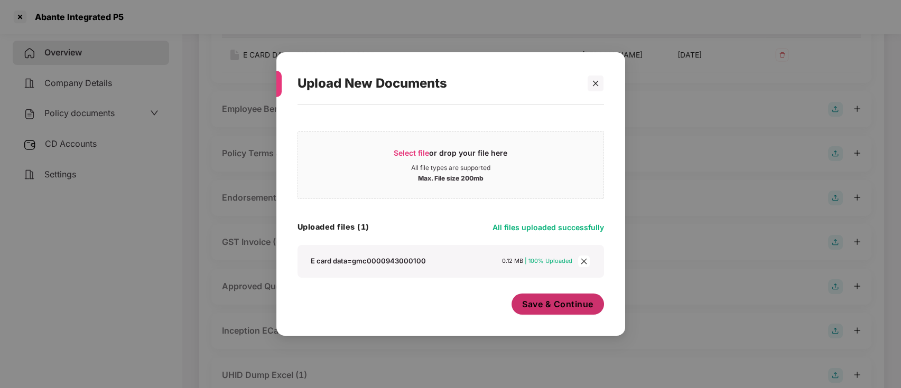
click at [558, 312] on button "Save & Continue" at bounding box center [557, 304] width 92 height 21
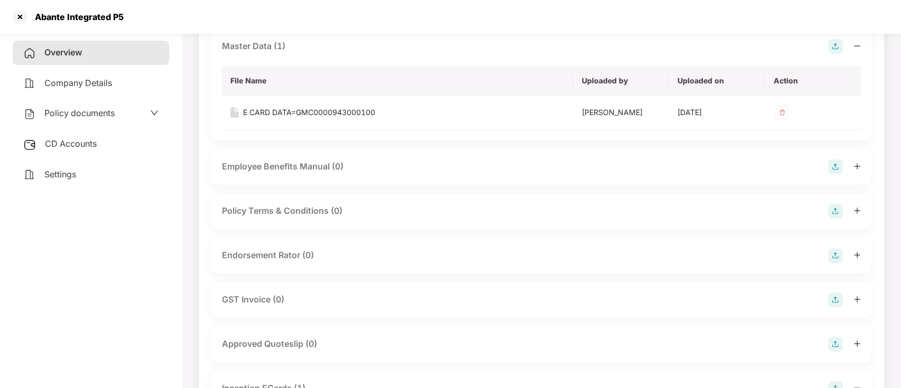
scroll to position [376, 0]
click at [835, 255] on img at bounding box center [835, 255] width 15 height 15
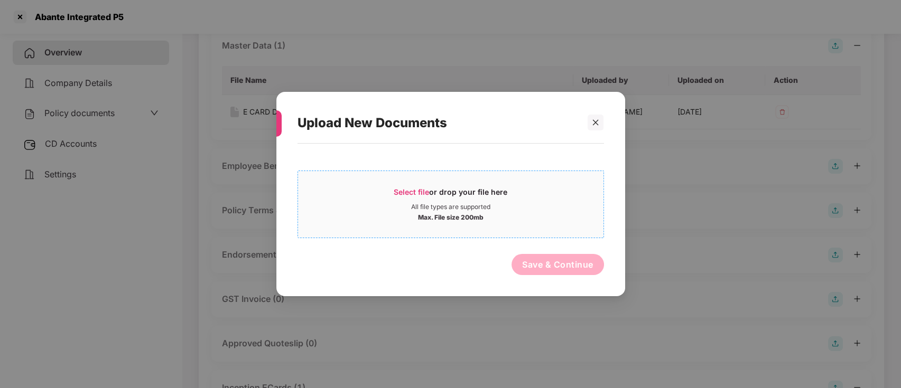
click at [505, 201] on div "Select file or drop your file here" at bounding box center [451, 195] width 114 height 16
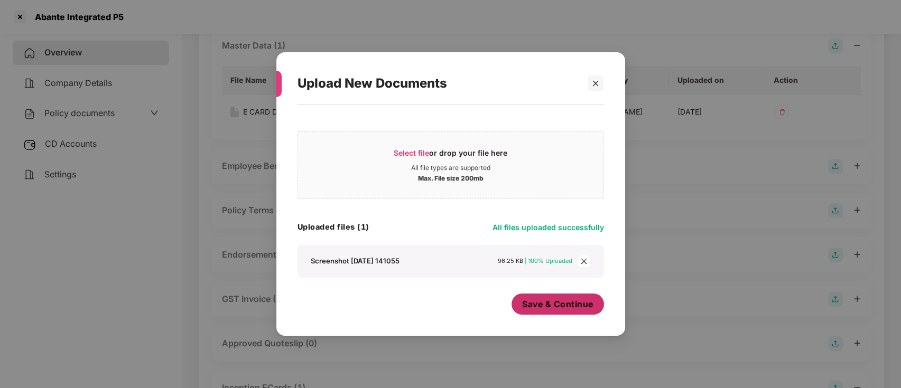
click at [524, 302] on span "Save & Continue" at bounding box center [557, 305] width 71 height 12
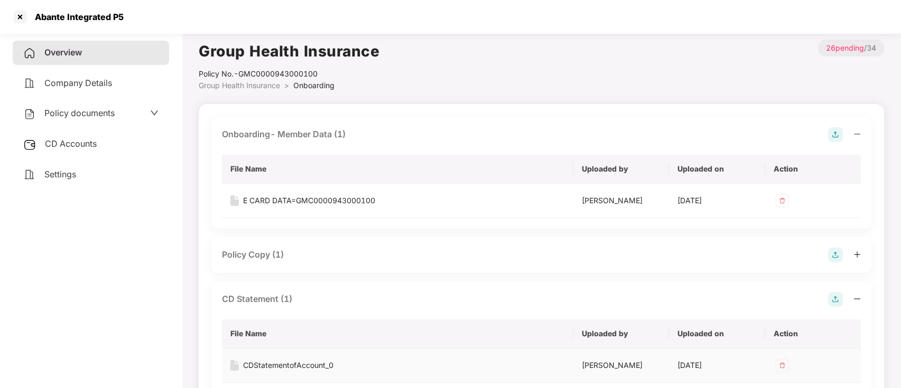
scroll to position [0, 0]
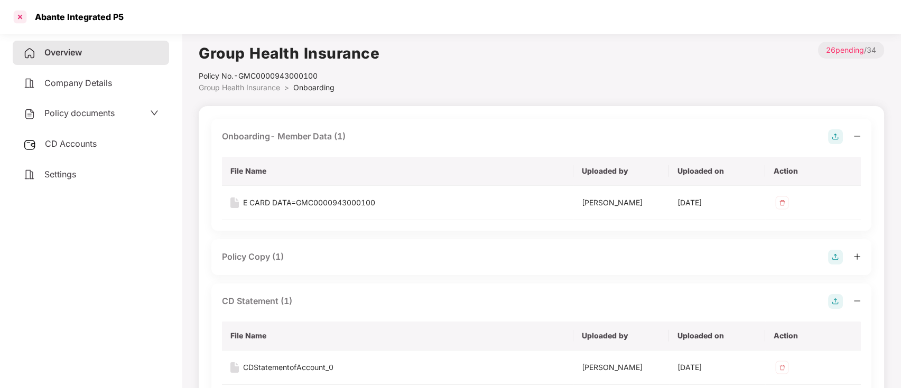
click at [24, 17] on div at bounding box center [20, 16] width 17 height 17
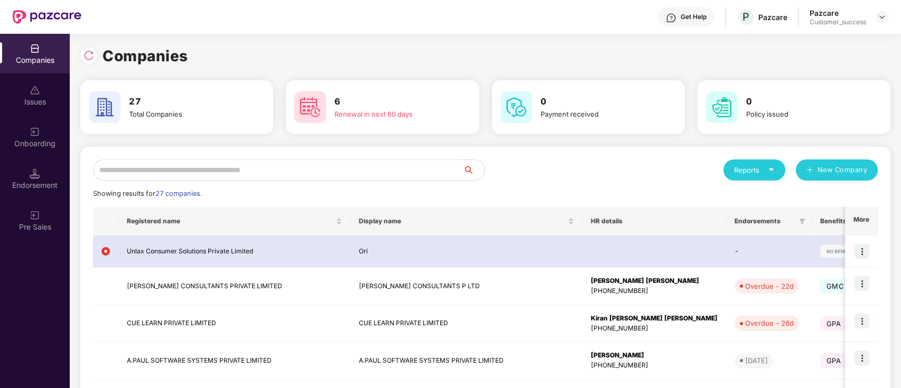
click at [235, 176] on input "text" at bounding box center [278, 170] width 370 height 21
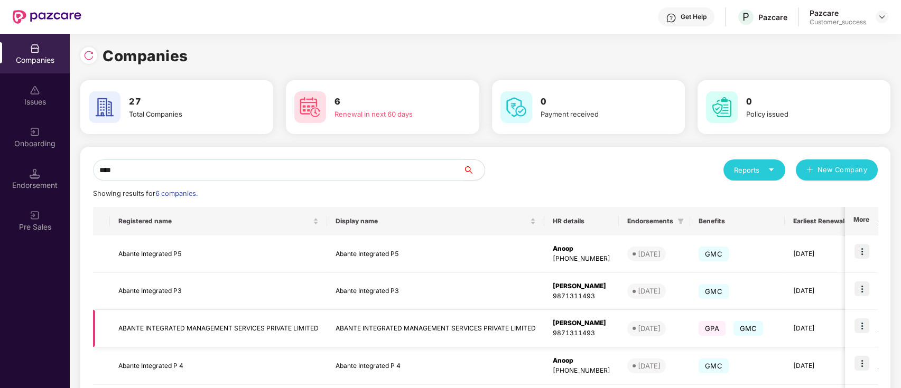
type input "****"
click at [344, 324] on td "ABANTE INTEGRATED MANAGEMENT SERVICES PRIVATE LIMITED" at bounding box center [435, 329] width 217 height 38
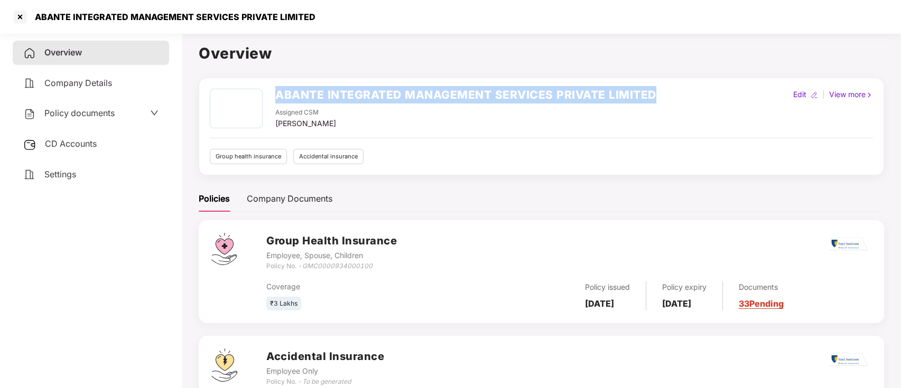
drag, startPoint x: 275, startPoint y: 93, endPoint x: 656, endPoint y: 96, distance: 381.0
click at [656, 96] on div "ABANTE INTEGRATED MANAGEMENT SERVICES PRIVATE LIMITED Assigned CSM [PERSON_NAME…" at bounding box center [541, 109] width 663 height 41
copy h2 "ABANTE INTEGRATED MANAGEMENT SERVICES PRIVATE LIMITED"
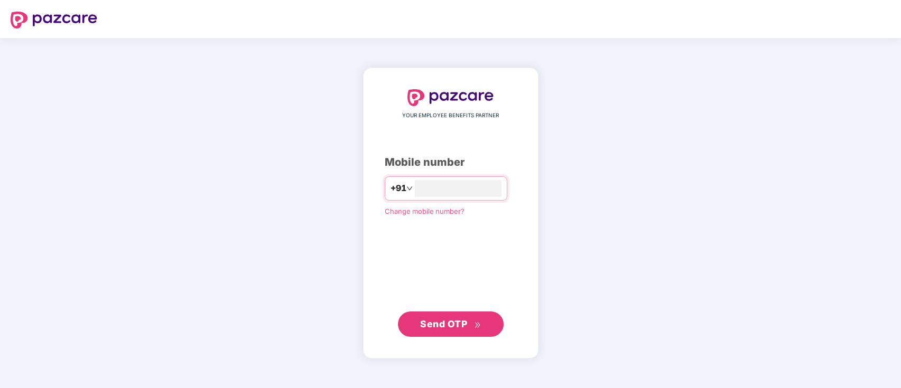
type input "**********"
click at [436, 327] on span "Send OTP" at bounding box center [443, 323] width 47 height 11
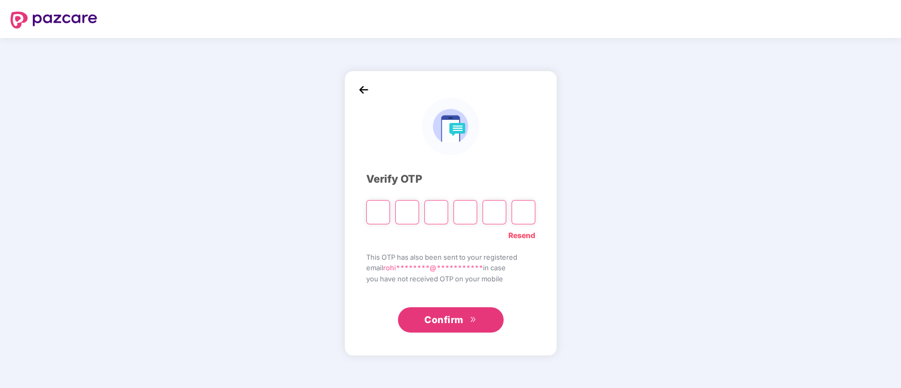
type input "*"
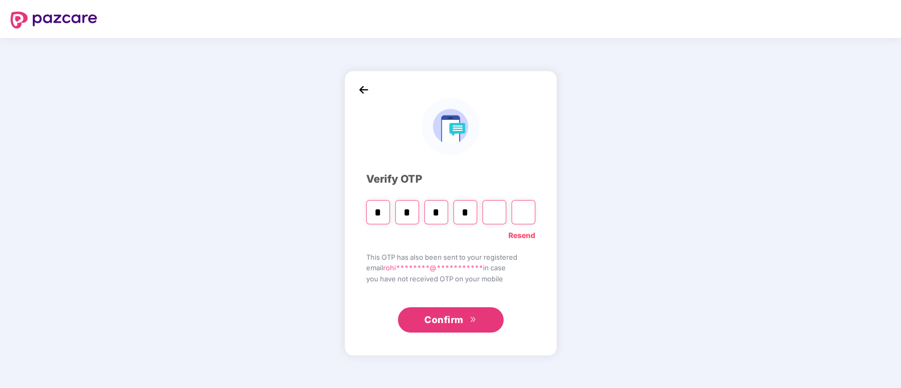
type input "*"
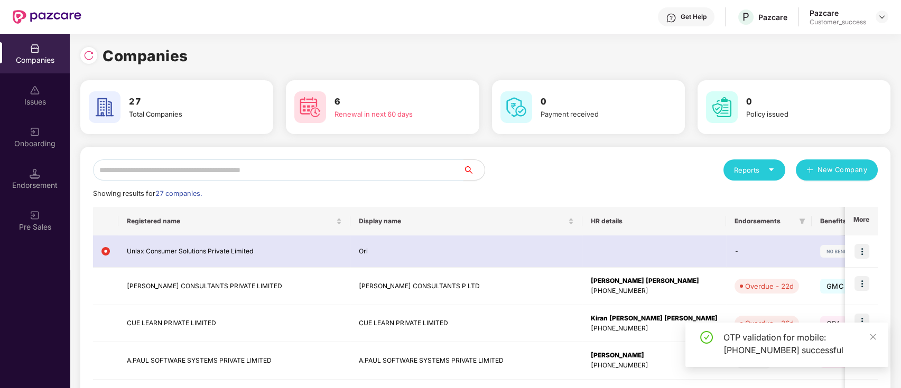
click at [247, 169] on input "text" at bounding box center [278, 170] width 370 height 21
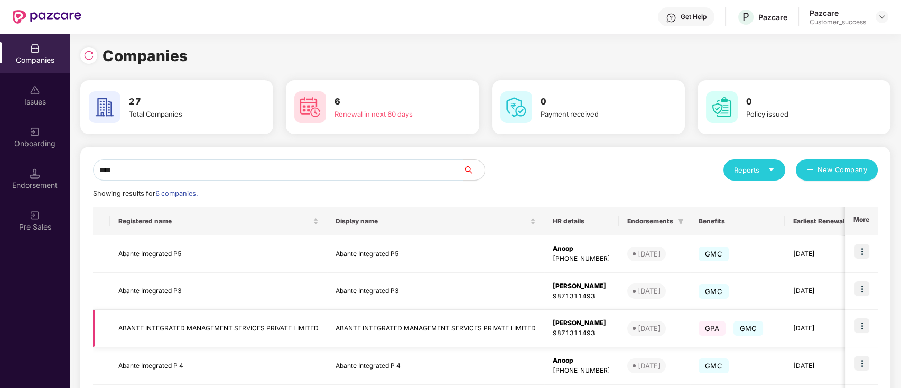
type input "****"
click at [867, 330] on img at bounding box center [861, 326] width 15 height 15
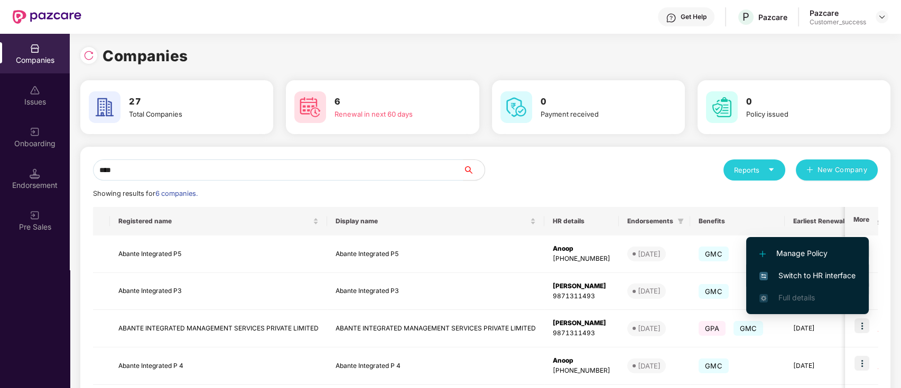
click at [825, 276] on span "Switch to HR interface" at bounding box center [807, 276] width 96 height 12
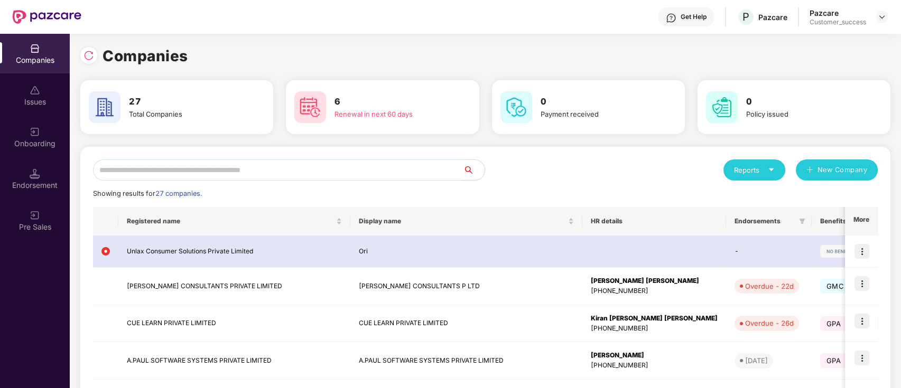
click at [318, 173] on input "text" at bounding box center [278, 170] width 370 height 21
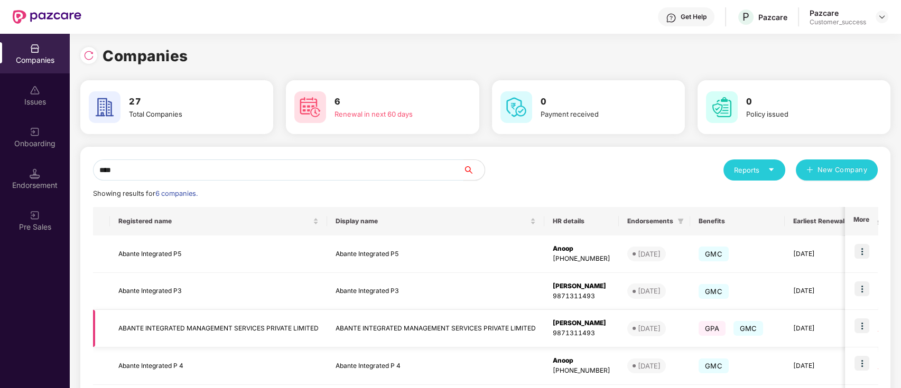
type input "****"
click at [435, 328] on td "ABANTE INTEGRATED MANAGEMENT SERVICES PRIVATE LIMITED" at bounding box center [435, 329] width 217 height 38
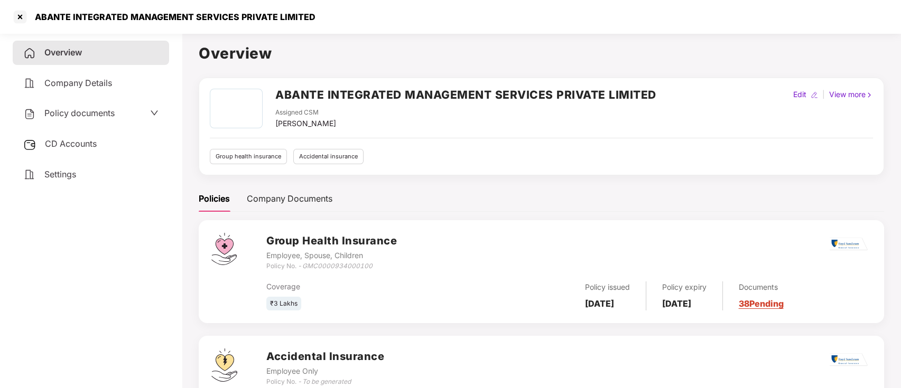
click at [780, 305] on link "38 Pending" at bounding box center [761, 304] width 45 height 11
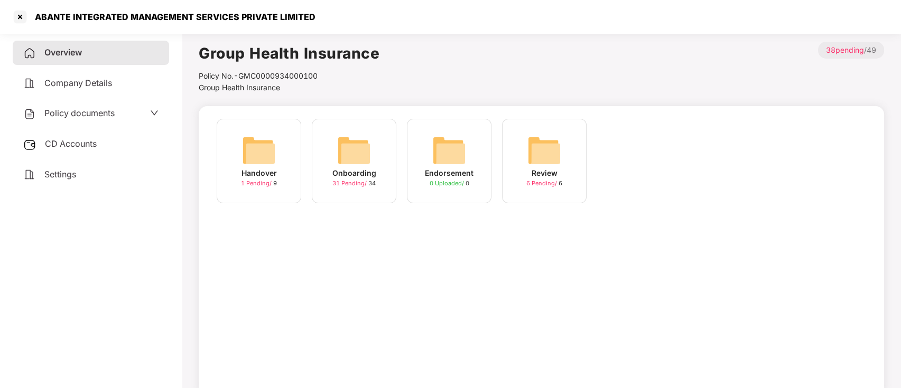
click at [345, 169] on div "Onboarding" at bounding box center [354, 173] width 44 height 12
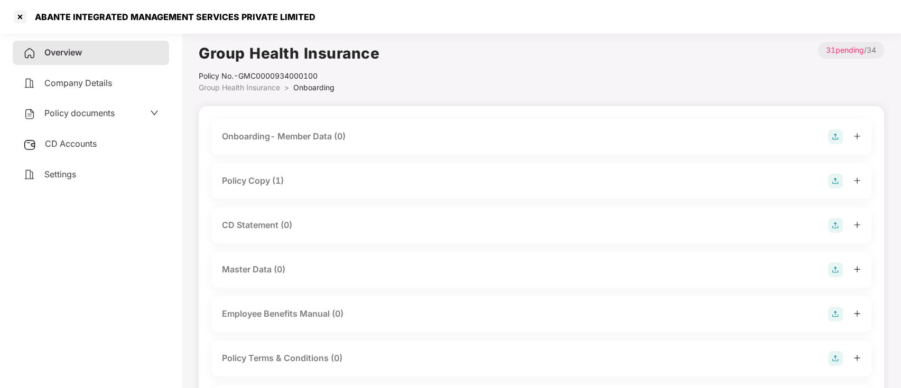
click at [854, 138] on icon "plus" at bounding box center [856, 136] width 7 height 7
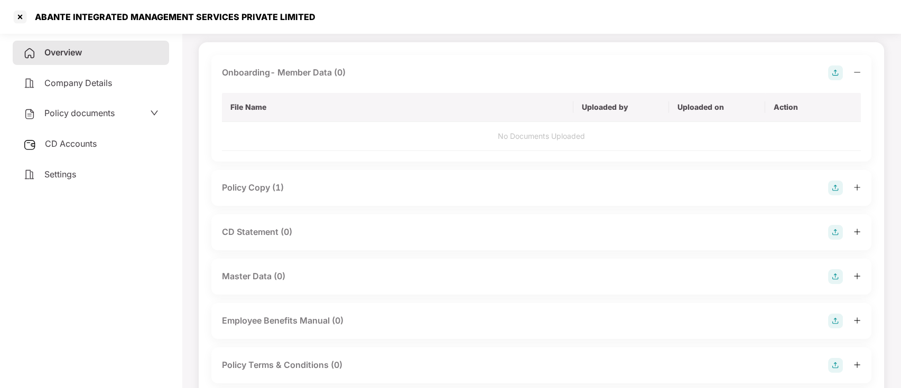
scroll to position [64, 0]
click at [856, 190] on icon "plus" at bounding box center [856, 187] width 7 height 7
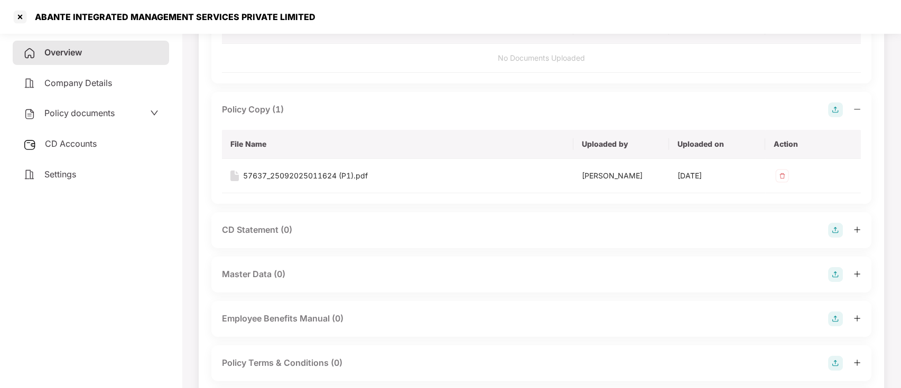
scroll to position [143, 0]
click at [856, 228] on icon "plus" at bounding box center [857, 228] width 6 height 1
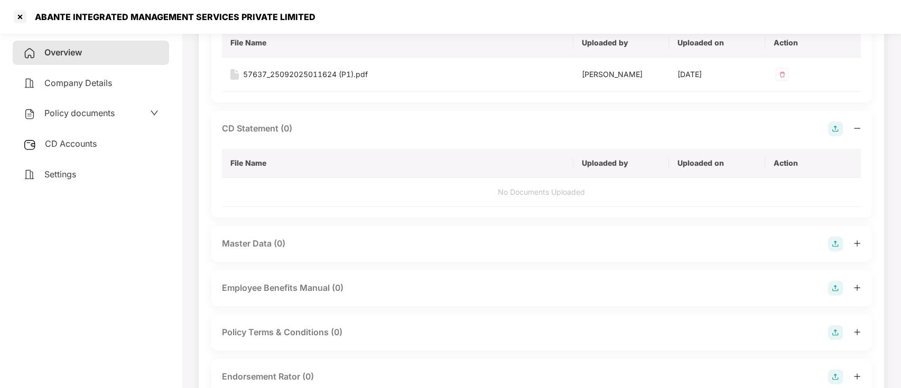
scroll to position [242, 0]
click at [853, 241] on icon "plus" at bounding box center [856, 244] width 7 height 7
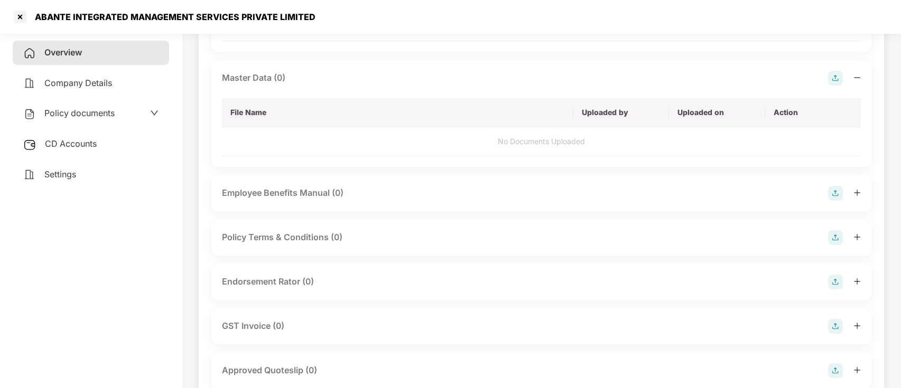
scroll to position [408, 0]
drag, startPoint x: 853, startPoint y: 240, endPoint x: 882, endPoint y: 271, distance: 41.5
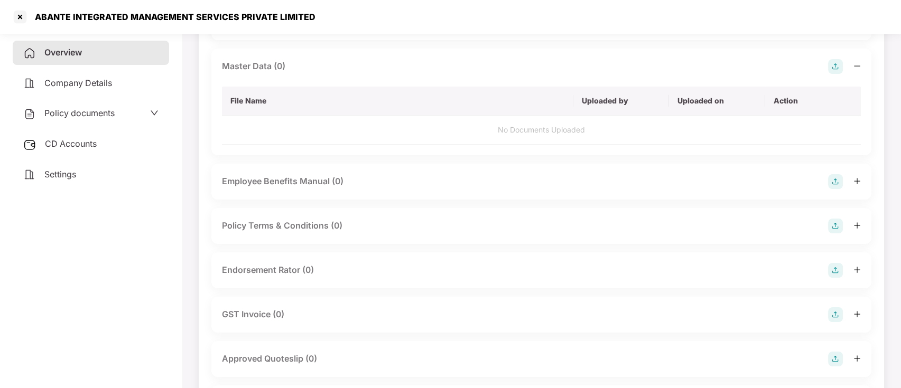
scroll to position [420, 0]
click at [859, 276] on div at bounding box center [844, 272] width 33 height 15
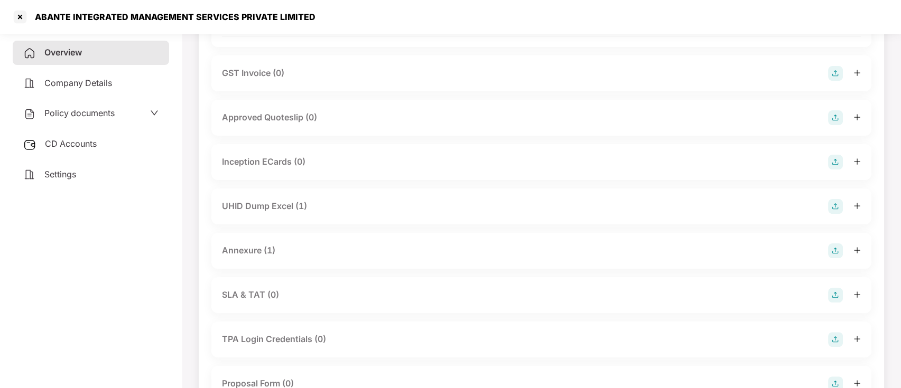
scroll to position [732, 0]
click at [855, 256] on div at bounding box center [844, 252] width 33 height 15
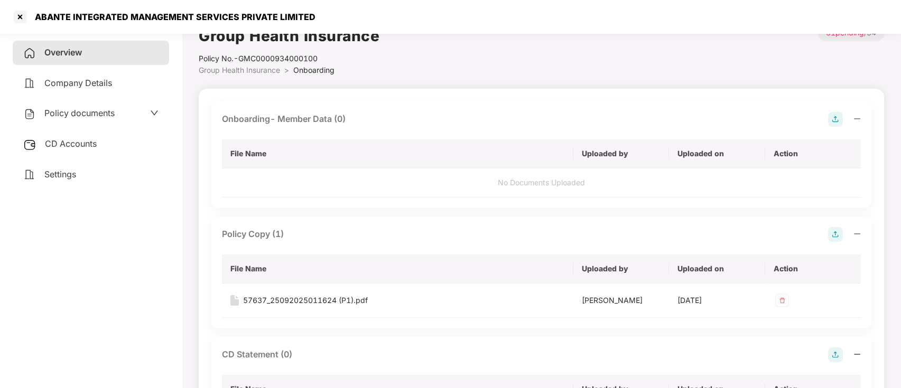
scroll to position [0, 0]
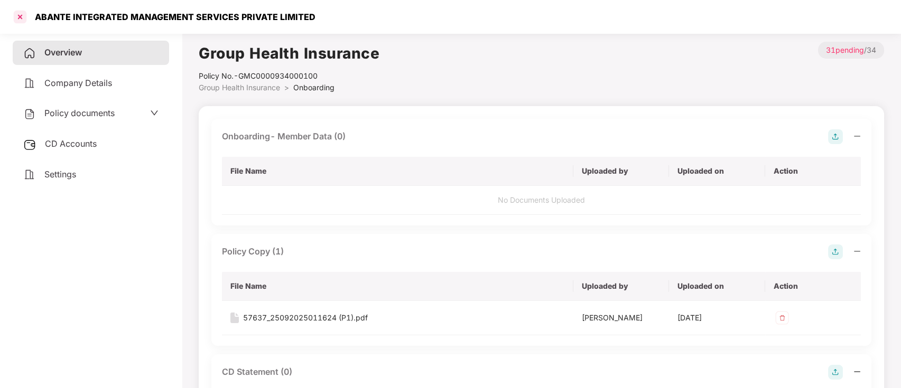
click at [23, 18] on div at bounding box center [20, 16] width 17 height 17
